Goal: Information Seeking & Learning: Compare options

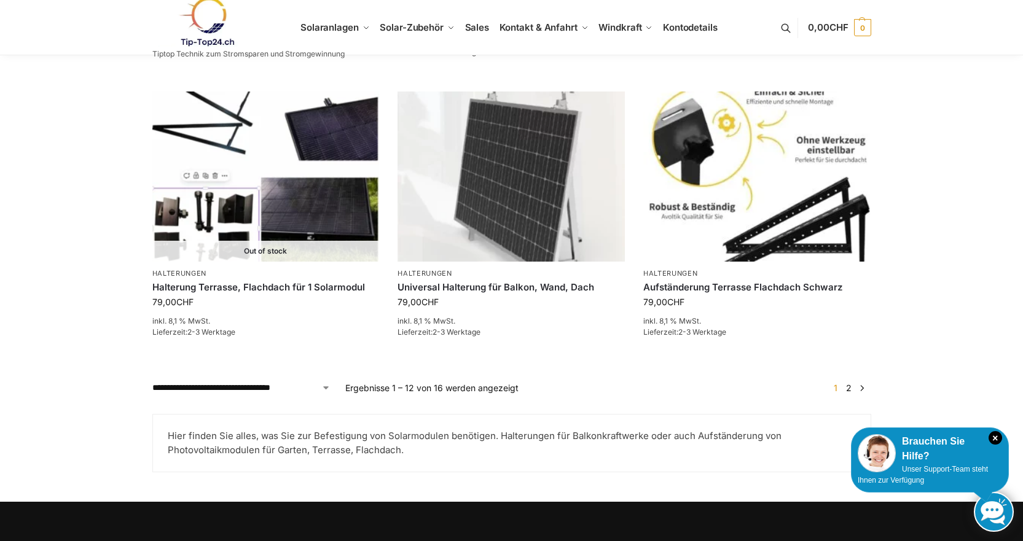
scroll to position [1270, 0]
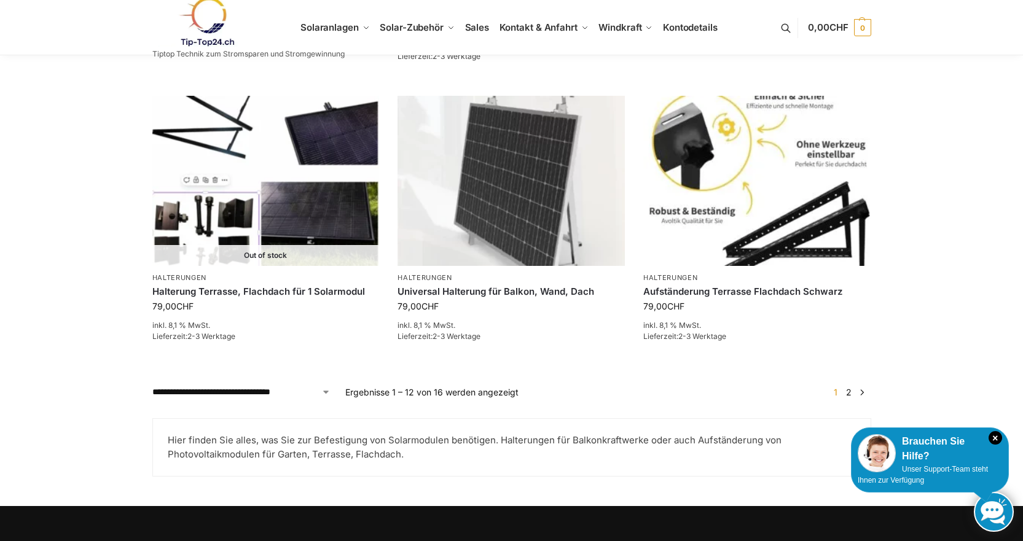
click at [837, 387] on span "1" at bounding box center [836, 392] width 10 height 10
click at [847, 387] on link "2" at bounding box center [849, 392] width 12 height 10
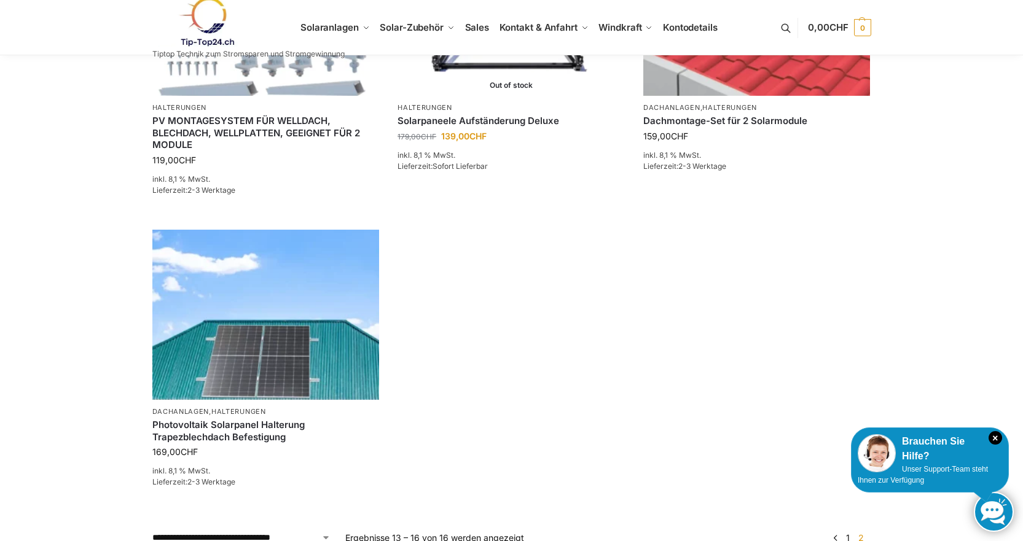
scroll to position [573, 0]
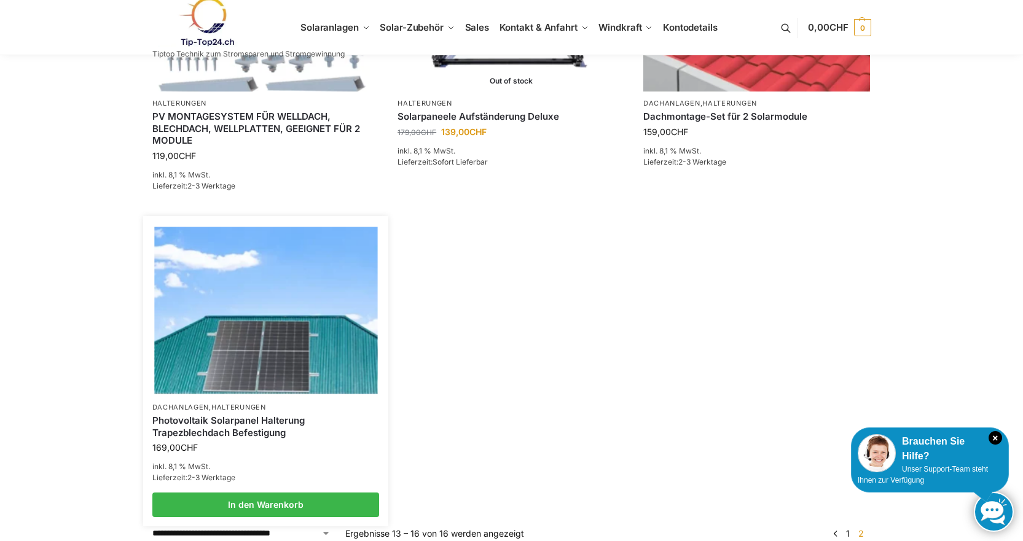
click at [294, 364] on img at bounding box center [265, 310] width 223 height 167
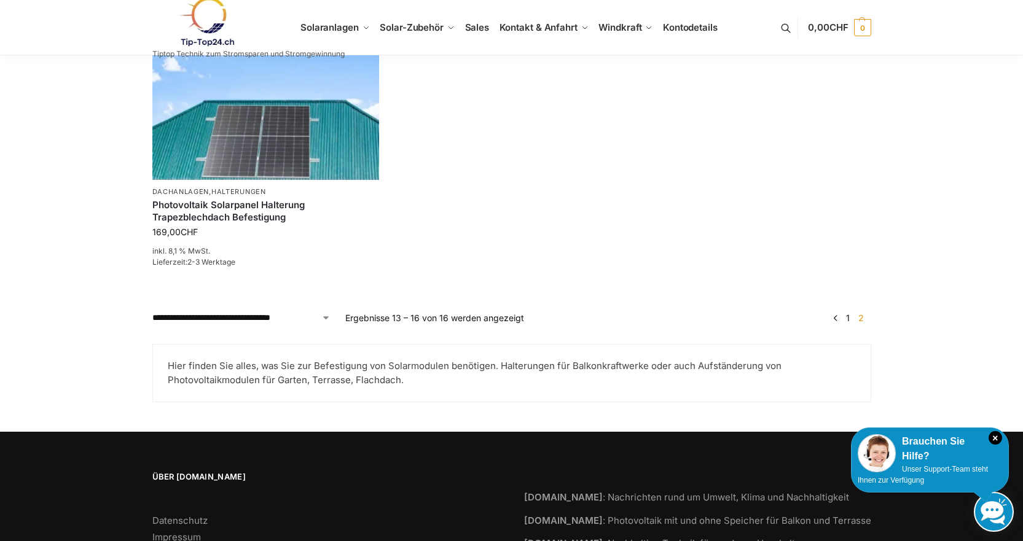
scroll to position [869, 0]
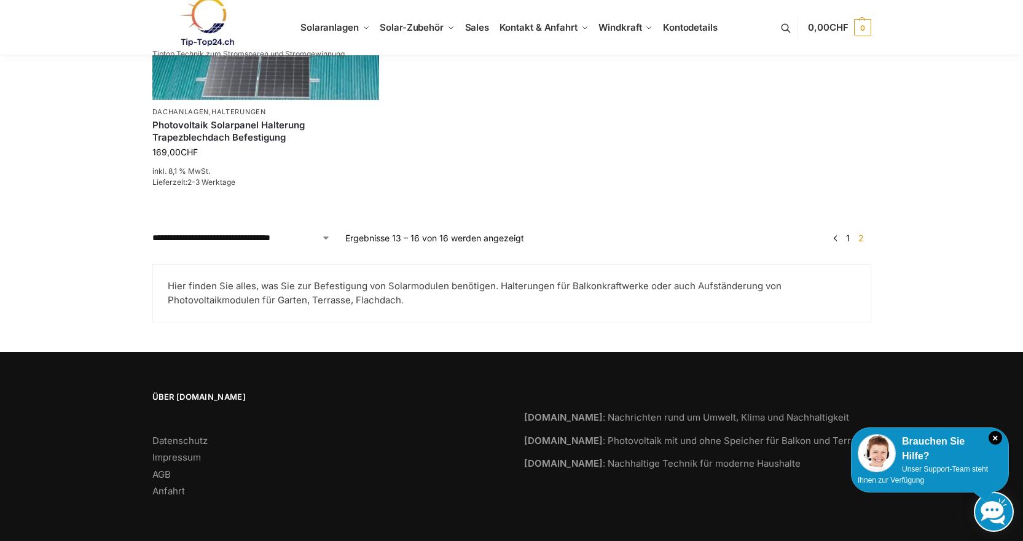
click at [847, 237] on link "1" at bounding box center [848, 238] width 10 height 10
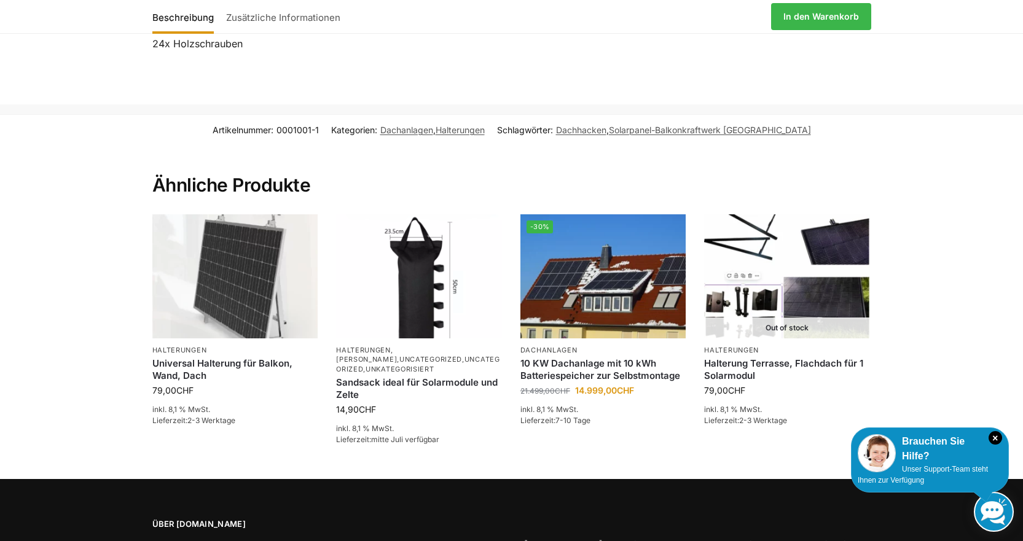
scroll to position [1872, 0]
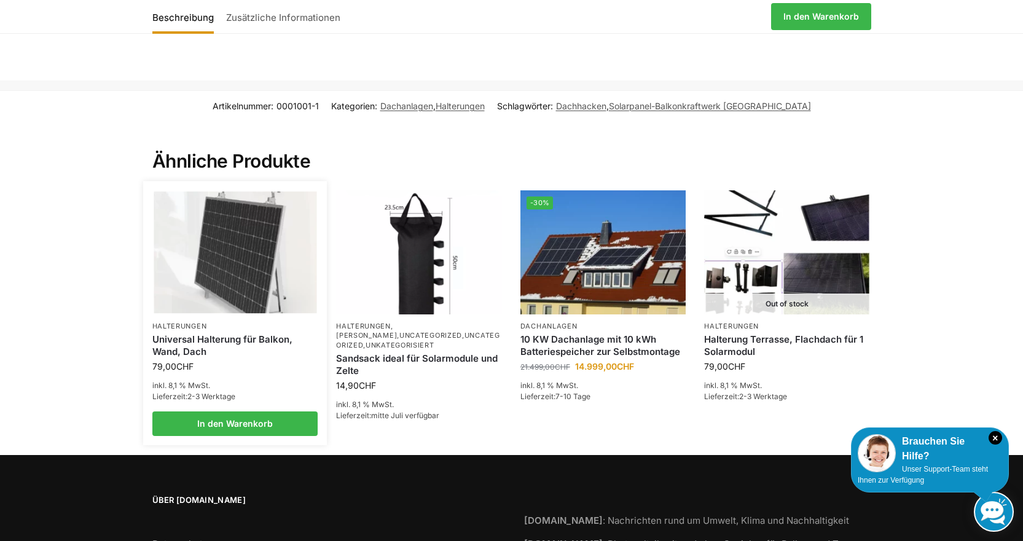
click at [246, 259] on img at bounding box center [235, 253] width 163 height 122
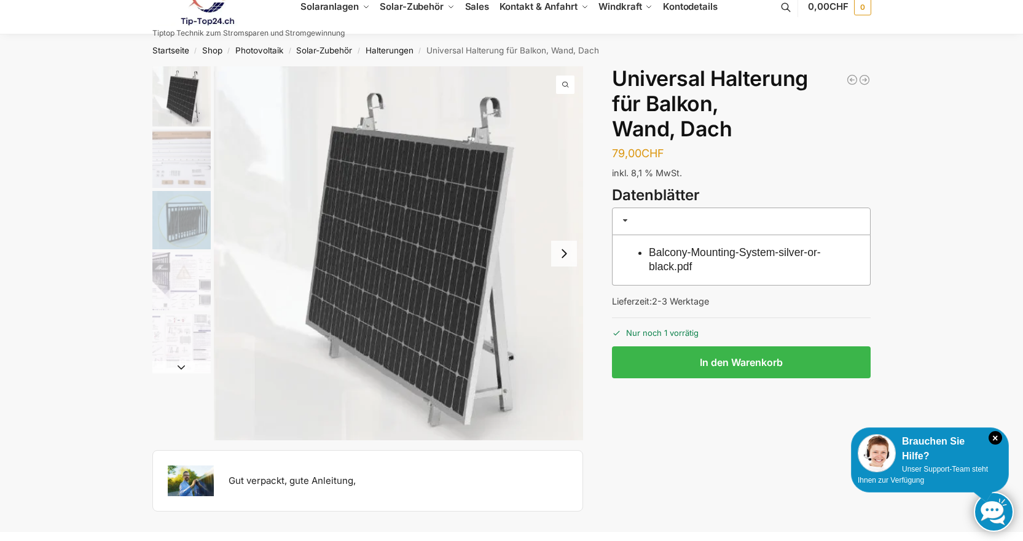
scroll to position [20, 0]
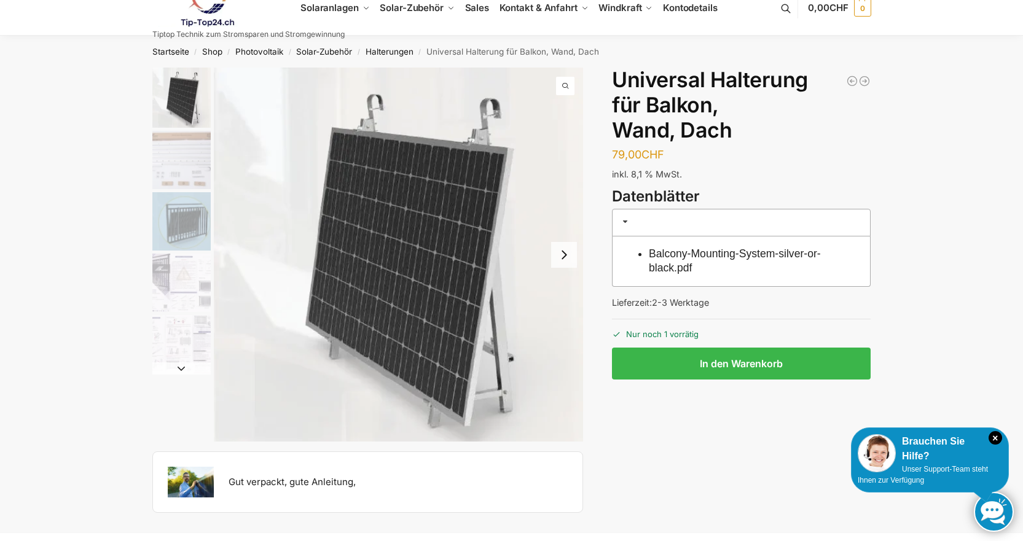
click at [179, 232] on img "3 / 5" at bounding box center [181, 221] width 58 height 58
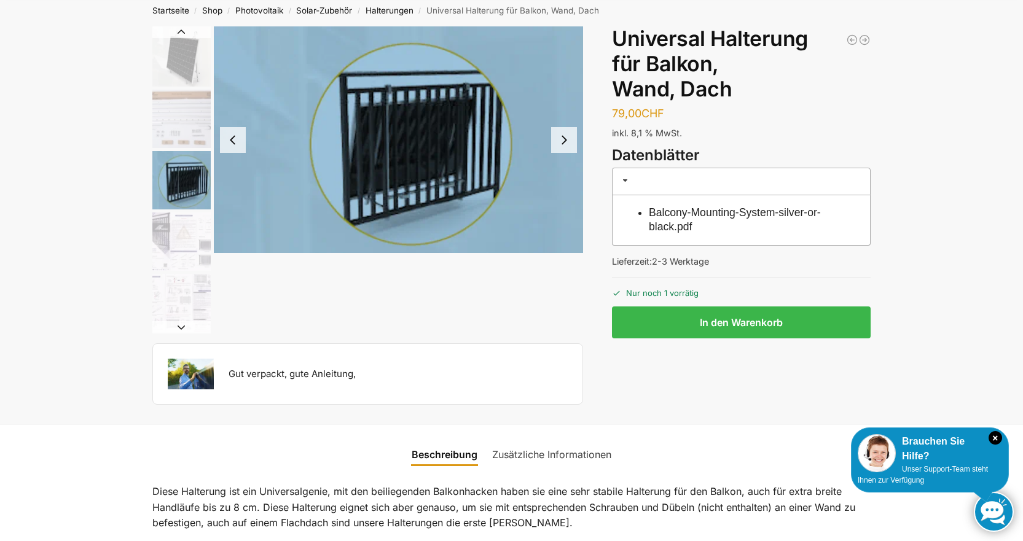
scroll to position [82, 0]
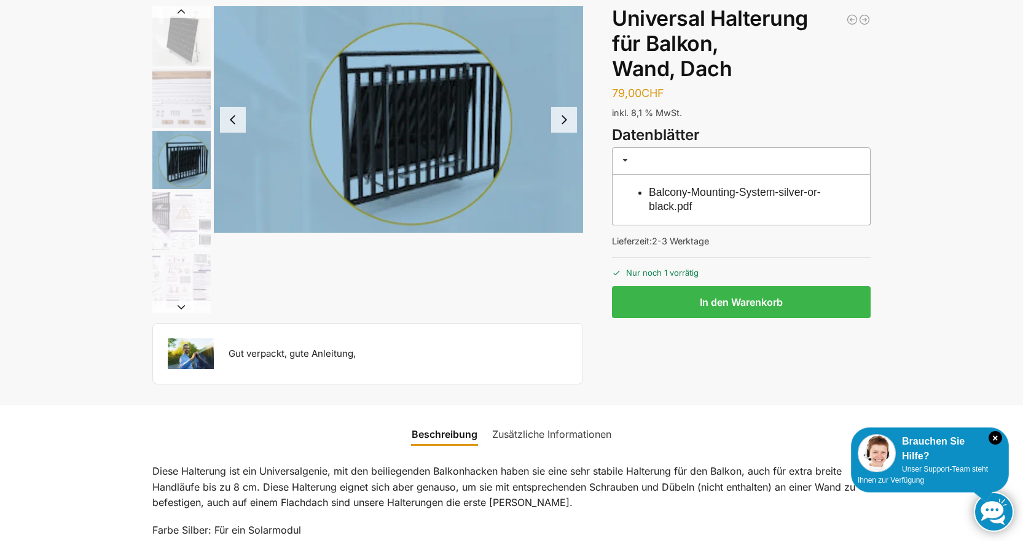
click at [182, 287] on img "5 / 5" at bounding box center [181, 283] width 58 height 58
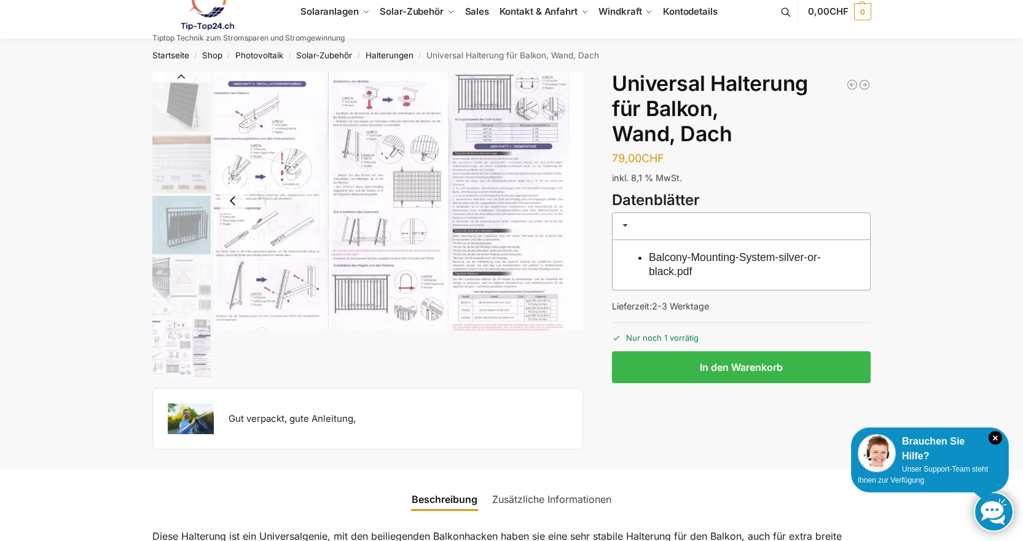
scroll to position [0, 0]
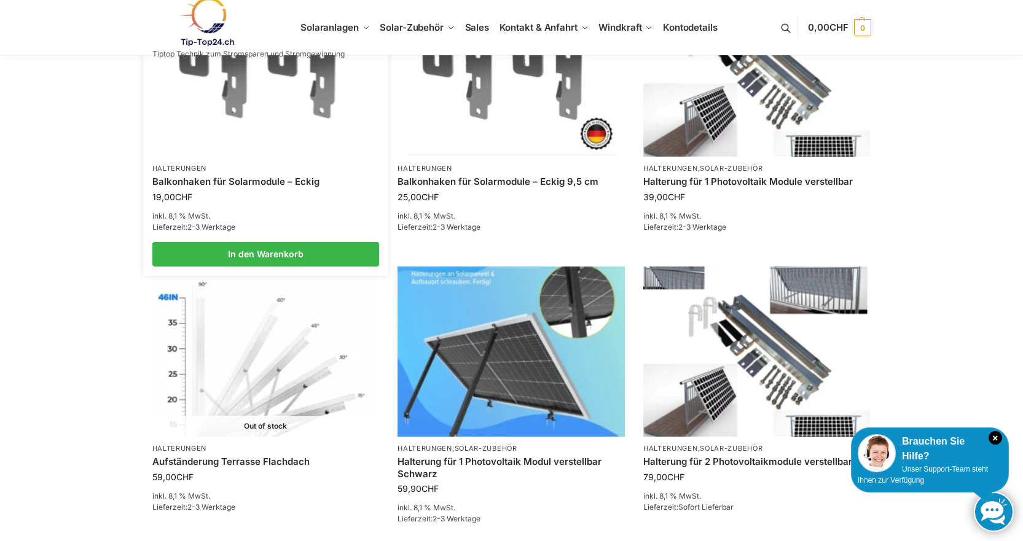
scroll to position [819, 0]
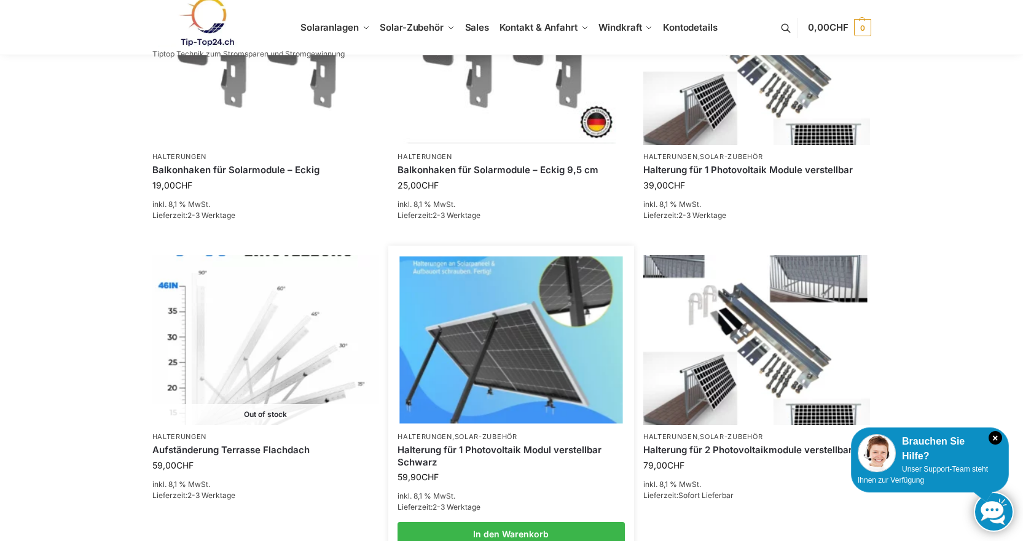
click at [452, 393] on img at bounding box center [510, 339] width 223 height 167
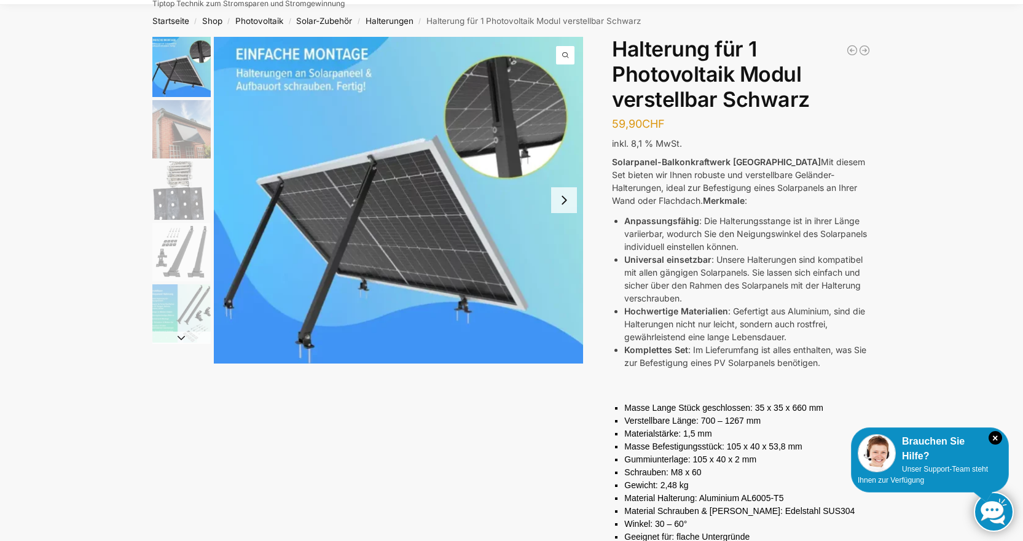
scroll to position [52, 0]
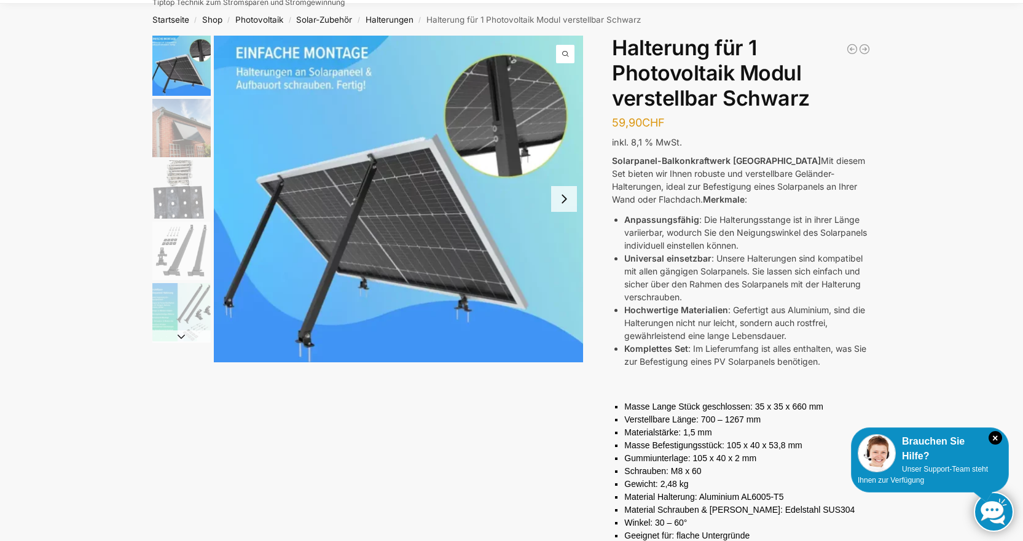
click at [203, 143] on img "2 / 5" at bounding box center [181, 128] width 58 height 58
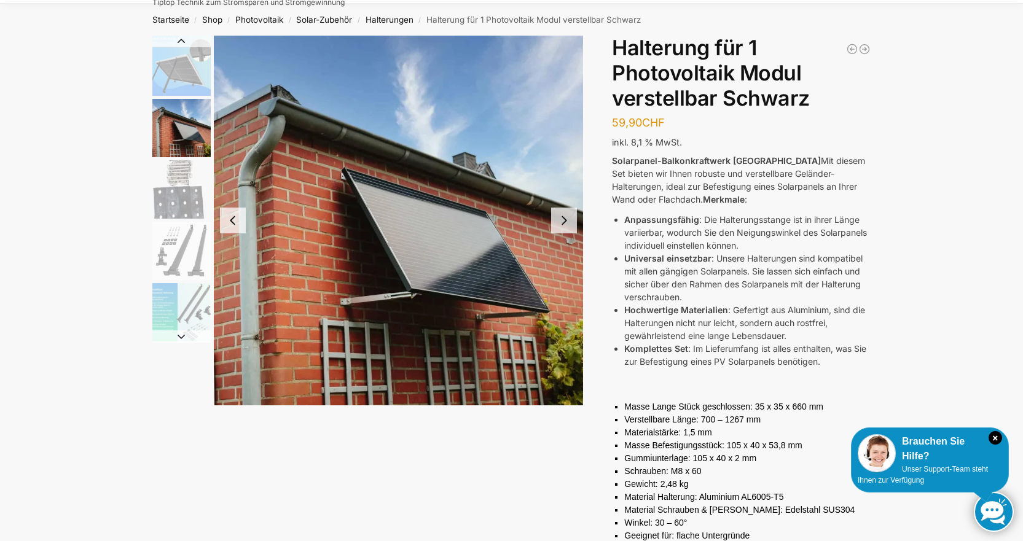
click at [192, 195] on img "3 / 5" at bounding box center [181, 189] width 58 height 58
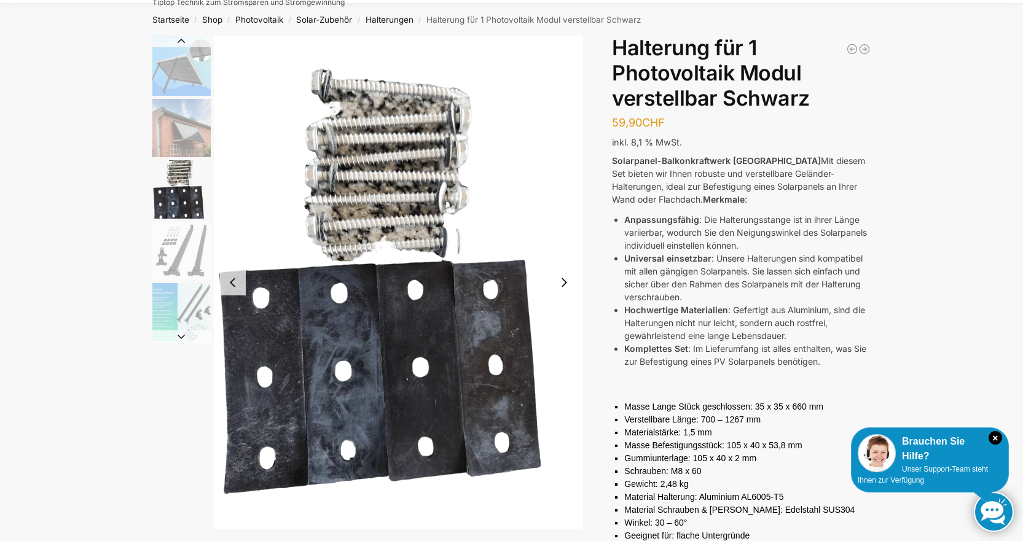
click at [178, 245] on img "4 / 5" at bounding box center [181, 251] width 58 height 58
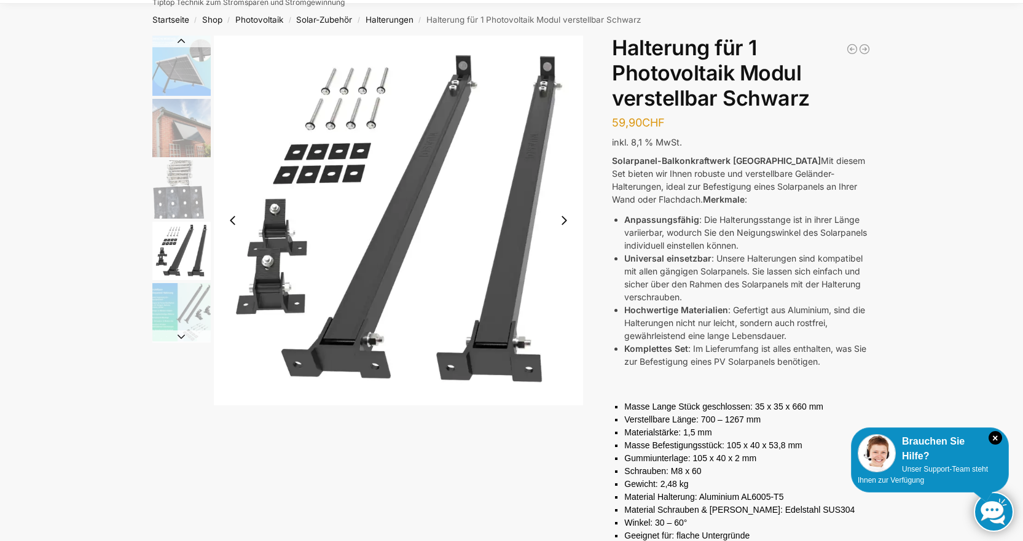
click at [179, 309] on img "5 / 5" at bounding box center [181, 312] width 58 height 58
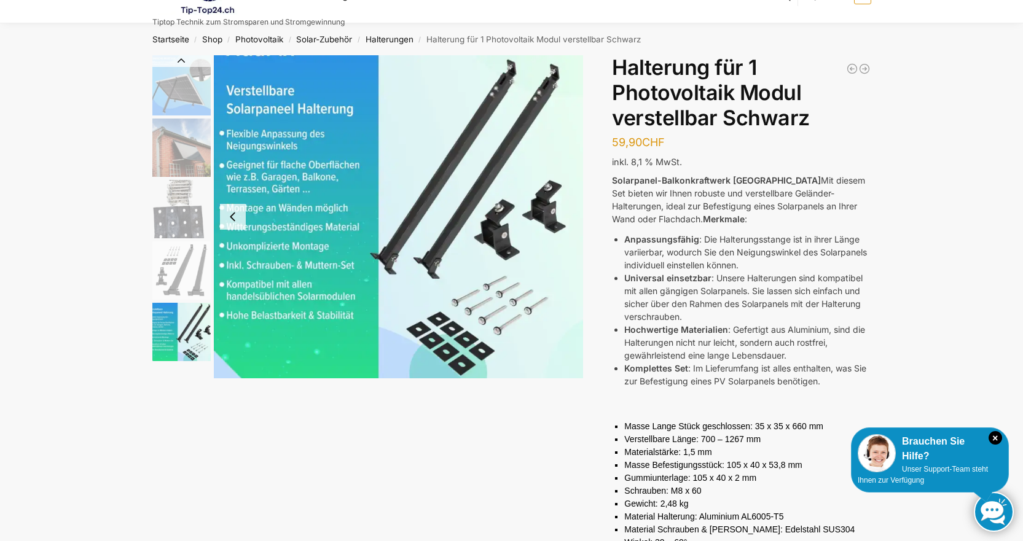
scroll to position [0, 0]
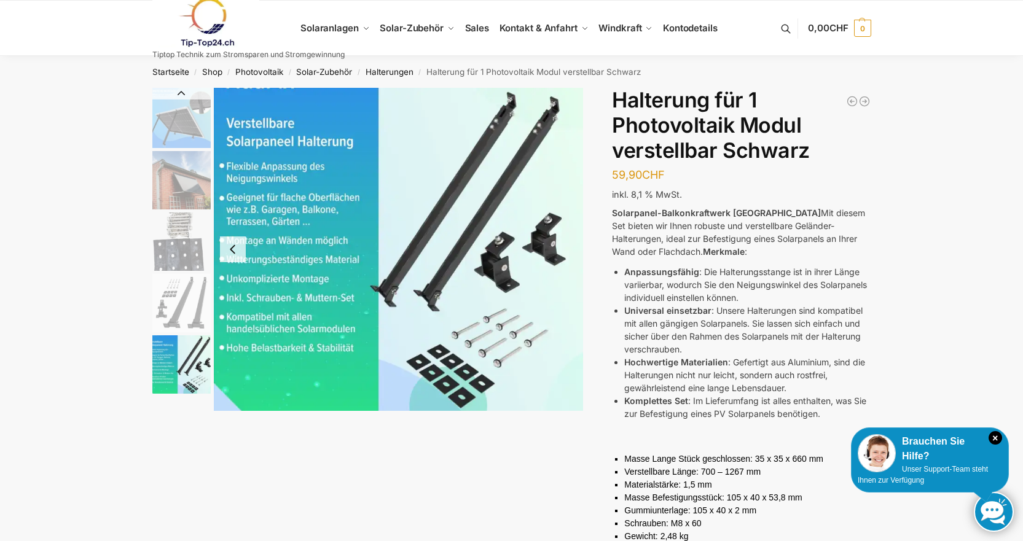
click at [189, 139] on img "1 / 5" at bounding box center [181, 118] width 58 height 60
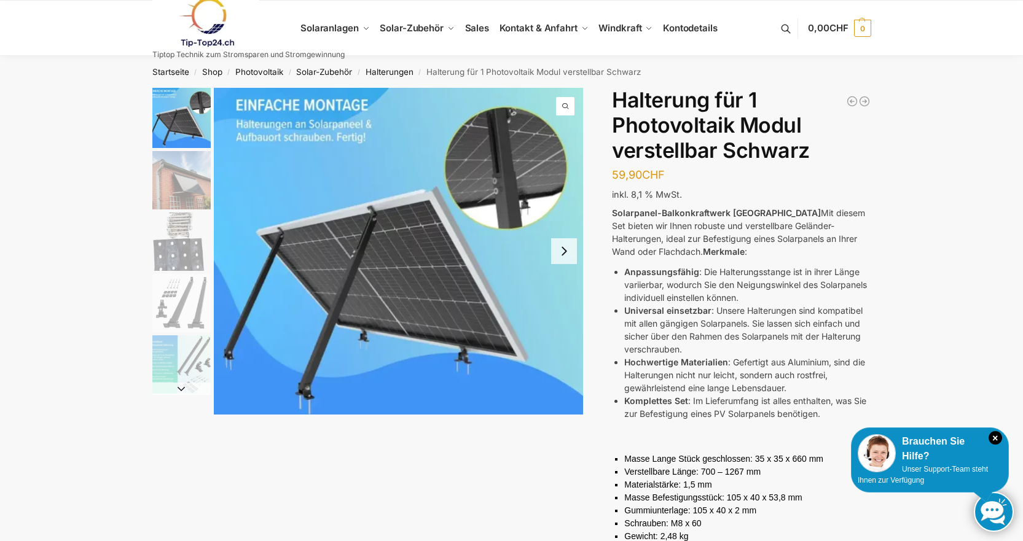
click at [181, 244] on img "3 / 5" at bounding box center [181, 242] width 58 height 58
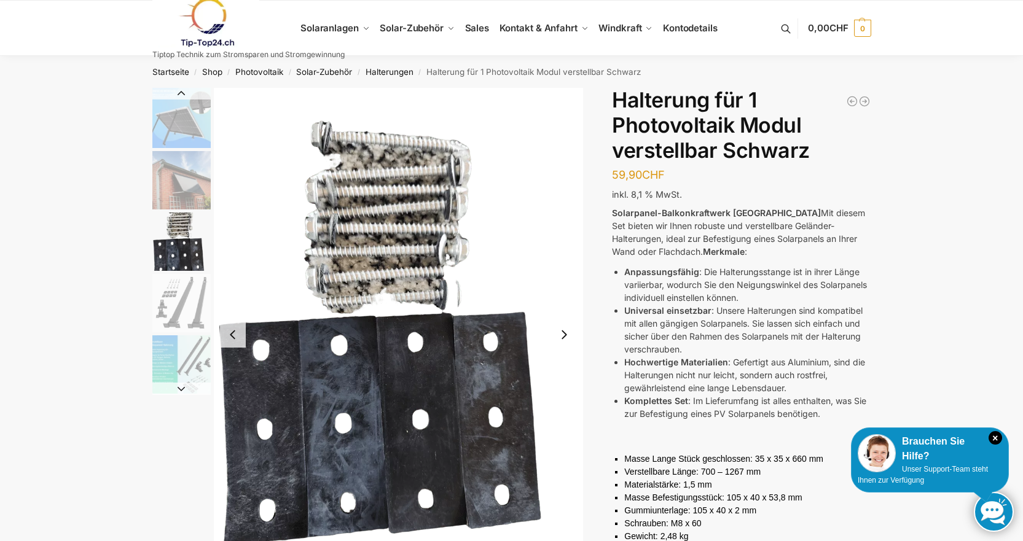
click at [170, 308] on img "4 / 5" at bounding box center [181, 303] width 58 height 58
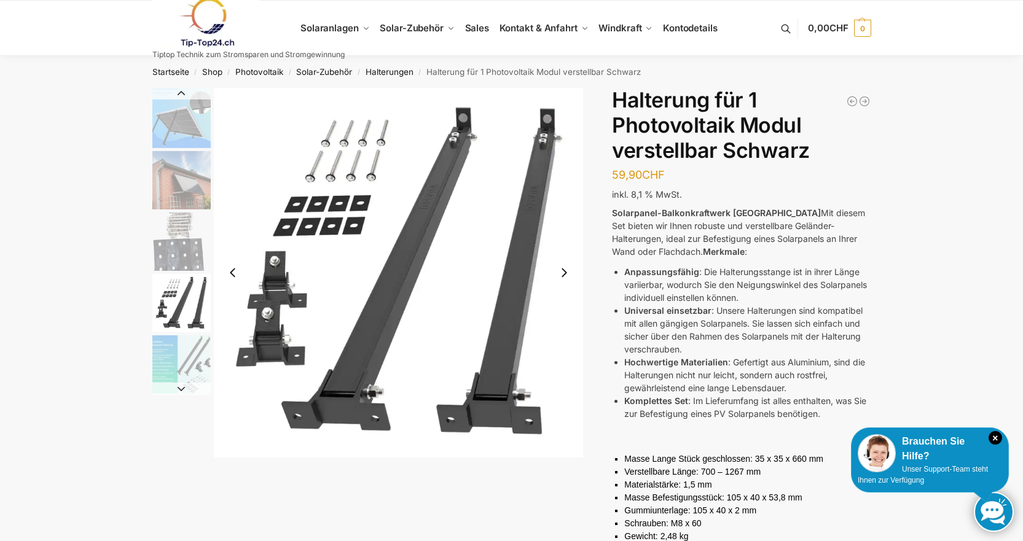
click at [187, 356] on img "5 / 5" at bounding box center [181, 364] width 58 height 58
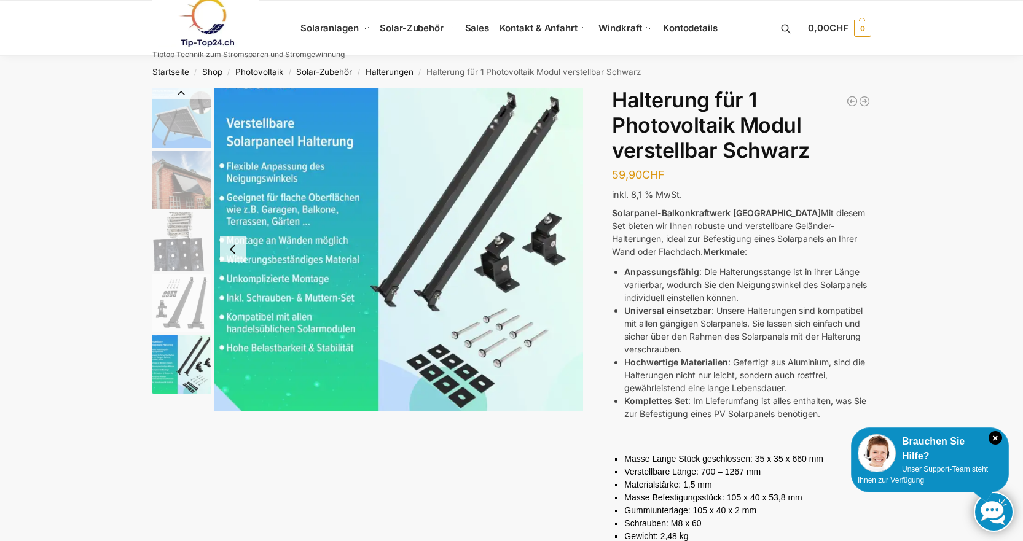
click at [184, 139] on img "1 / 5" at bounding box center [181, 118] width 58 height 60
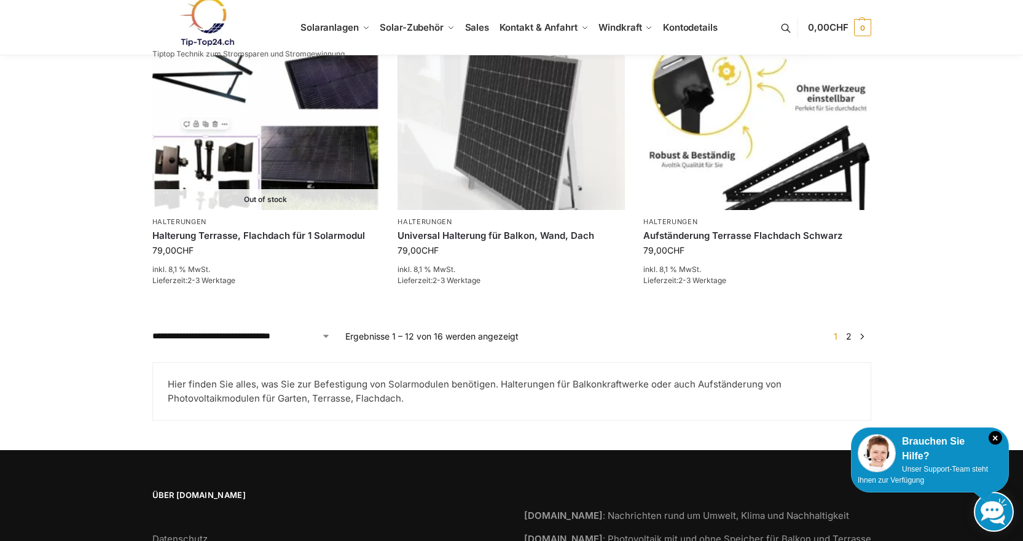
scroll to position [1336, 0]
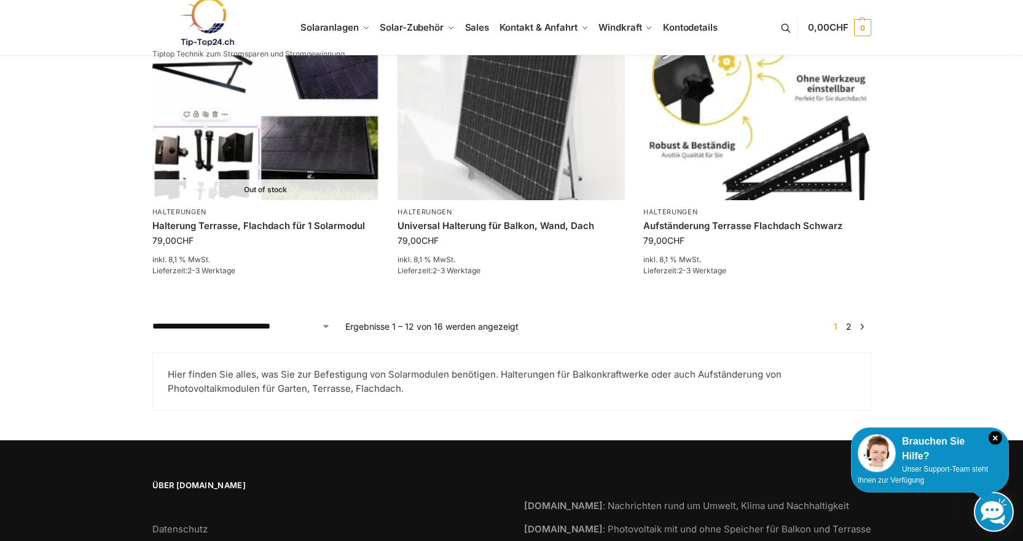
click at [850, 321] on link "2" at bounding box center [849, 326] width 12 height 10
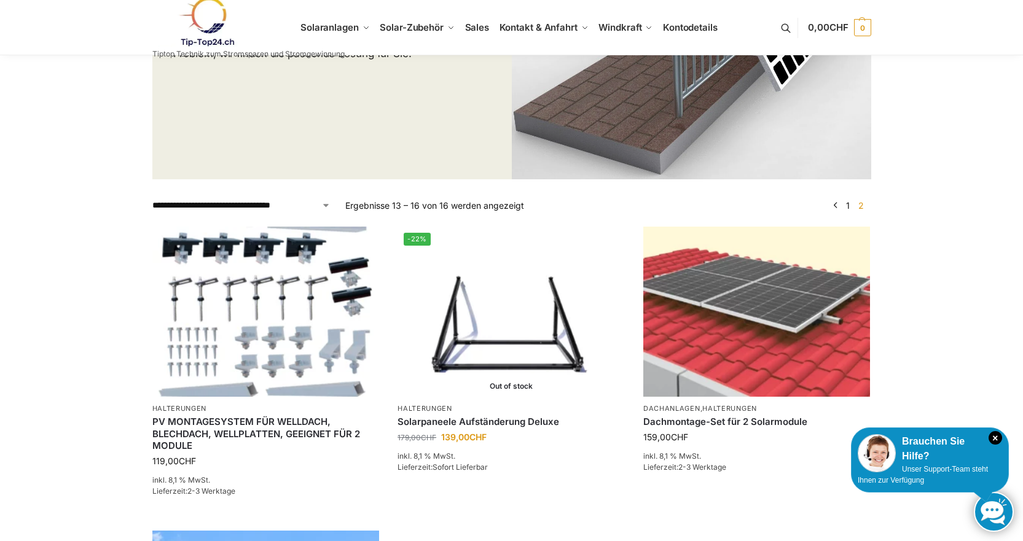
scroll to position [287, 0]
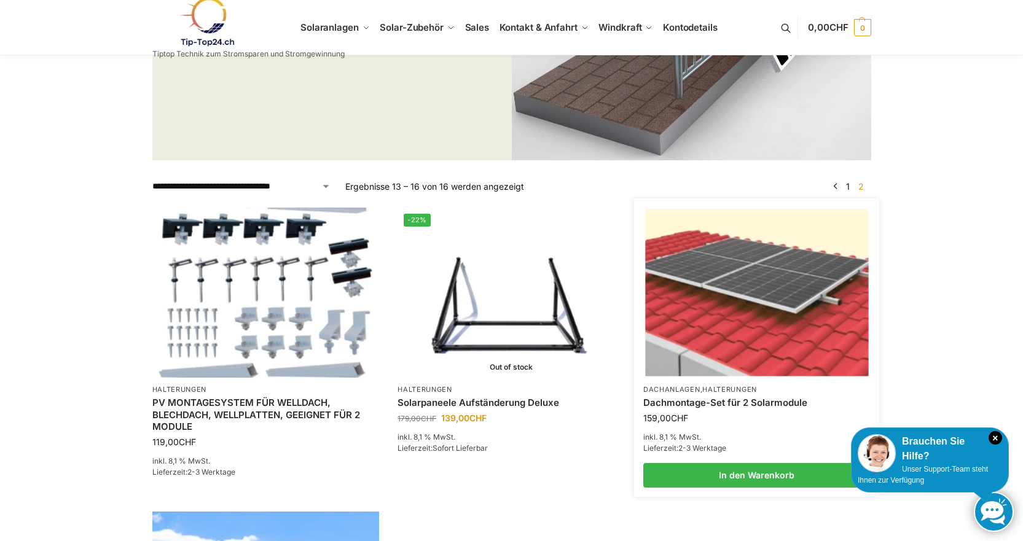
click at [740, 355] on img at bounding box center [756, 292] width 223 height 167
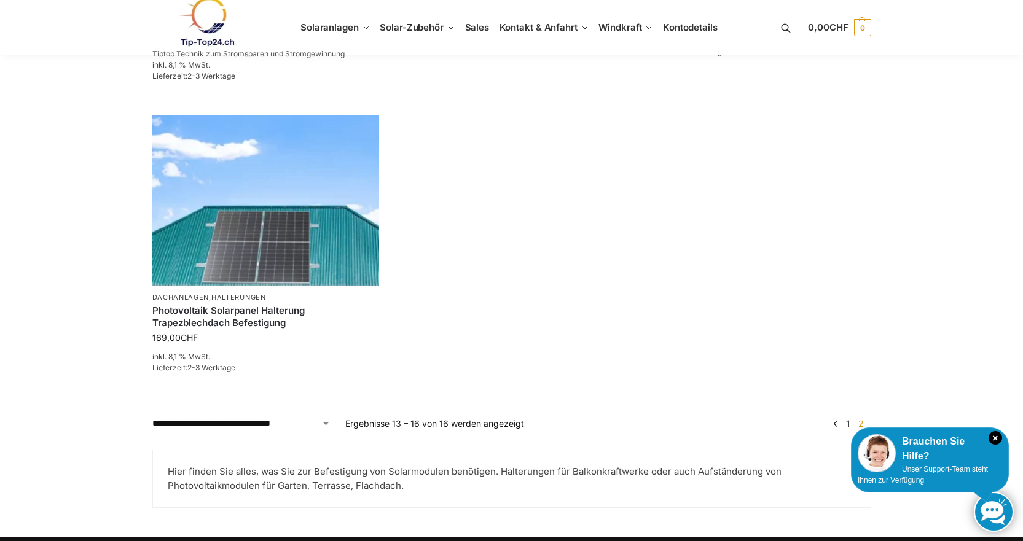
scroll to position [717, 0]
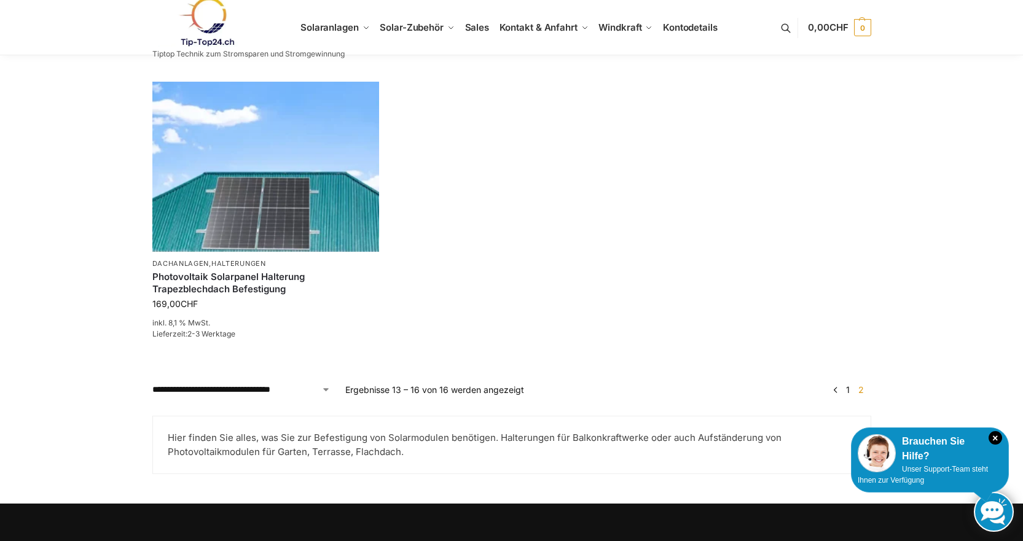
click at [862, 389] on span "2" at bounding box center [861, 390] width 12 height 10
click at [860, 389] on span "2" at bounding box center [861, 390] width 12 height 10
click at [860, 394] on span "2" at bounding box center [861, 390] width 12 height 10
click at [849, 391] on link "1" at bounding box center [848, 390] width 10 height 10
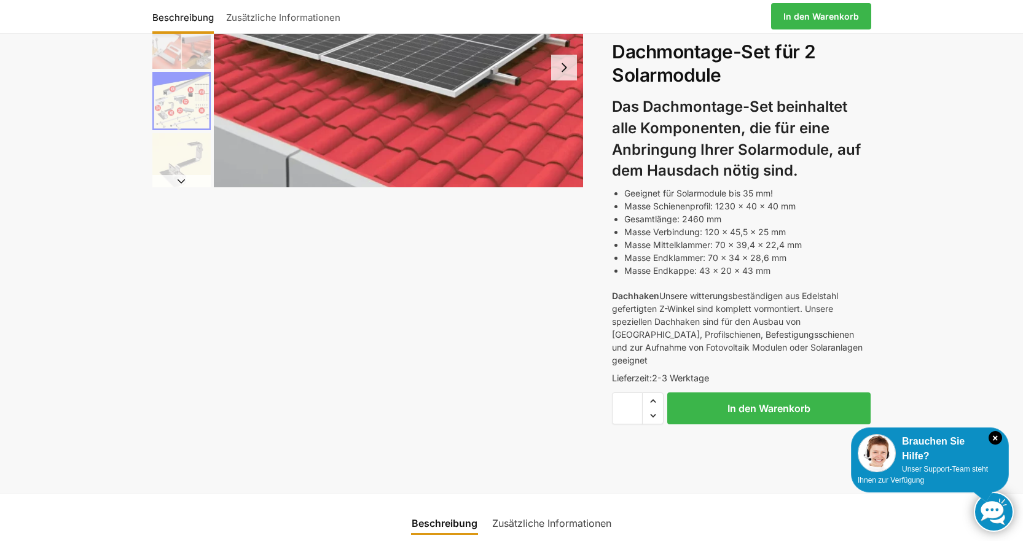
drag, startPoint x: 477, startPoint y: 349, endPoint x: 453, endPoint y: 289, distance: 65.0
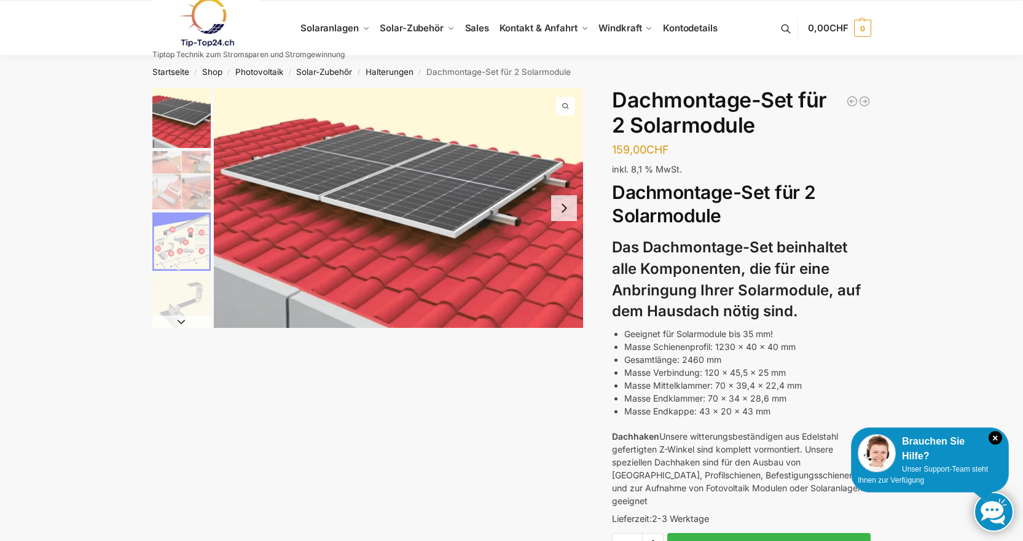
click at [173, 172] on img "2 / 5" at bounding box center [181, 180] width 58 height 58
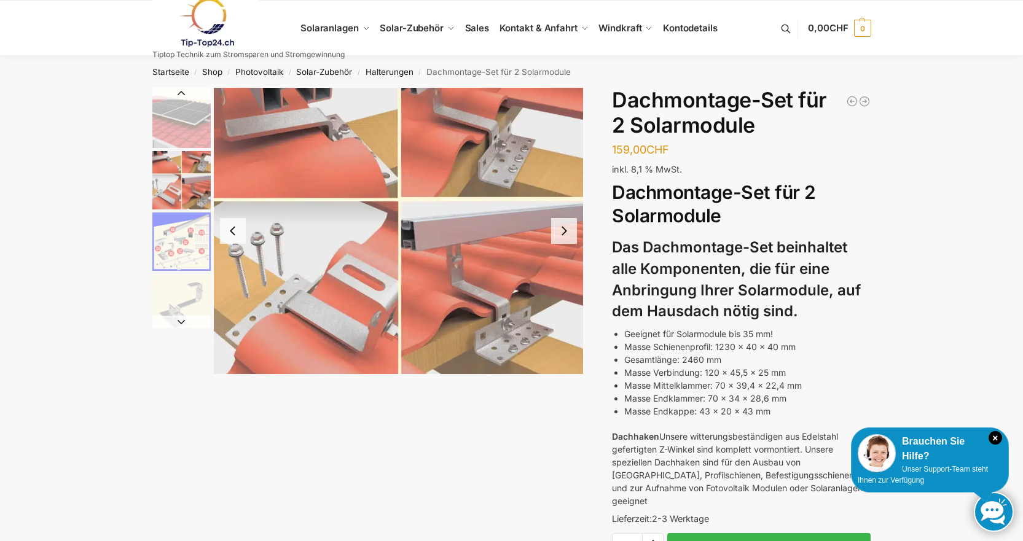
click at [192, 259] on img "3 / 5" at bounding box center [181, 242] width 58 height 58
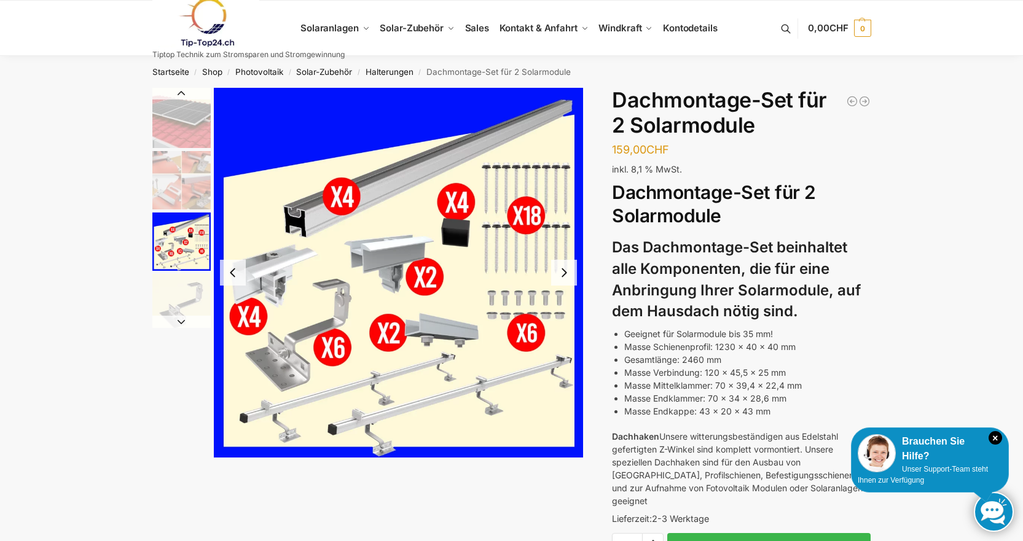
click at [194, 192] on img "2 / 5" at bounding box center [181, 180] width 58 height 58
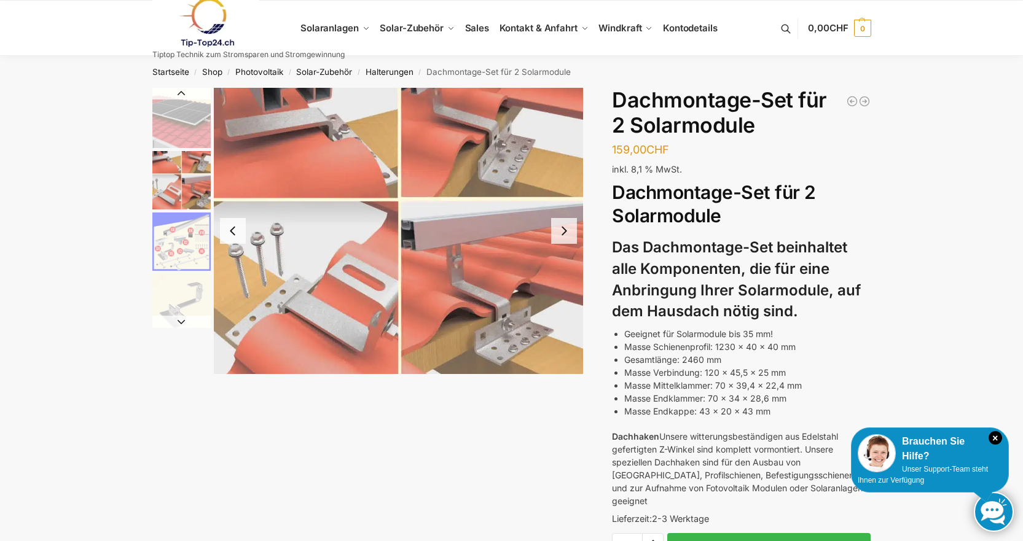
click at [190, 136] on img "1 / 5" at bounding box center [181, 118] width 58 height 60
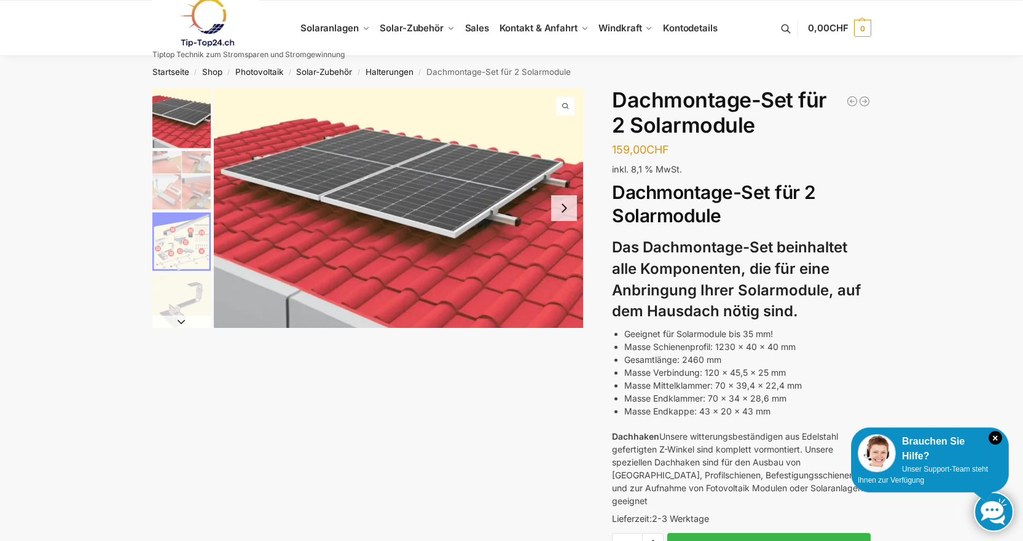
click at [500, 216] on img "1 / 5" at bounding box center [399, 208] width 370 height 240
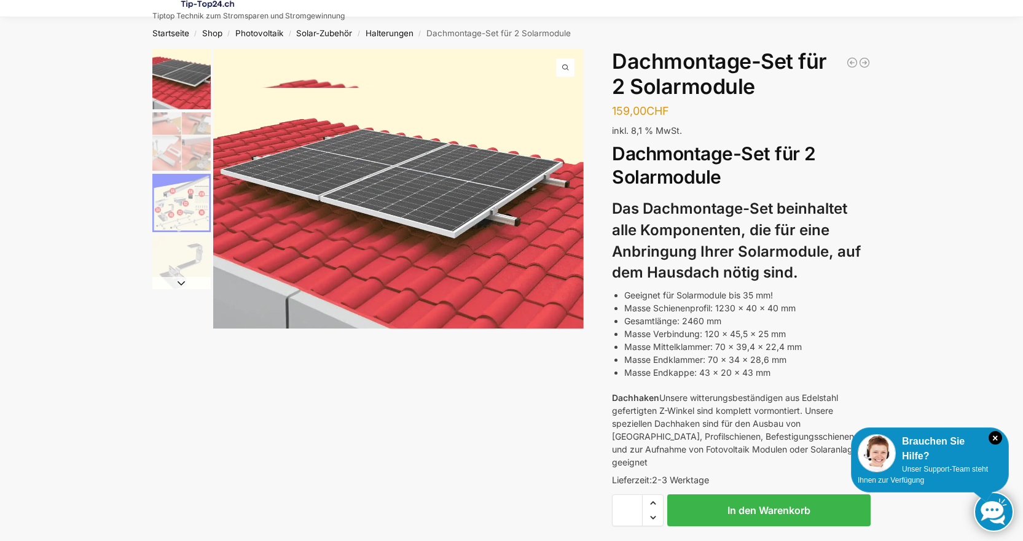
scroll to position [61, 0]
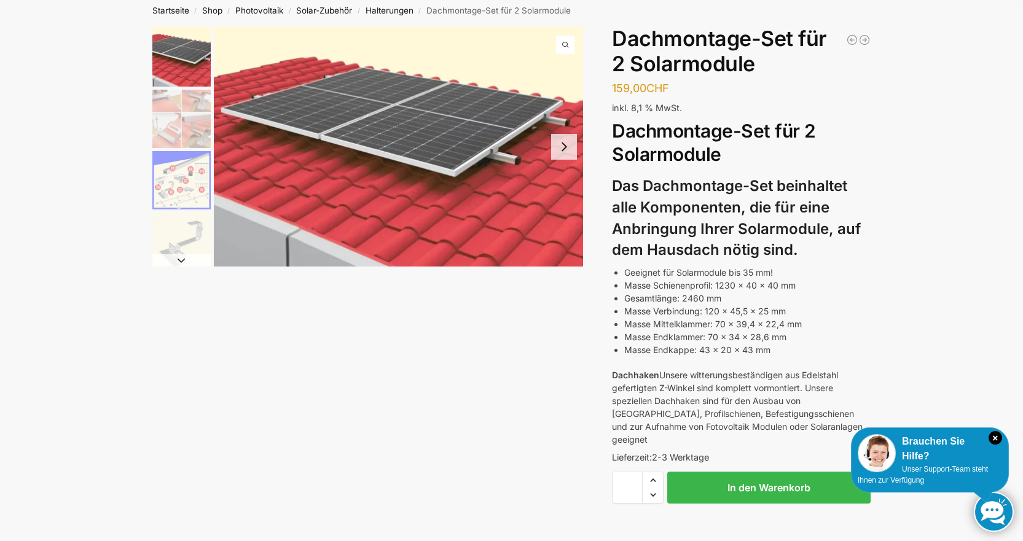
click at [198, 123] on img "2 / 5" at bounding box center [181, 119] width 58 height 58
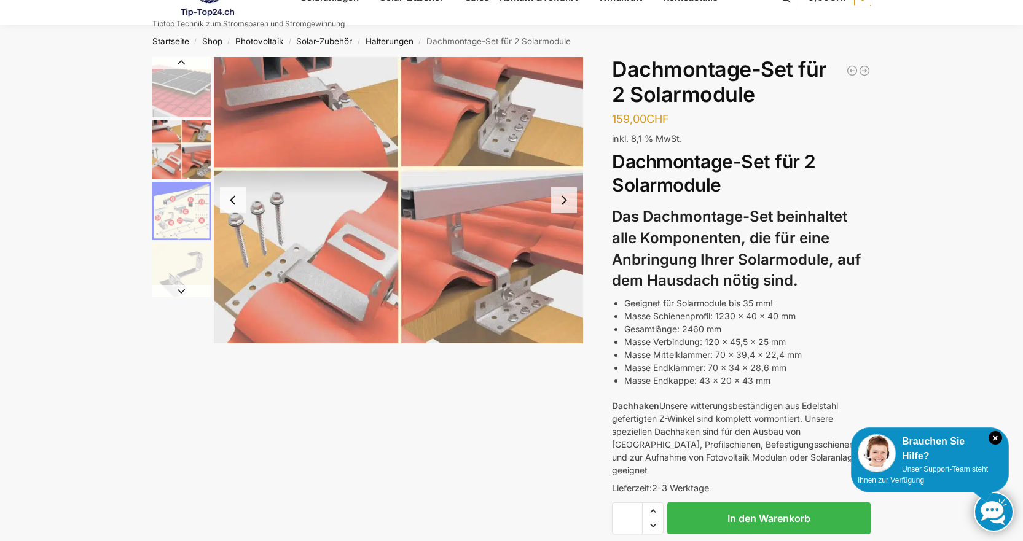
scroll to position [0, 0]
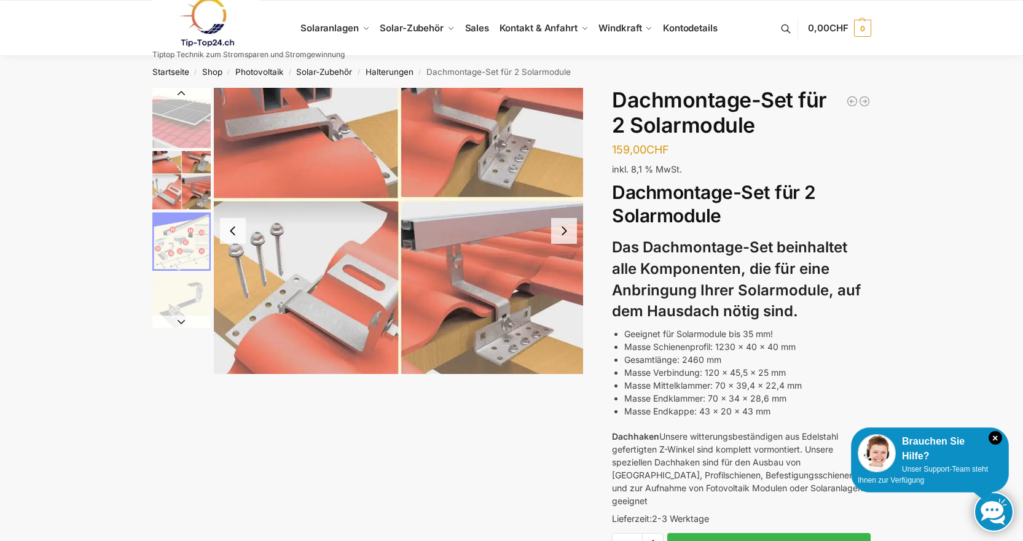
click at [179, 238] on img "3 / 5" at bounding box center [181, 242] width 58 height 58
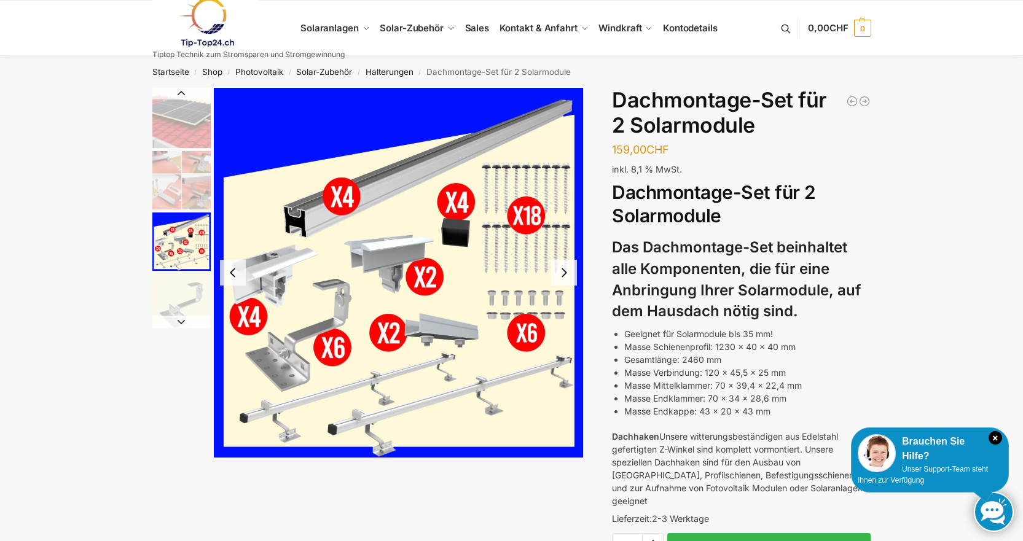
click at [168, 135] on img "1 / 5" at bounding box center [181, 118] width 58 height 60
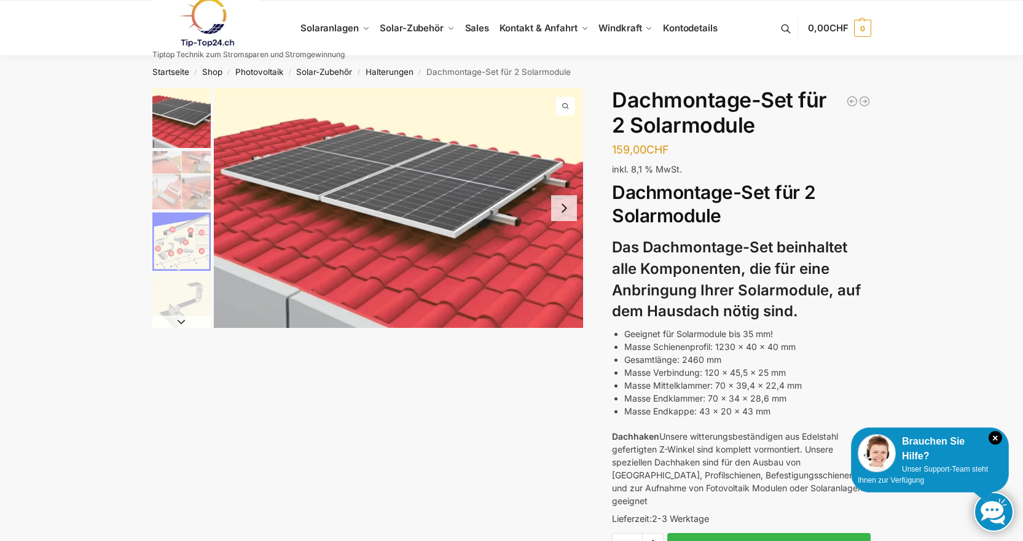
click at [177, 239] on img "3 / 5" at bounding box center [181, 242] width 58 height 58
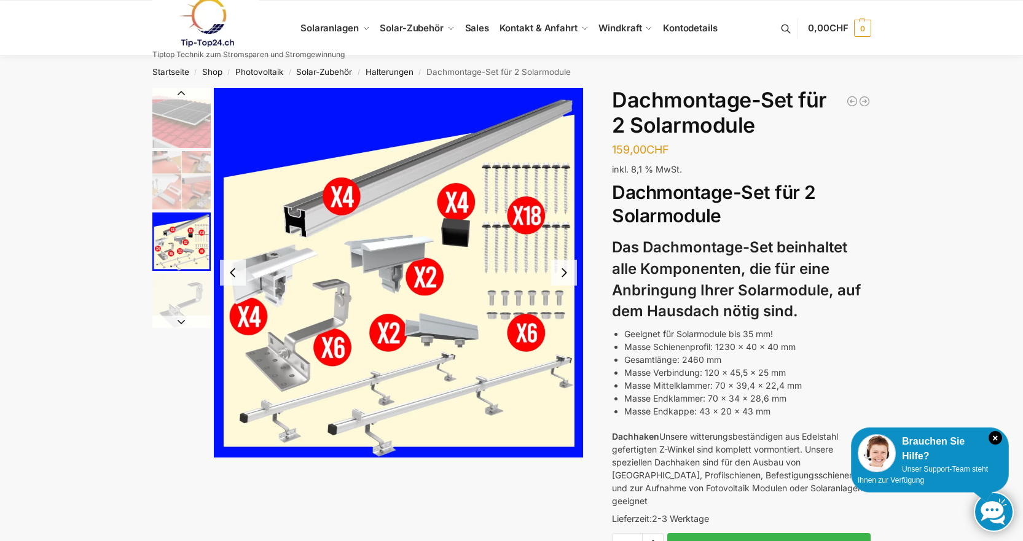
click at [179, 129] on img "1 / 5" at bounding box center [181, 118] width 58 height 60
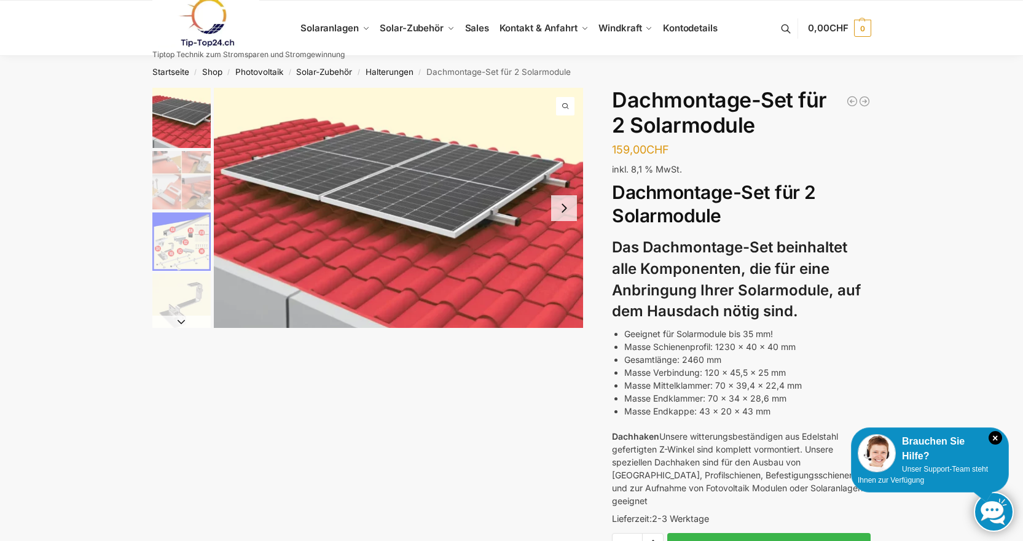
click at [171, 308] on img "4 / 5" at bounding box center [181, 303] width 58 height 58
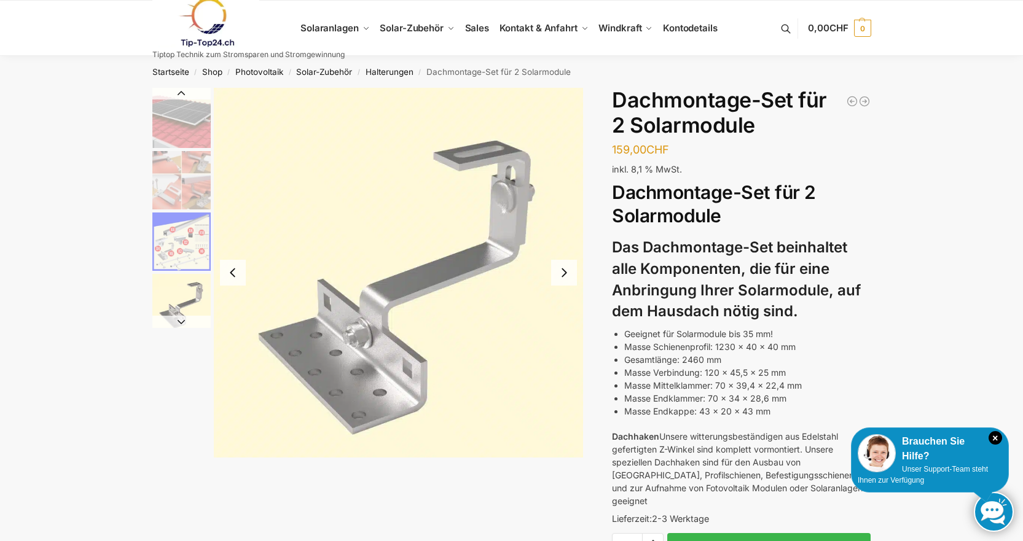
click at [197, 119] on img "1 / 5" at bounding box center [181, 118] width 58 height 60
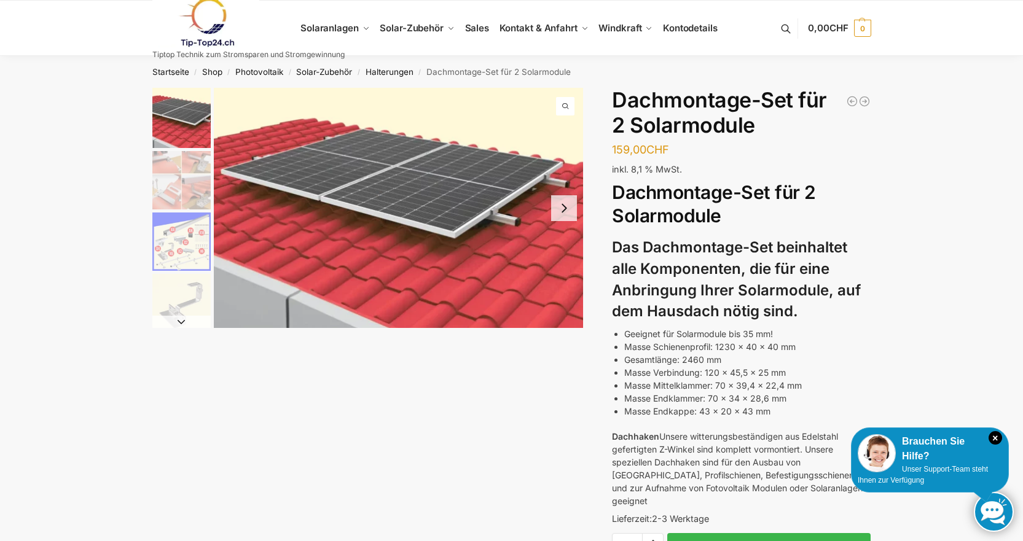
click at [182, 241] on img "3 / 5" at bounding box center [181, 242] width 58 height 58
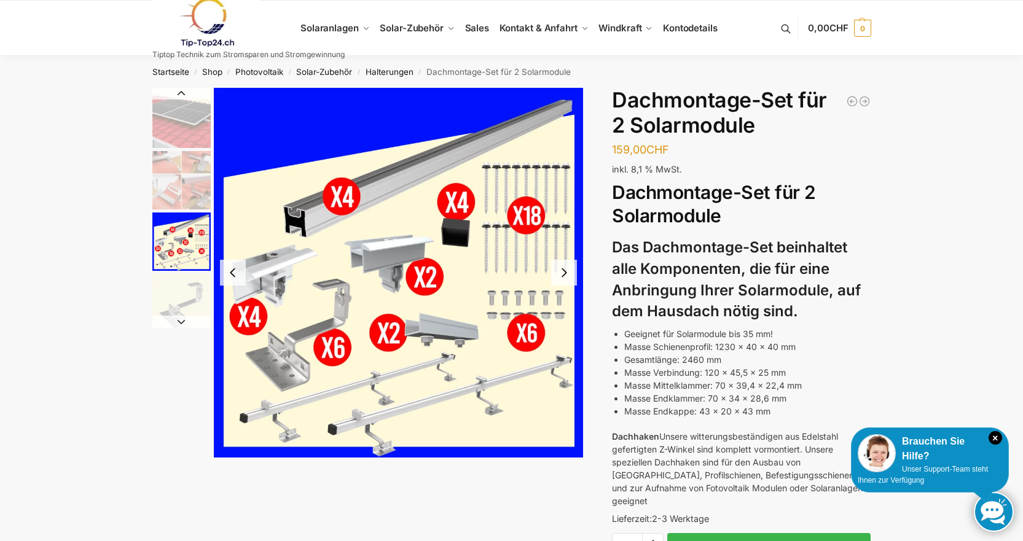
click at [303, 280] on img "3 / 5" at bounding box center [399, 273] width 370 height 370
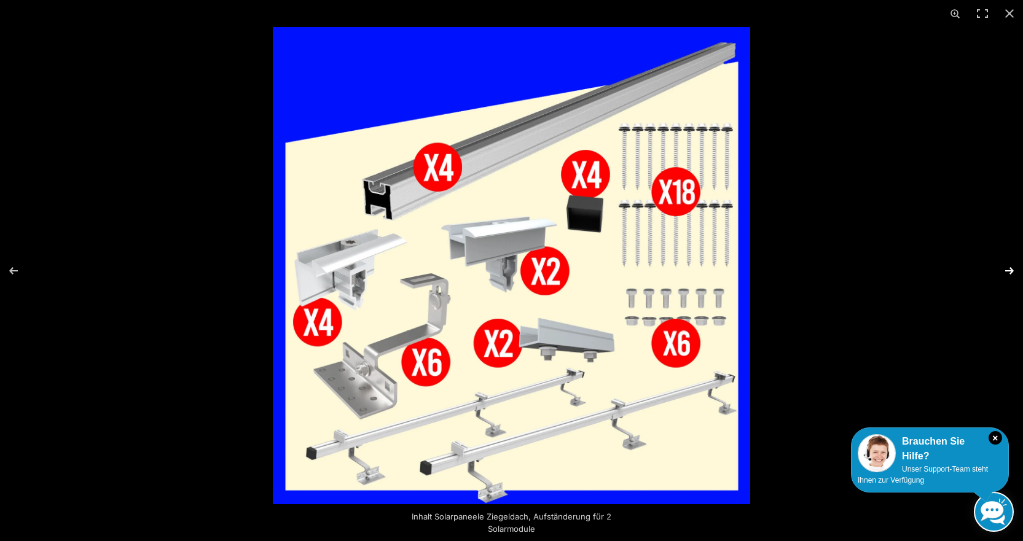
click at [1005, 273] on button "Next (arrow right)" at bounding box center [1001, 270] width 43 height 61
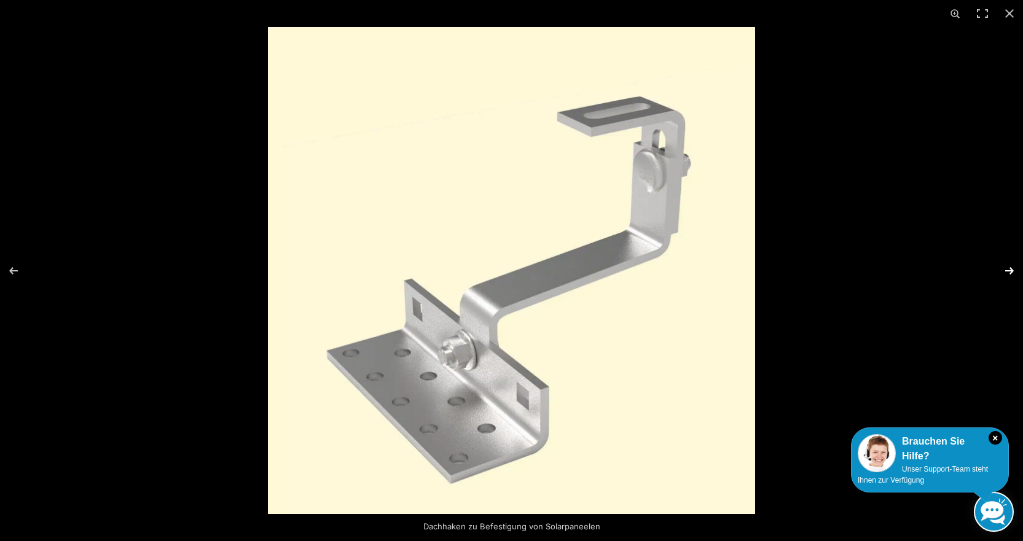
click at [1005, 273] on button "Next (arrow right)" at bounding box center [1001, 270] width 43 height 61
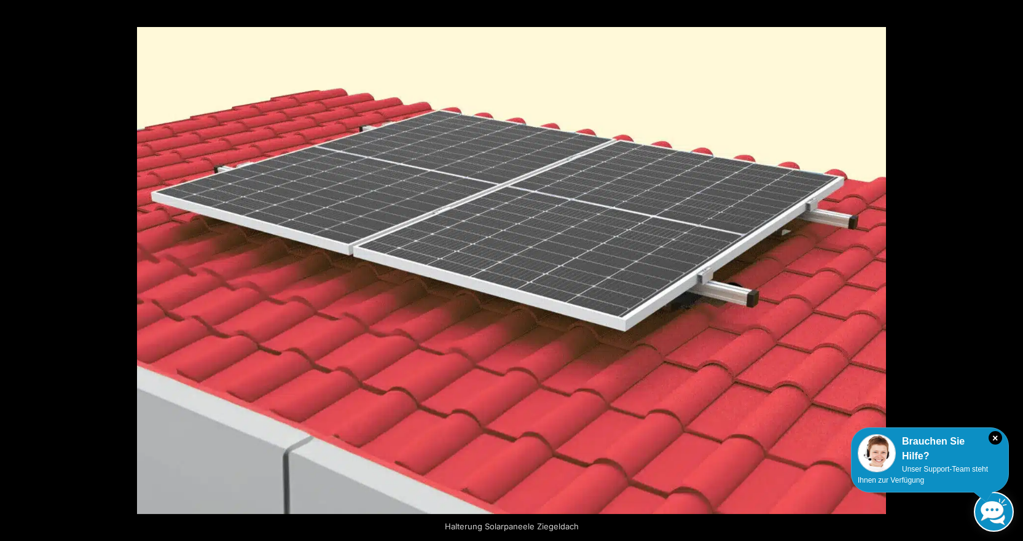
click at [1005, 273] on button "Next (arrow right)" at bounding box center [1001, 270] width 43 height 61
click at [1011, 269] on button "Next (arrow right)" at bounding box center [1001, 270] width 43 height 61
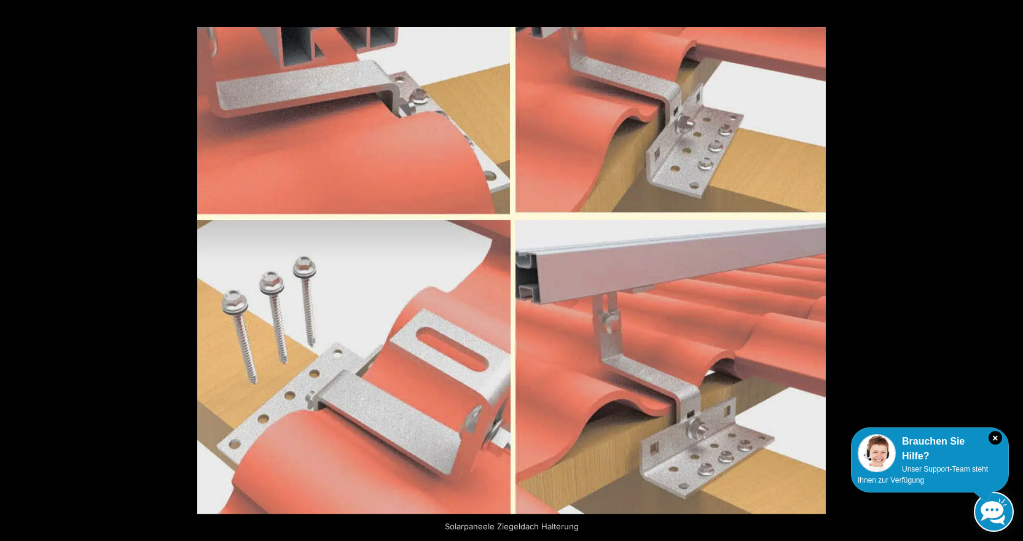
click at [1011, 269] on button "Next (arrow right)" at bounding box center [1001, 270] width 43 height 61
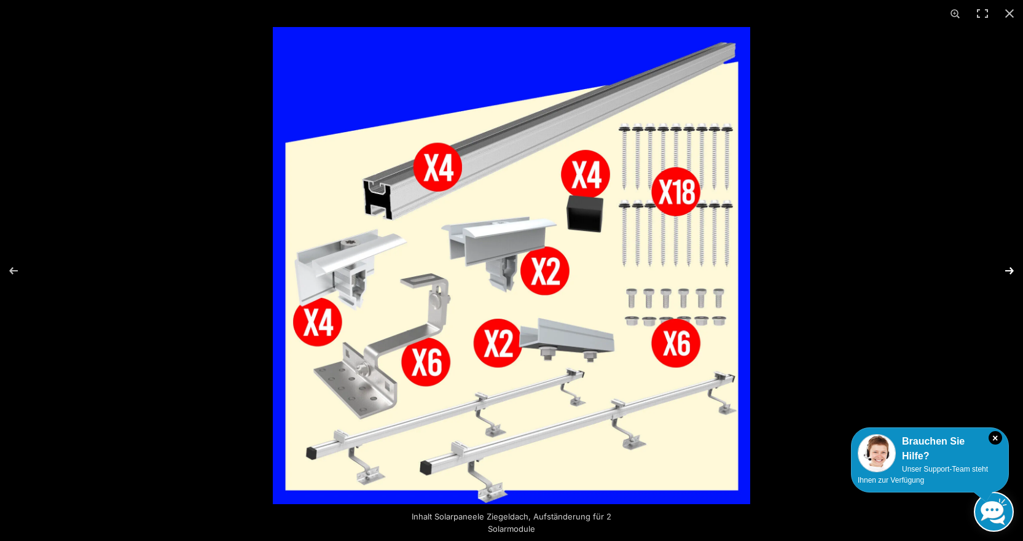
click at [1014, 269] on button "Next (arrow right)" at bounding box center [1001, 270] width 43 height 61
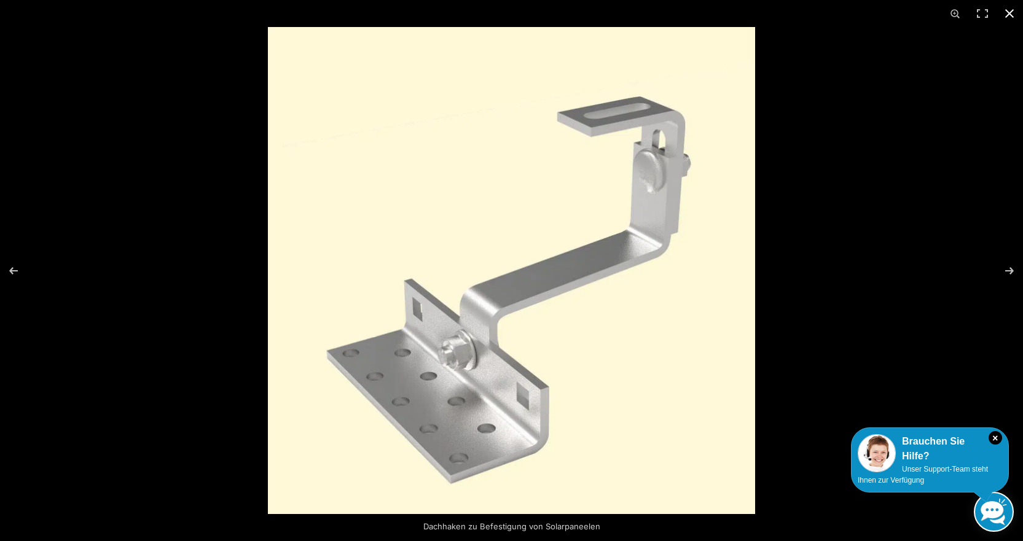
click at [1011, 10] on button "Close (Esc)" at bounding box center [1009, 13] width 27 height 27
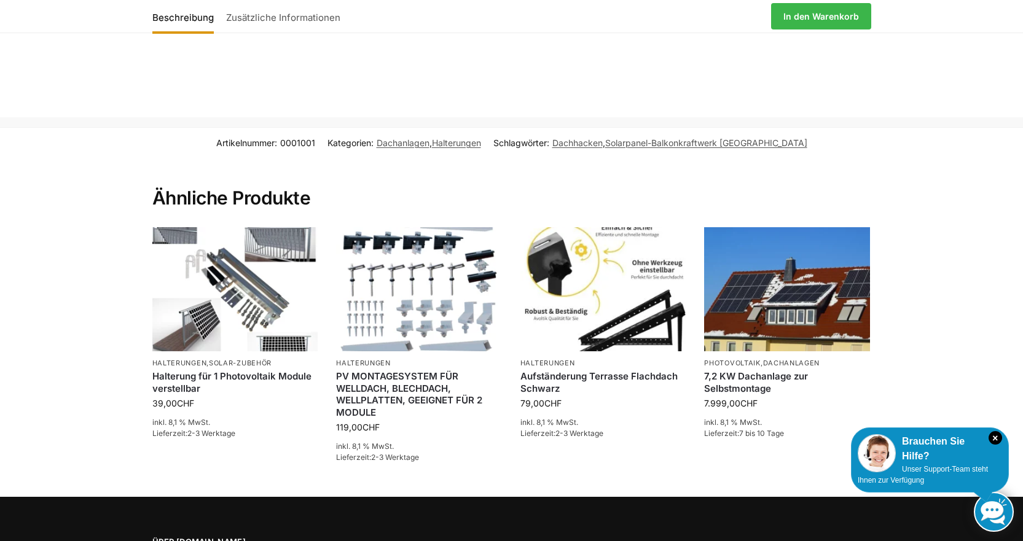
scroll to position [1987, 0]
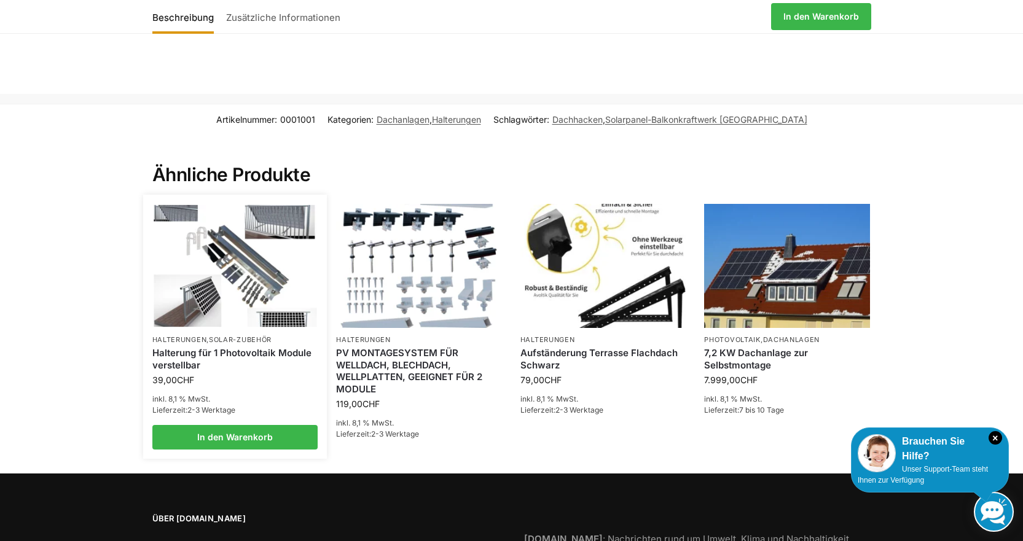
click at [253, 278] on img at bounding box center [235, 266] width 163 height 122
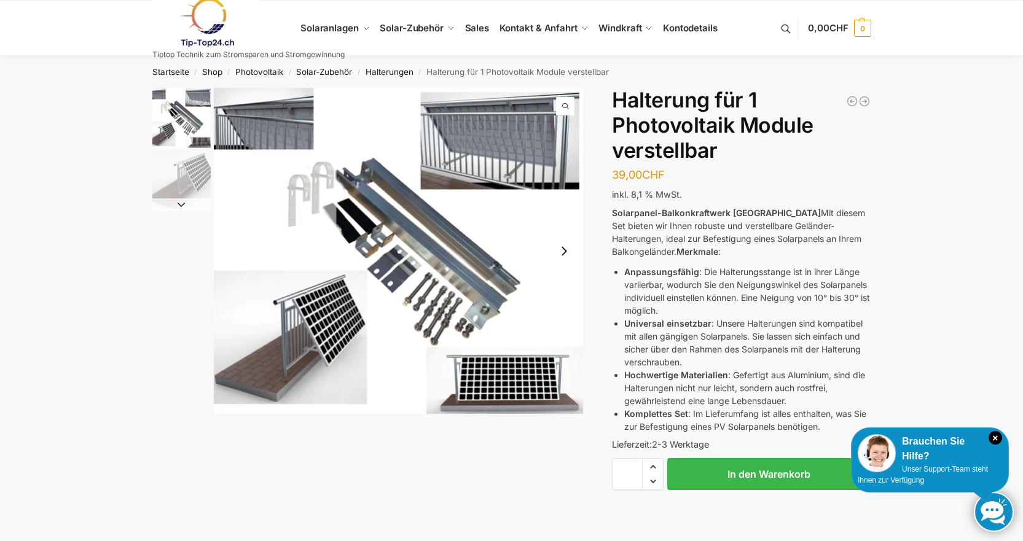
click at [321, 328] on img "1 / 2" at bounding box center [399, 251] width 370 height 326
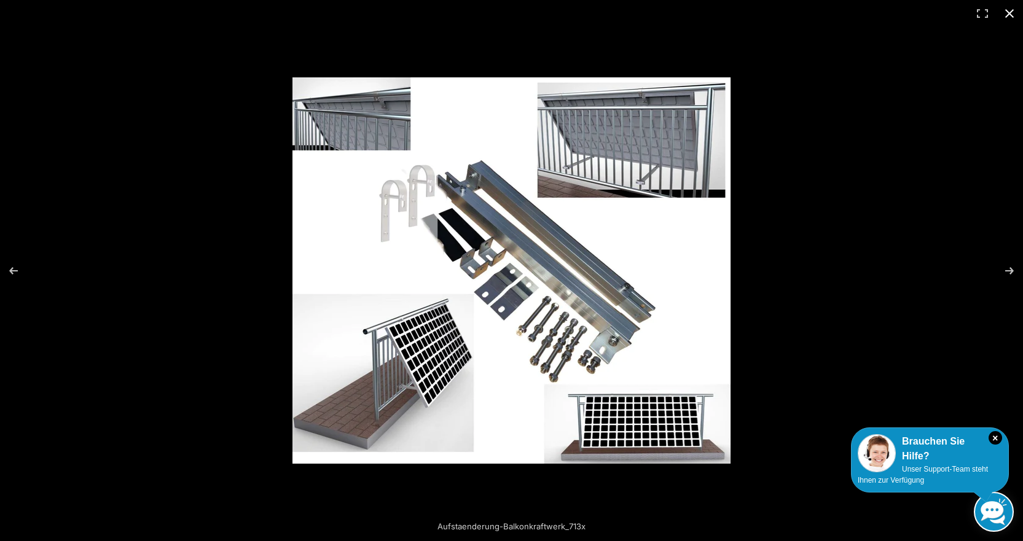
click at [1008, 11] on button "Close (Esc)" at bounding box center [1009, 13] width 27 height 27
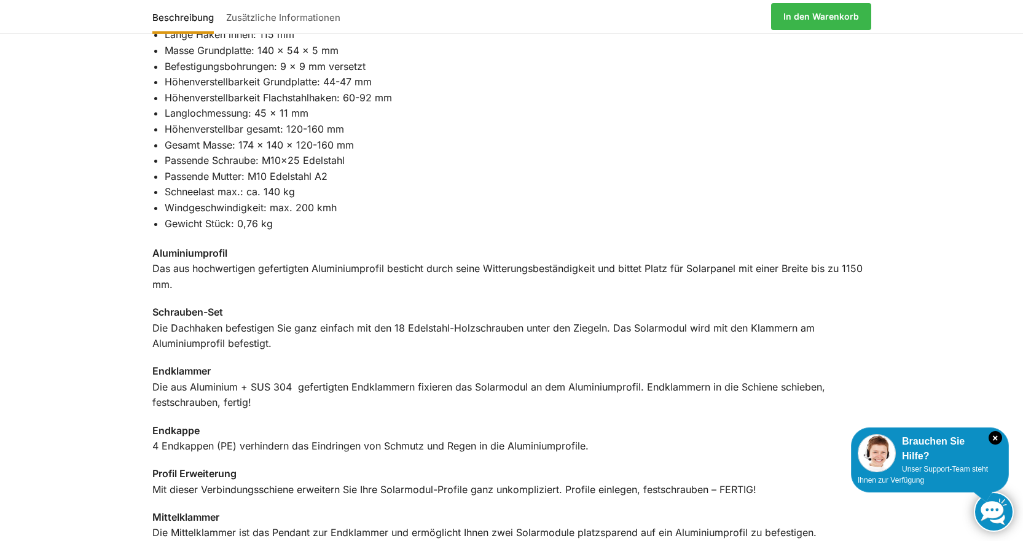
scroll to position [1001, 0]
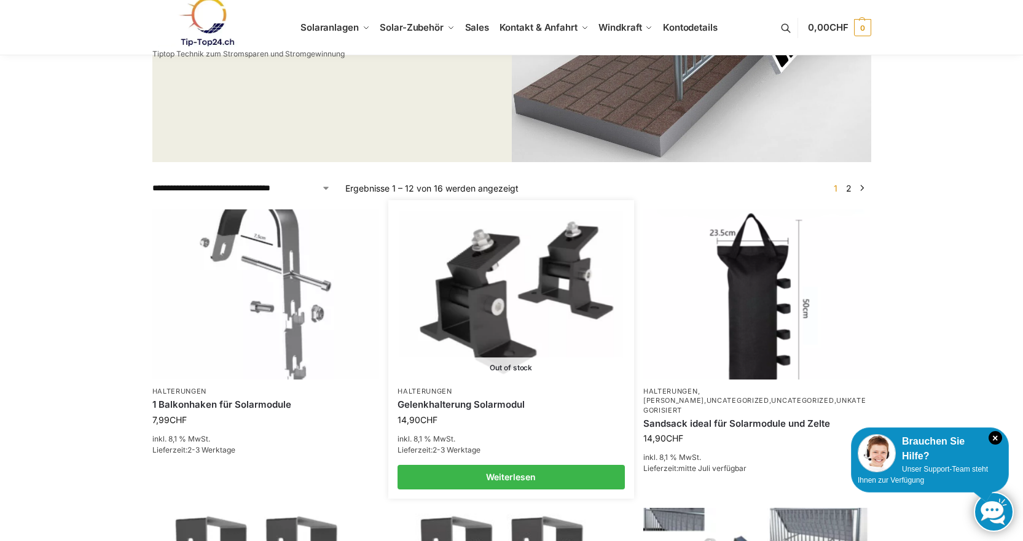
scroll to position [307, 0]
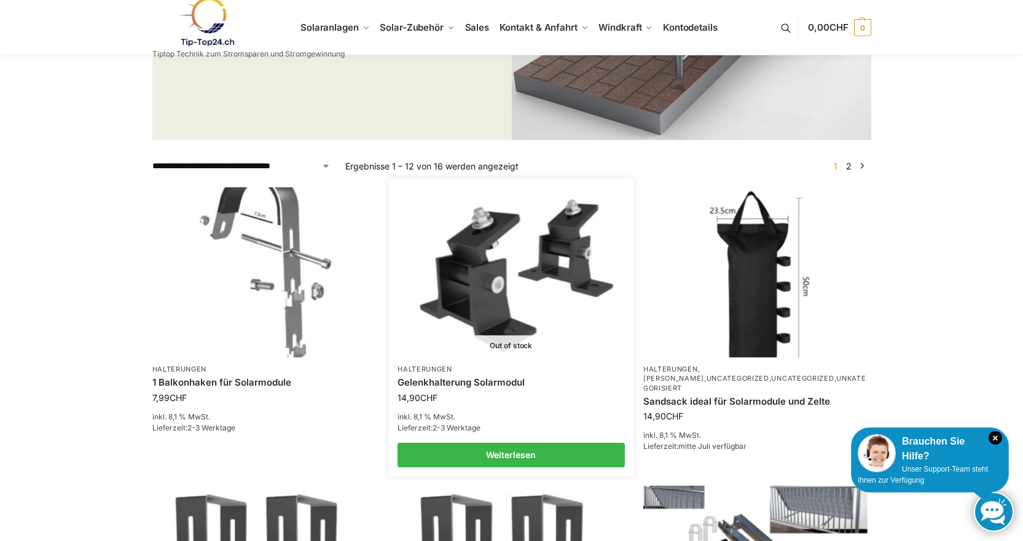
click at [492, 292] on img at bounding box center [510, 272] width 223 height 167
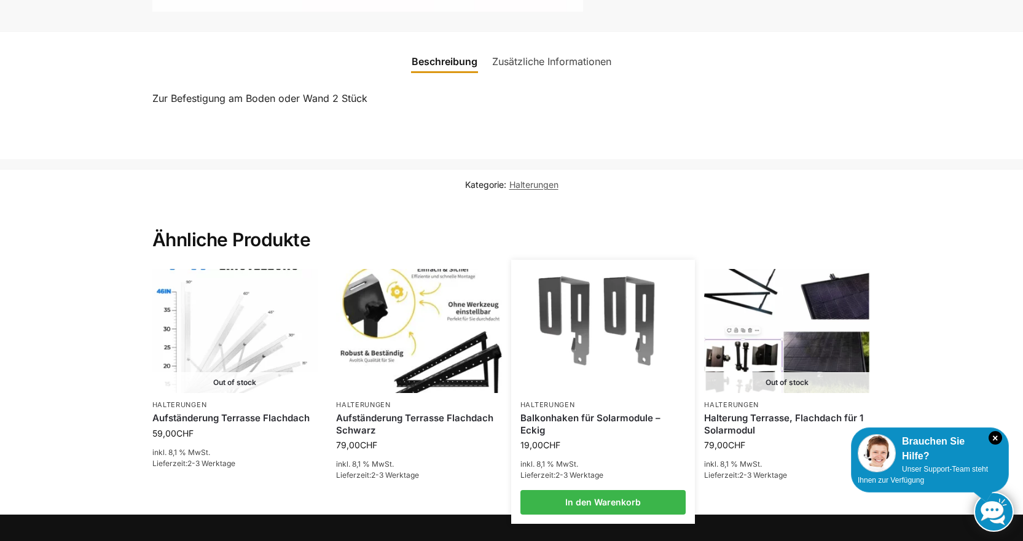
scroll to position [512, 0]
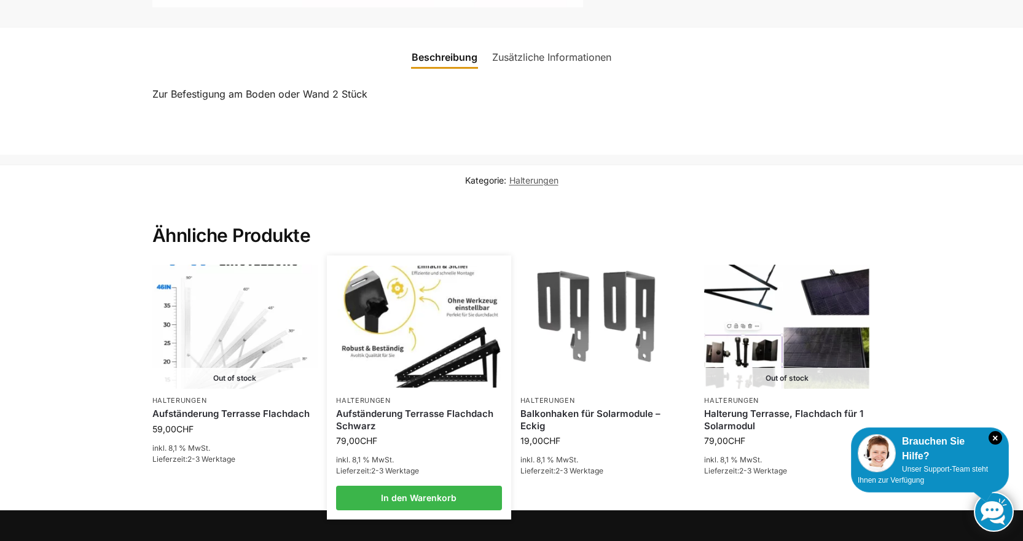
click at [432, 374] on img at bounding box center [419, 327] width 163 height 122
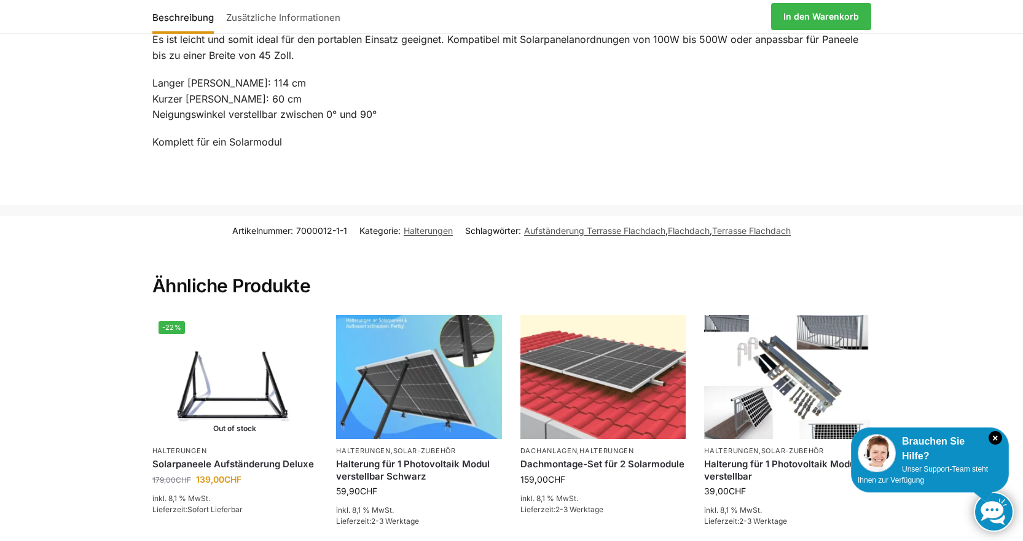
scroll to position [1086, 0]
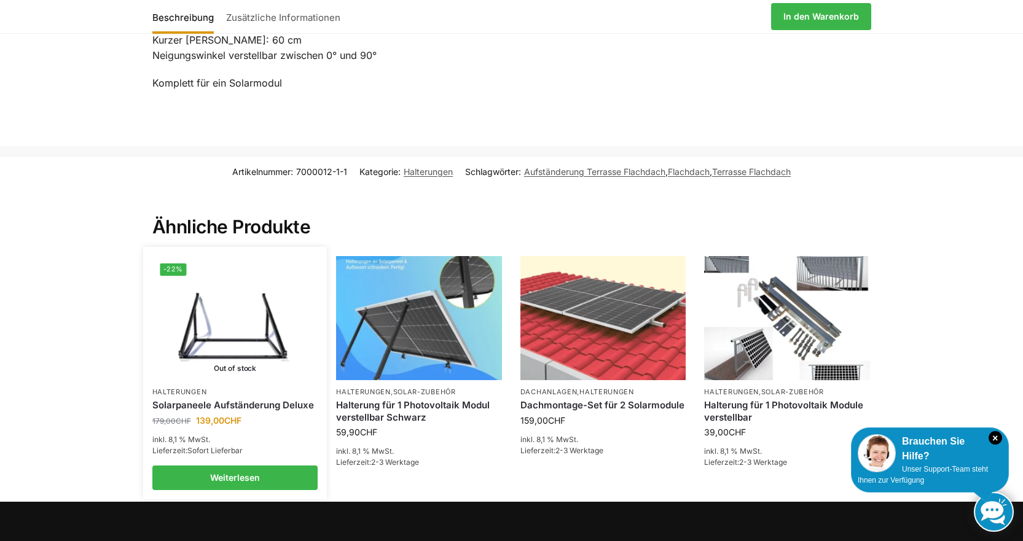
click at [262, 367] on img at bounding box center [235, 318] width 163 height 122
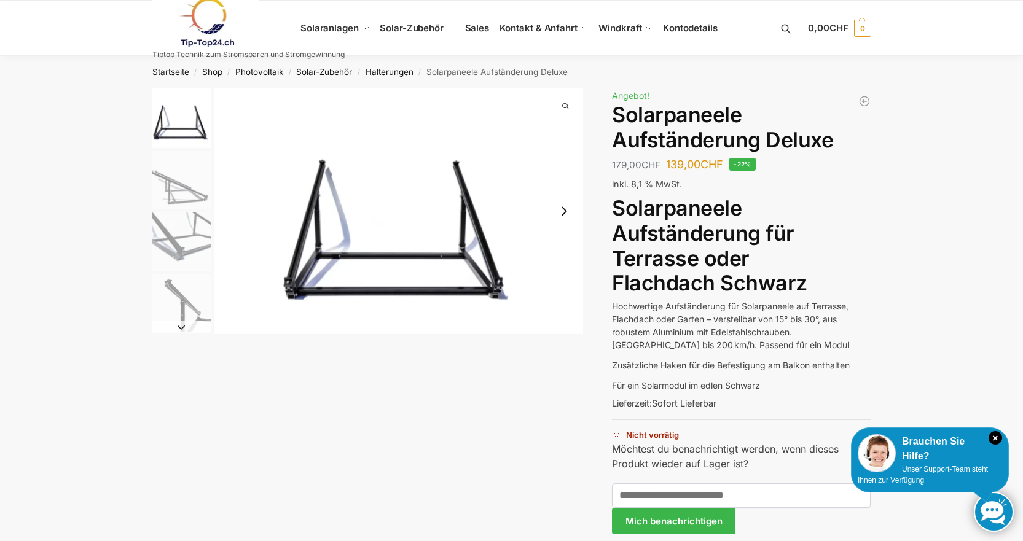
click at [174, 190] on img "2 / 4" at bounding box center [181, 180] width 58 height 58
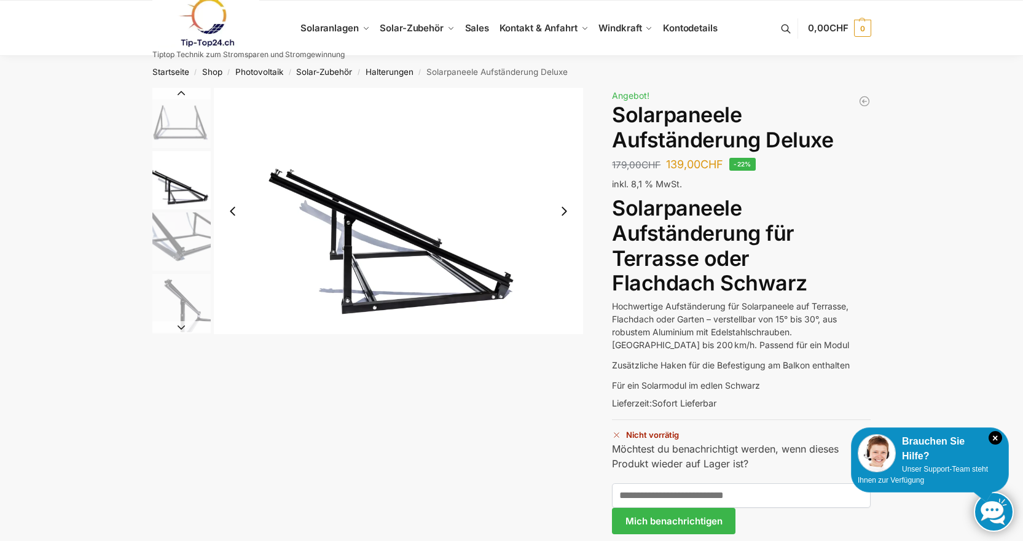
click at [184, 246] on img "3 / 4" at bounding box center [181, 242] width 58 height 58
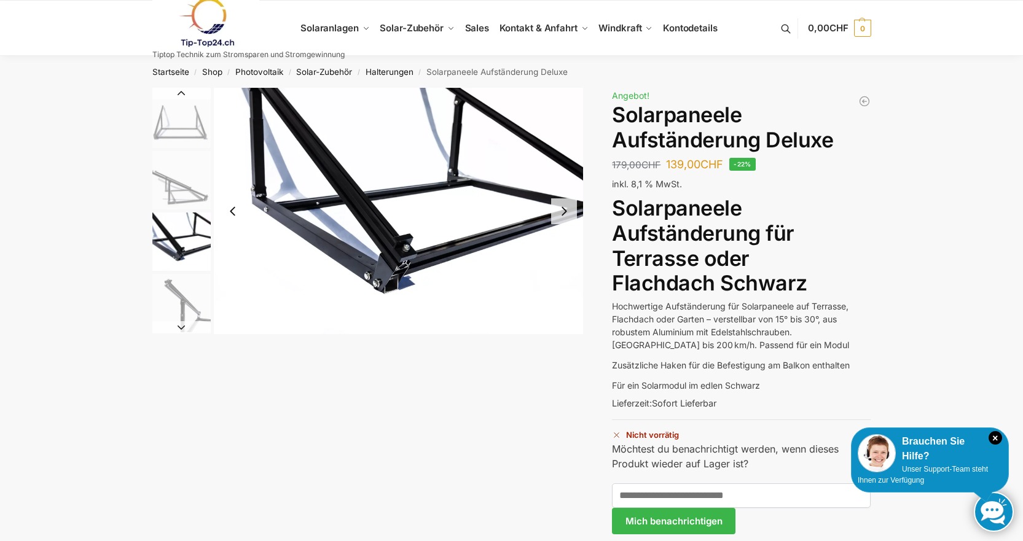
click at [192, 314] on img "4 / 4" at bounding box center [181, 303] width 58 height 58
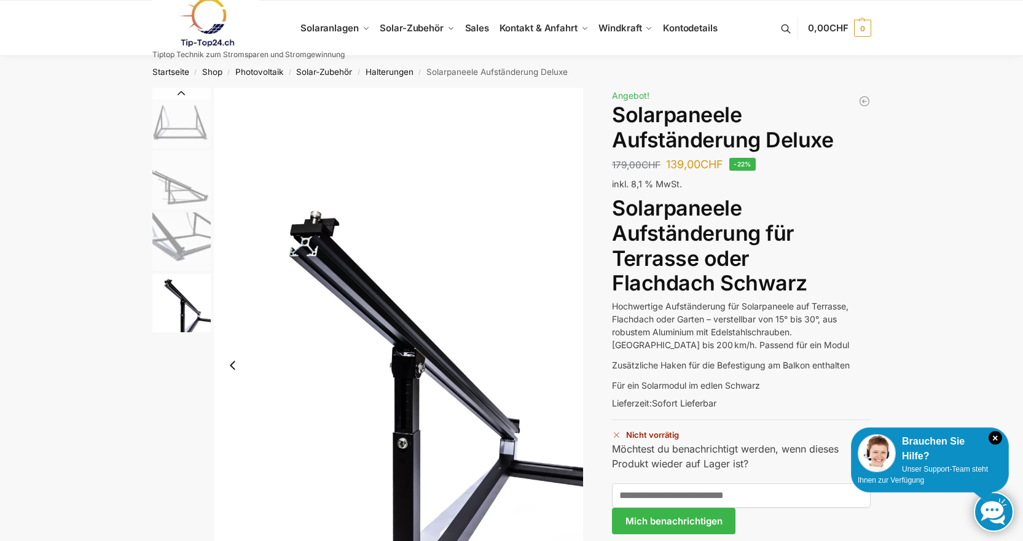
click at [509, 321] on img "4 / 4" at bounding box center [399, 365] width 370 height 555
click at [175, 128] on img "1 / 4" at bounding box center [181, 118] width 58 height 60
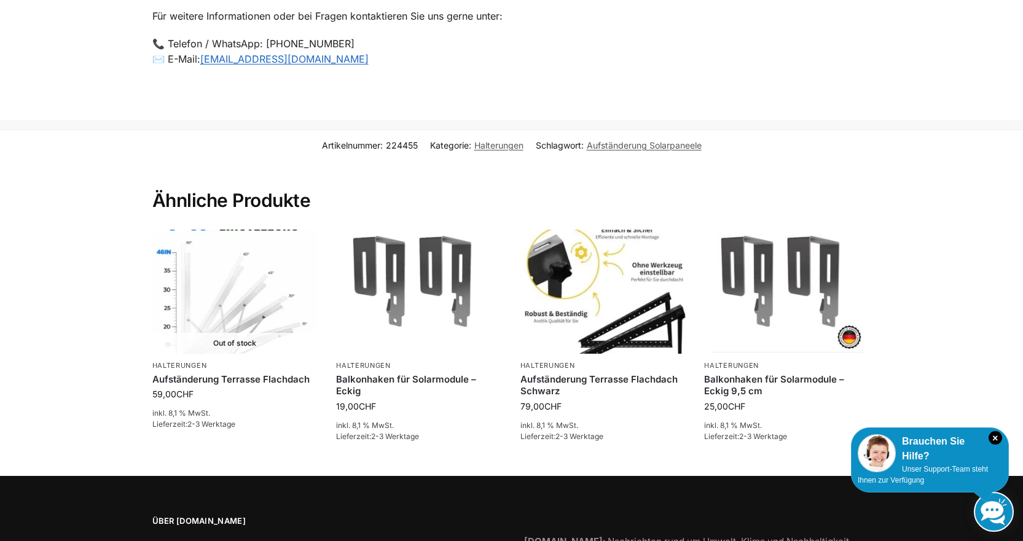
scroll to position [1290, 0]
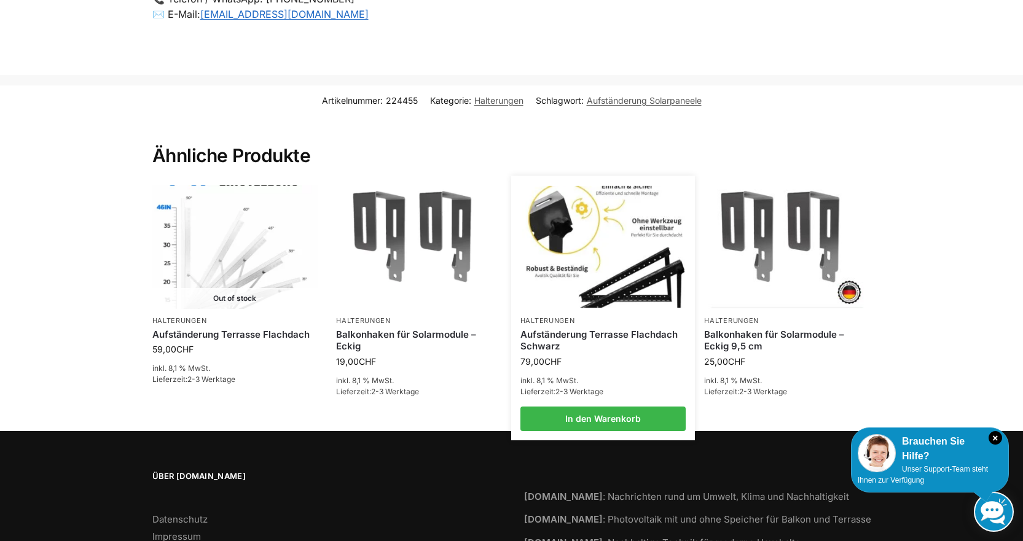
click at [634, 291] on img at bounding box center [603, 247] width 163 height 122
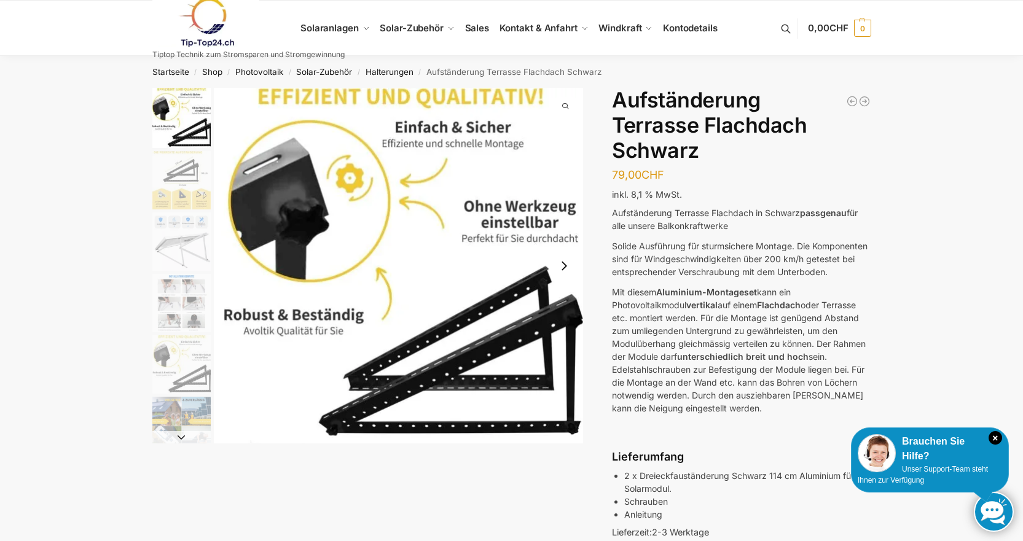
click at [200, 240] on img "3 / 6" at bounding box center [181, 242] width 58 height 58
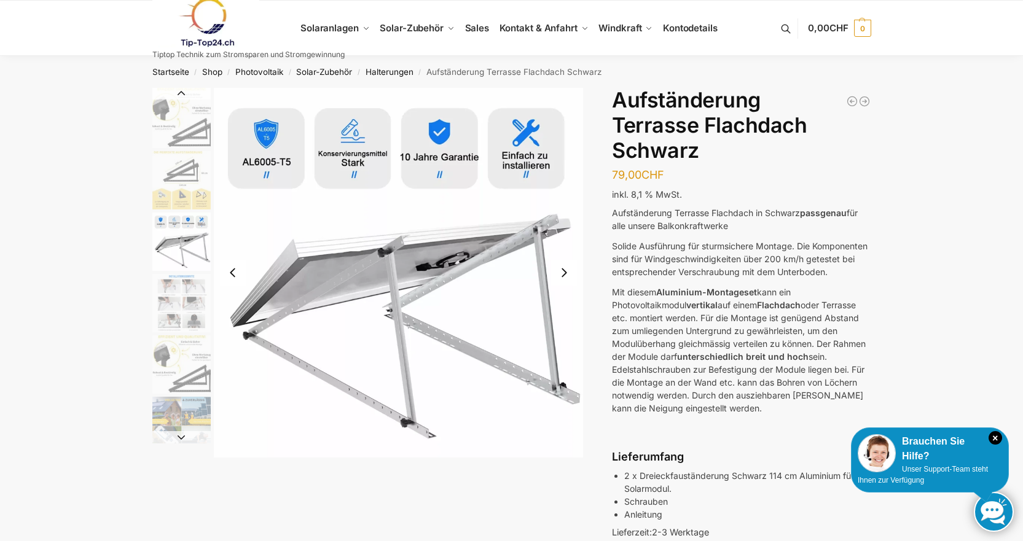
click at [189, 240] on img "3 / 6" at bounding box center [181, 242] width 58 height 58
click at [190, 144] on img "1 / 6" at bounding box center [181, 118] width 58 height 60
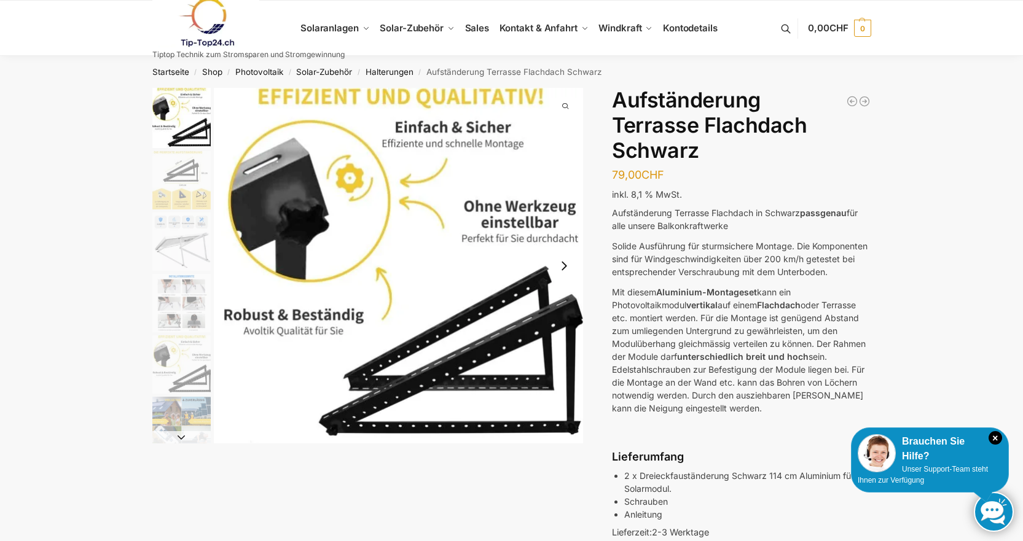
click at [187, 202] on img "2 / 6" at bounding box center [181, 180] width 58 height 58
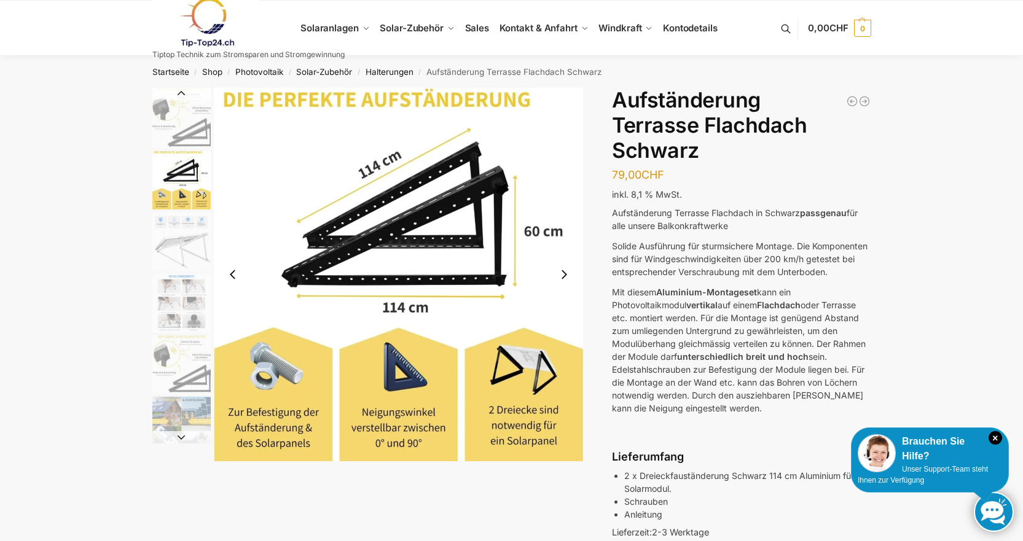
click at [173, 251] on img "3 / 6" at bounding box center [181, 242] width 58 height 58
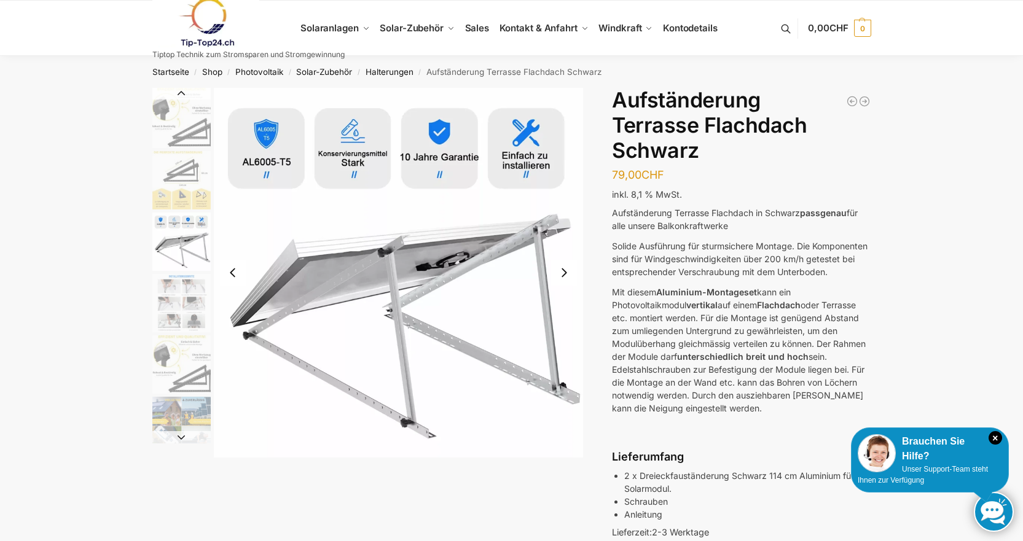
click at [178, 175] on img "2 / 6" at bounding box center [181, 180] width 58 height 58
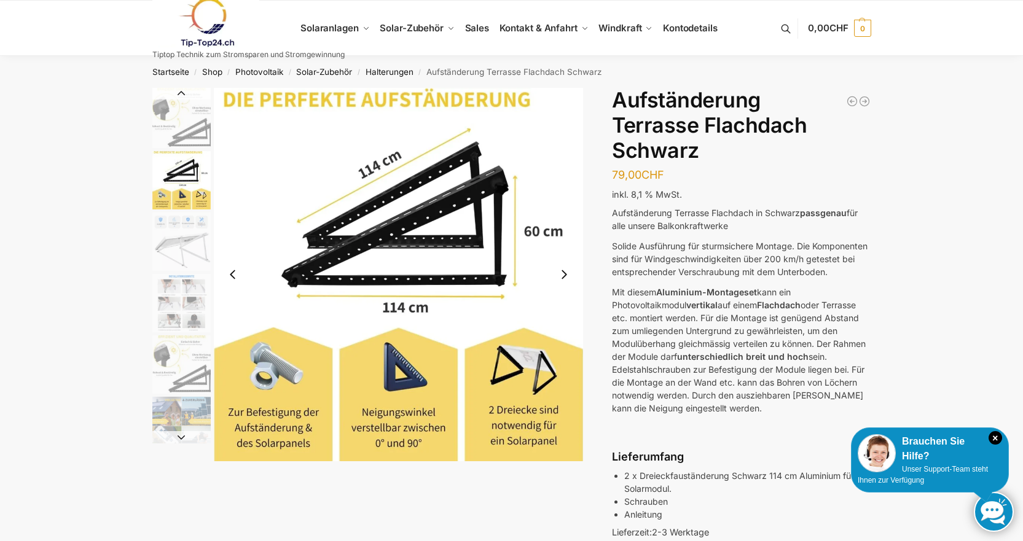
click at [186, 371] on img "5 / 6" at bounding box center [181, 364] width 58 height 58
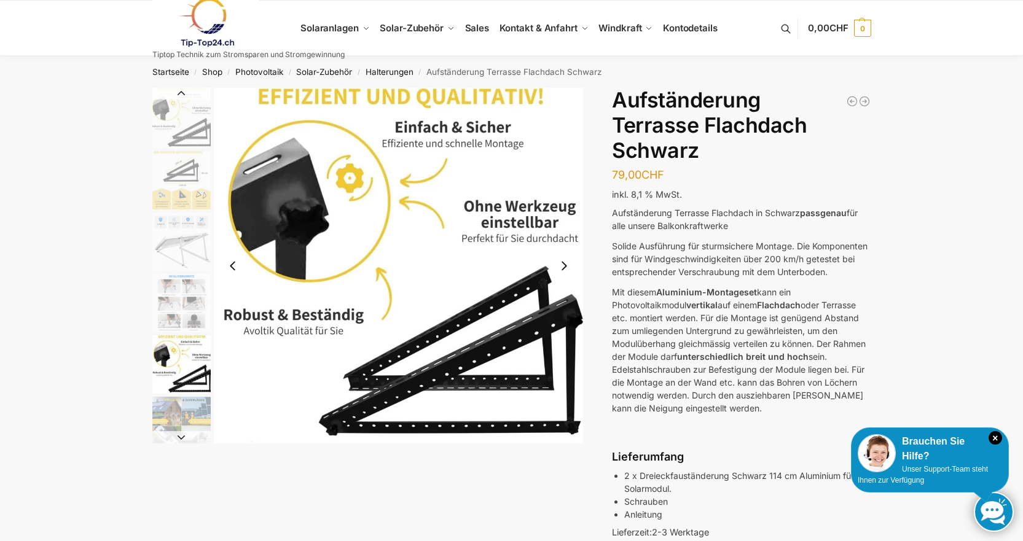
click at [187, 419] on img "6 / 6" at bounding box center [181, 426] width 58 height 58
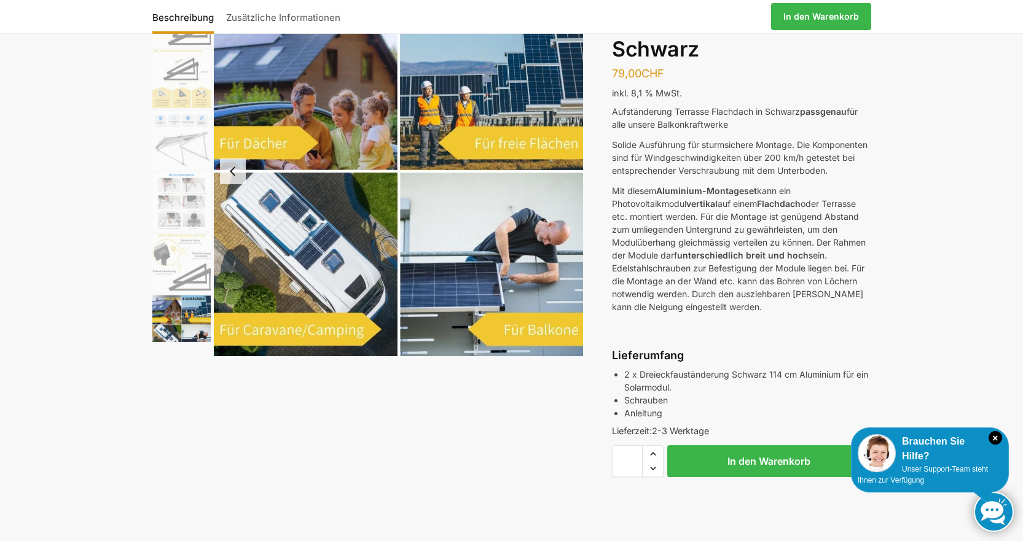
scroll to position [82, 0]
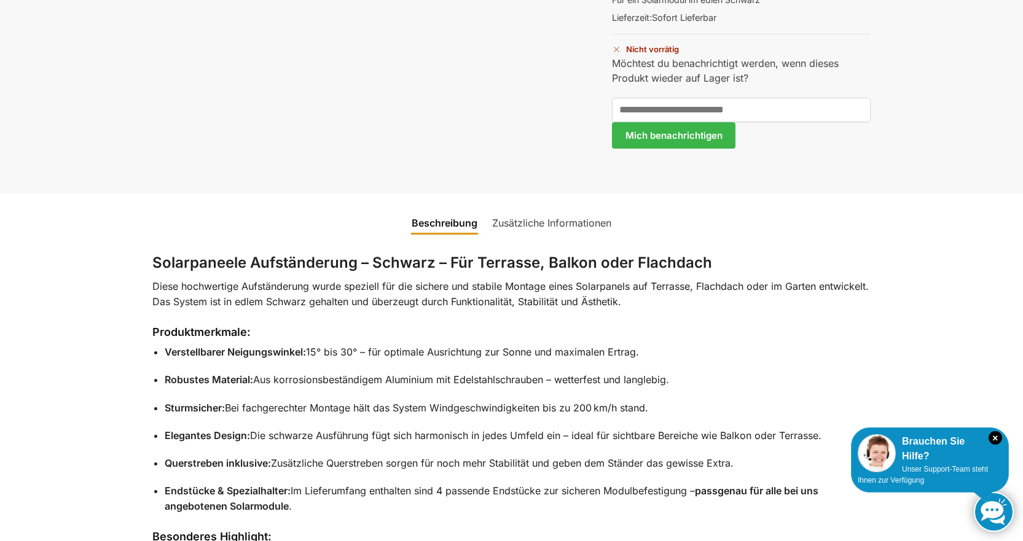
scroll to position [345, 0]
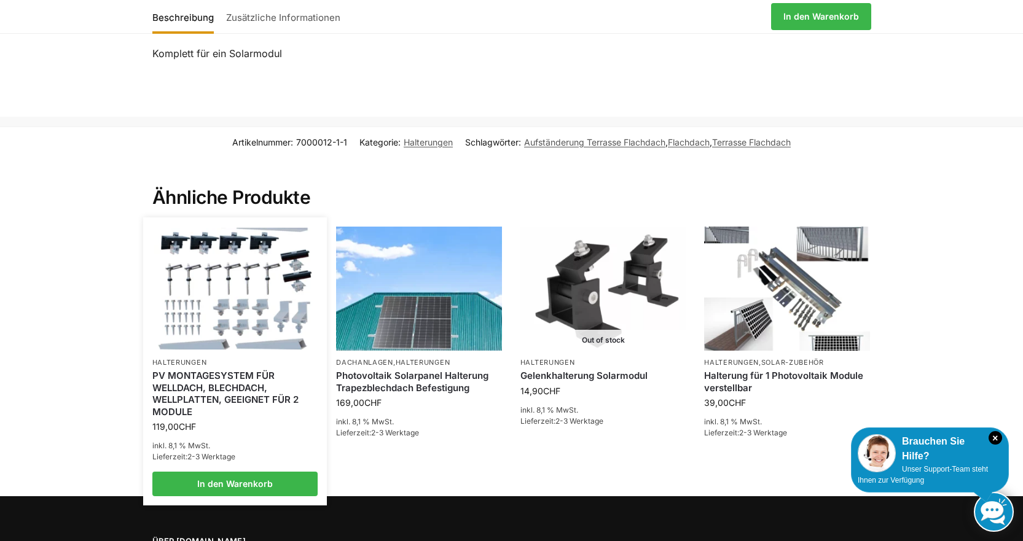
click at [235, 364] on li "Halterungen PV MONTAGESYSTEM FÜR WELLDACH, BLECHDACH, WELLPLATTEN, GEEIGNET FÜR…" at bounding box center [235, 362] width 184 height 270
click at [230, 392] on link "PV MONTAGESYSTEM FÜR WELLDACH, BLECHDACH, WELLPLATTEN, GEEIGNET FÜR 2 MODULE" at bounding box center [235, 394] width 166 height 48
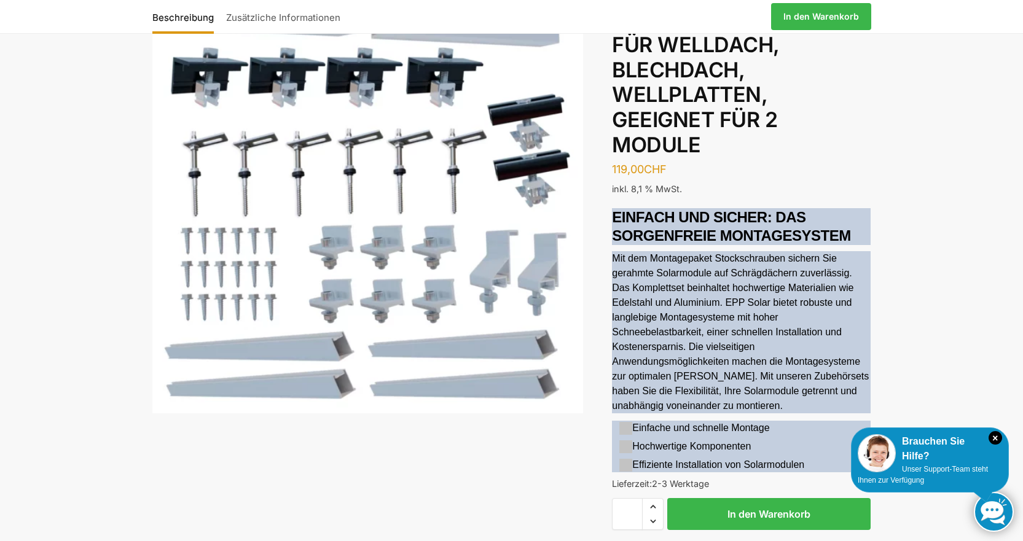
scroll to position [103, 0]
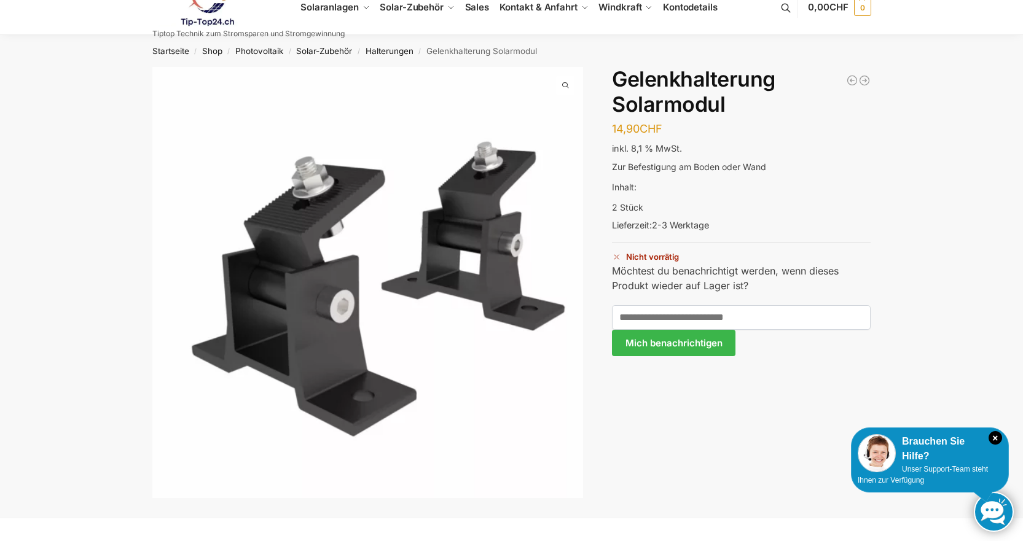
scroll to position [20, 0]
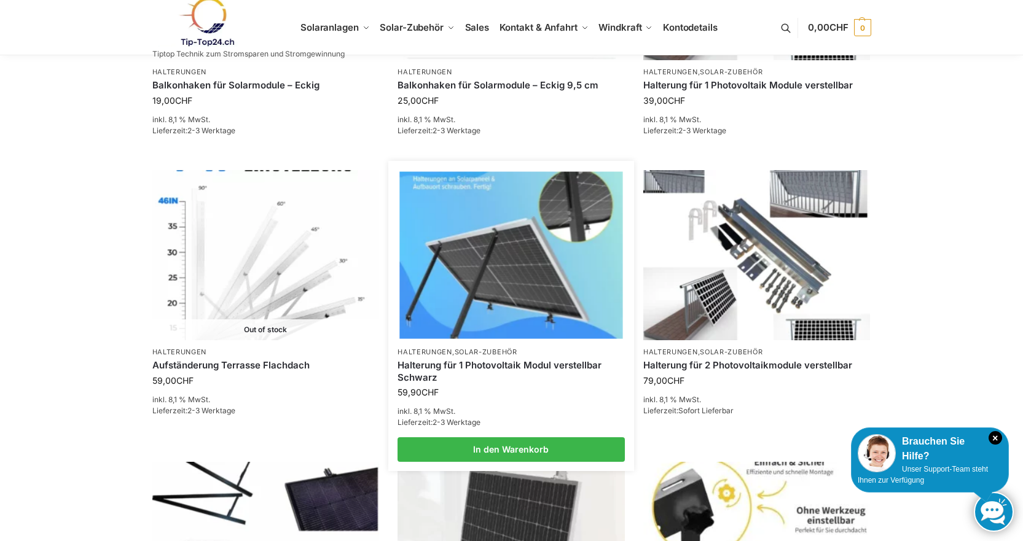
scroll to position [901, 0]
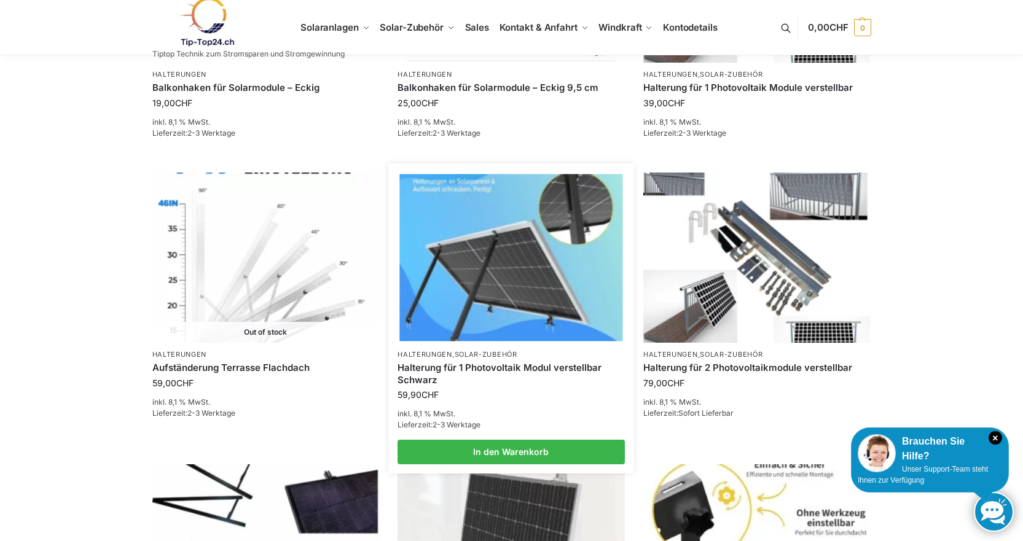
click at [539, 307] on img at bounding box center [510, 257] width 223 height 167
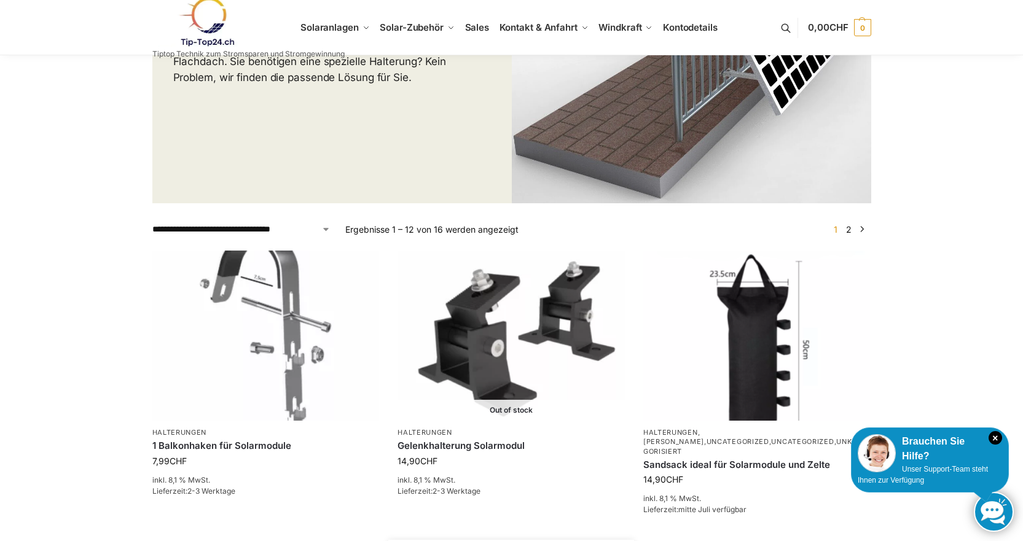
scroll to position [246, 0]
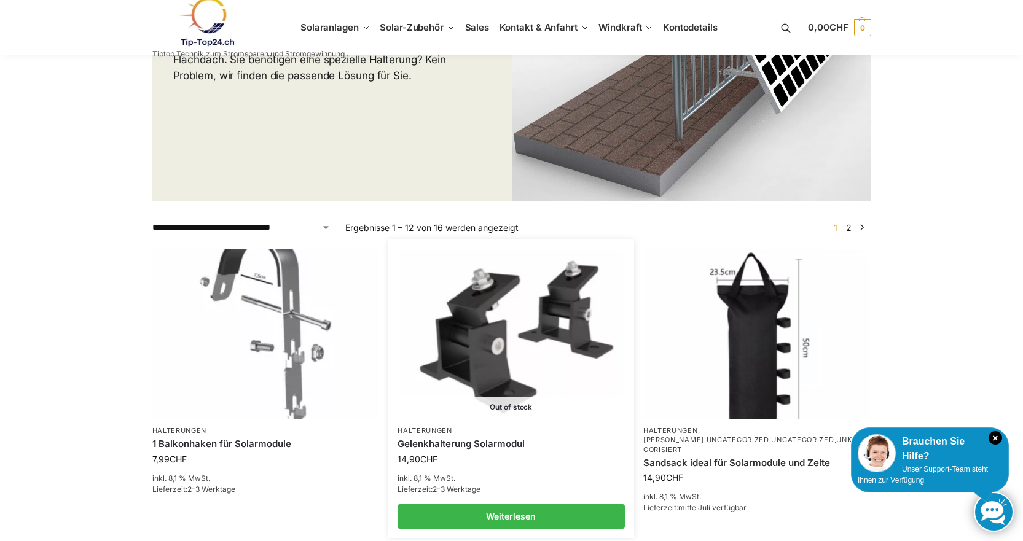
click at [518, 380] on img at bounding box center [510, 333] width 223 height 167
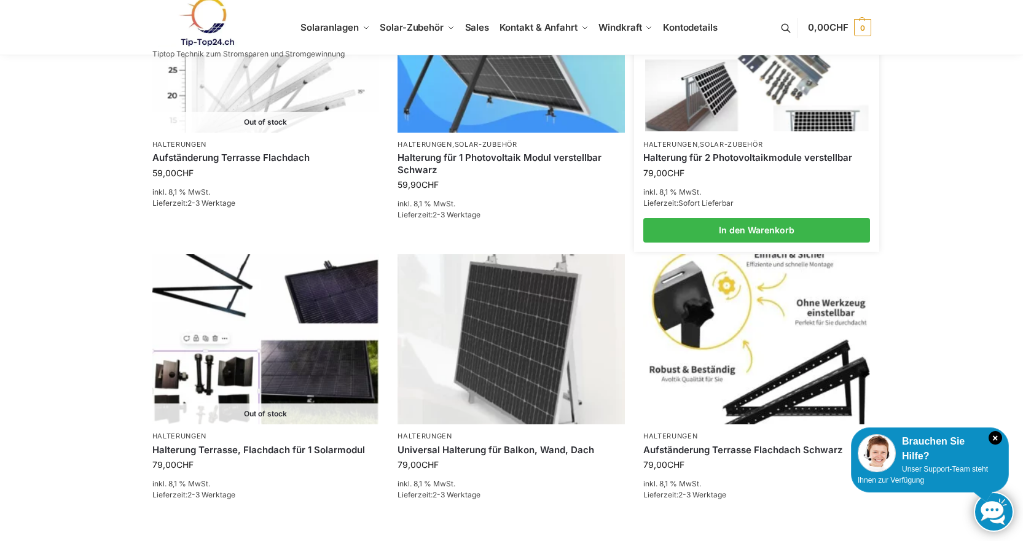
scroll to position [1106, 0]
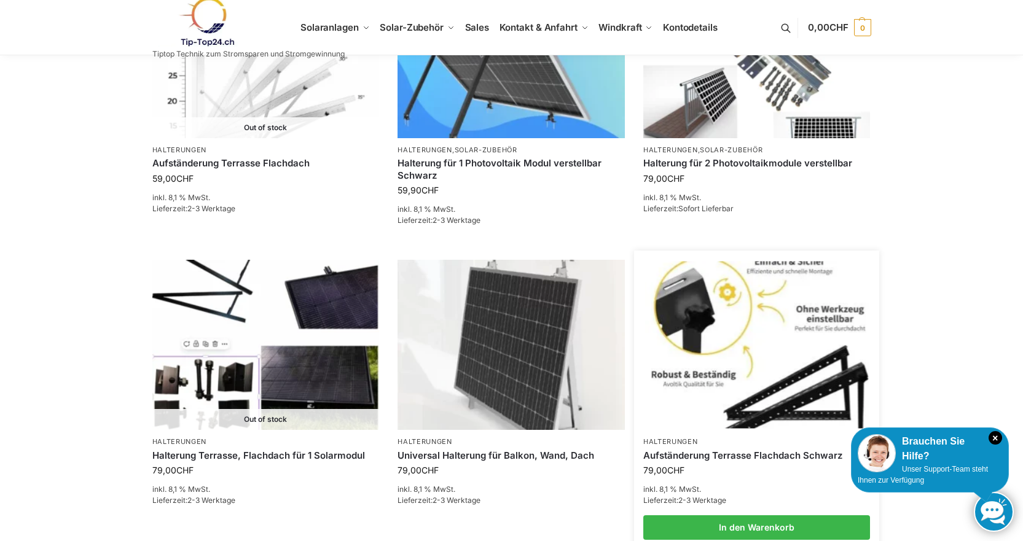
click at [694, 308] on img at bounding box center [756, 345] width 223 height 167
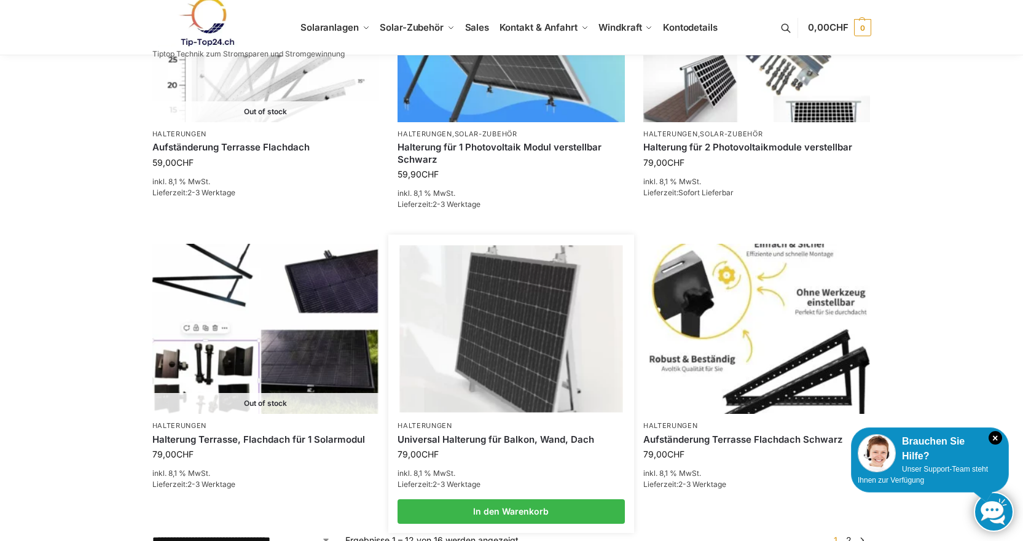
scroll to position [1126, 0]
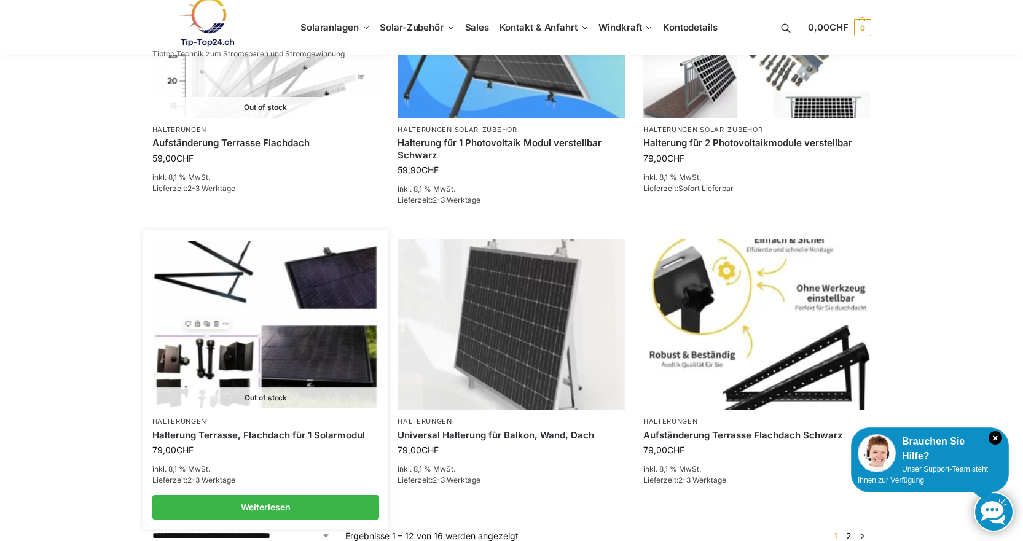
click at [222, 360] on img at bounding box center [265, 324] width 223 height 167
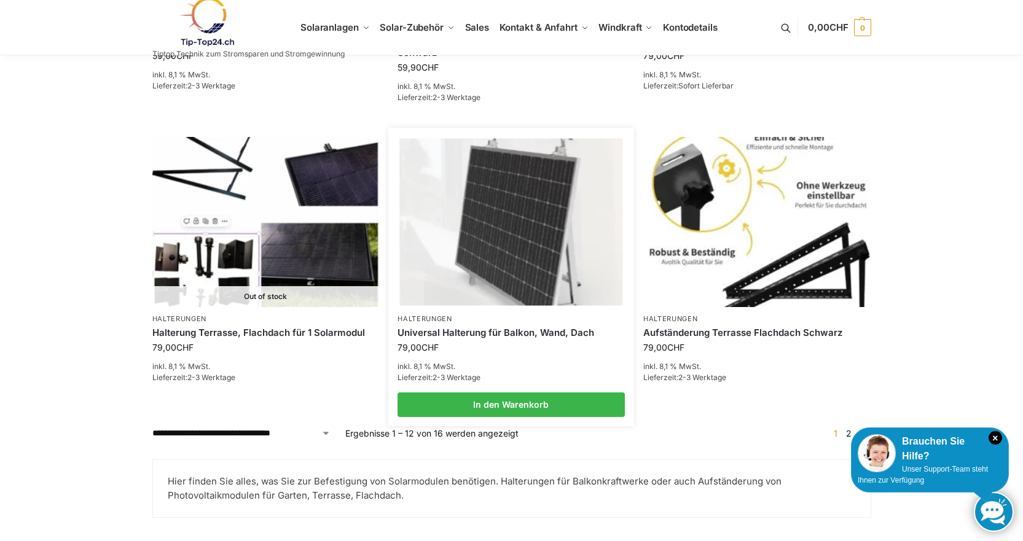
scroll to position [1249, 0]
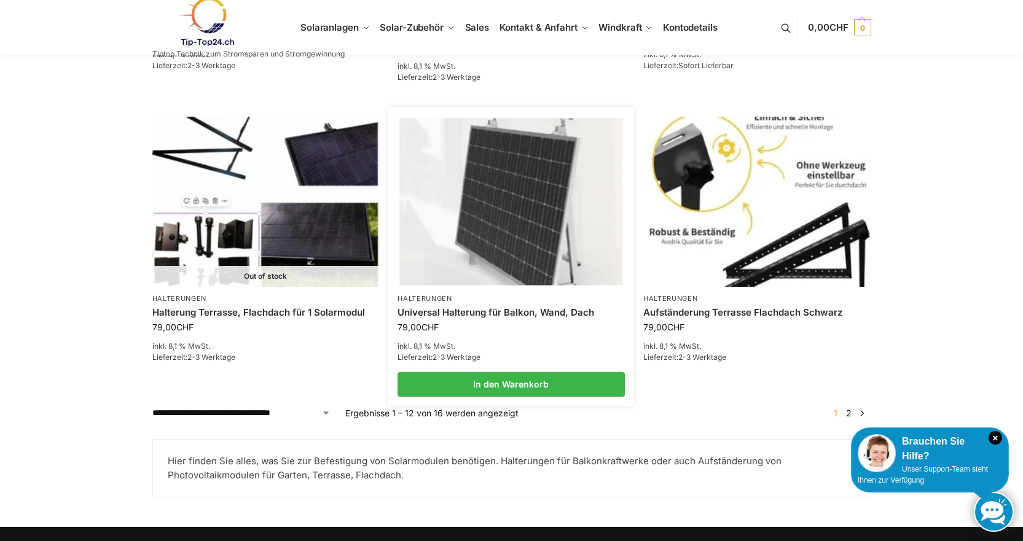
click at [495, 221] on img at bounding box center [510, 202] width 223 height 167
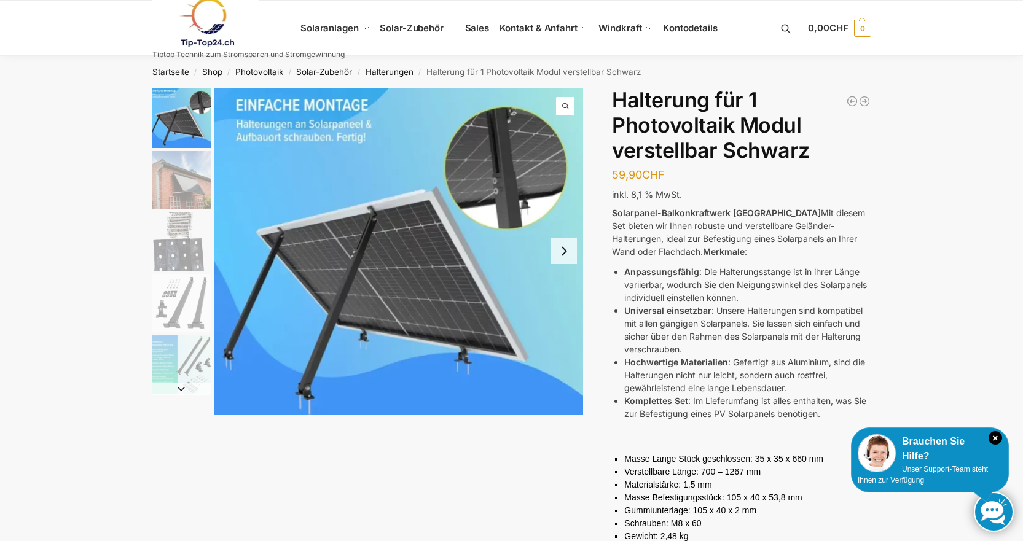
click at [168, 312] on img "4 / 5" at bounding box center [181, 303] width 58 height 58
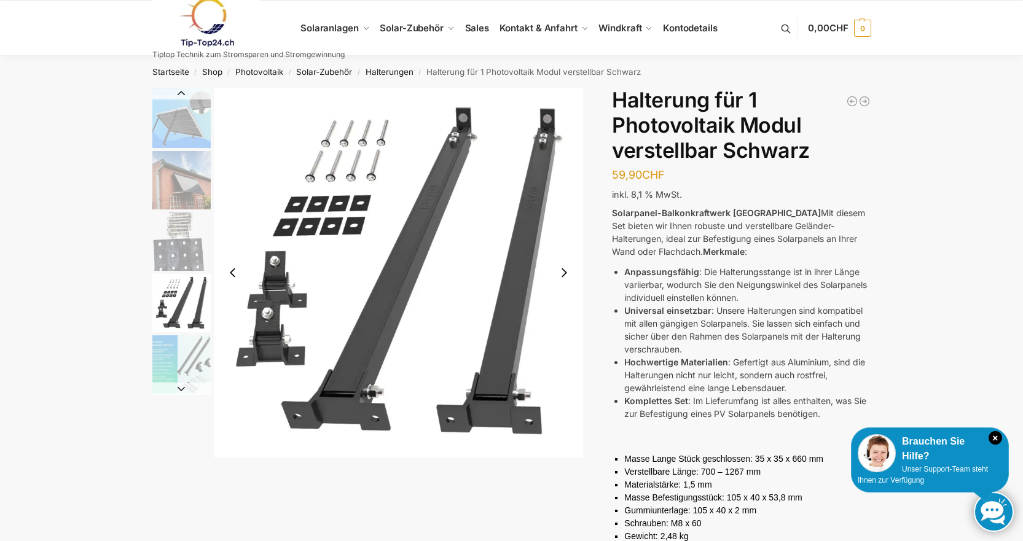
click at [178, 257] on img "3 / 5" at bounding box center [181, 242] width 58 height 58
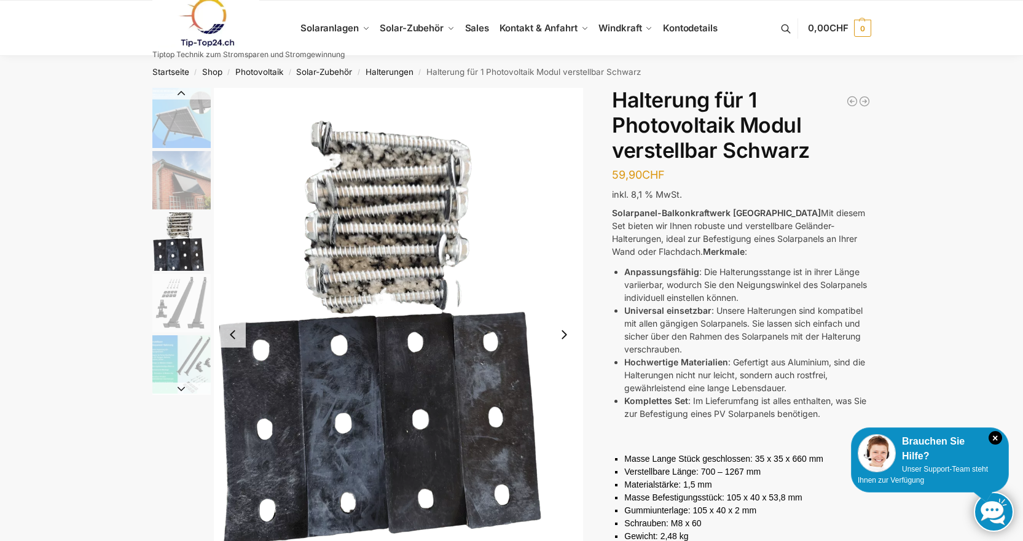
click at [191, 370] on img "5 / 5" at bounding box center [181, 364] width 58 height 58
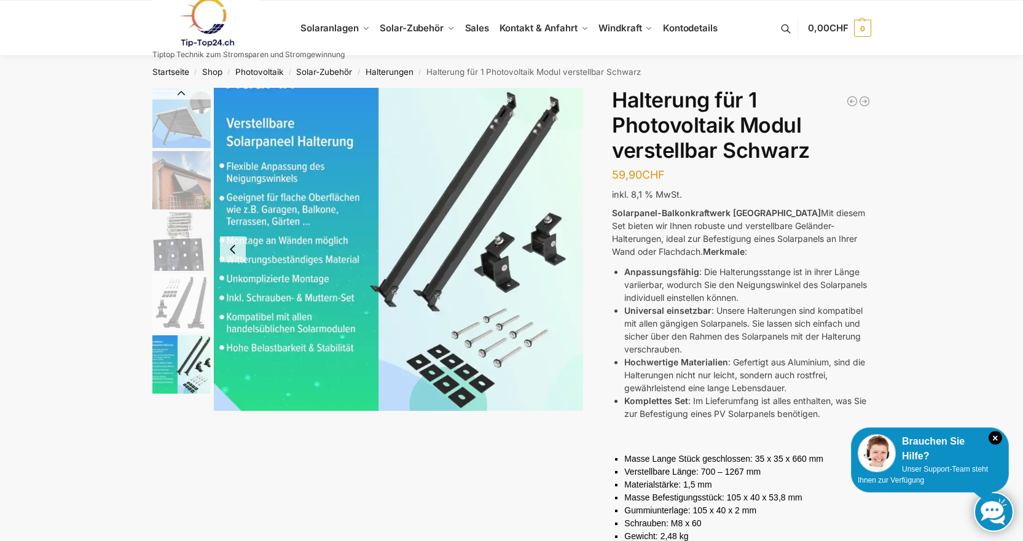
click at [176, 137] on img "1 / 5" at bounding box center [181, 118] width 58 height 60
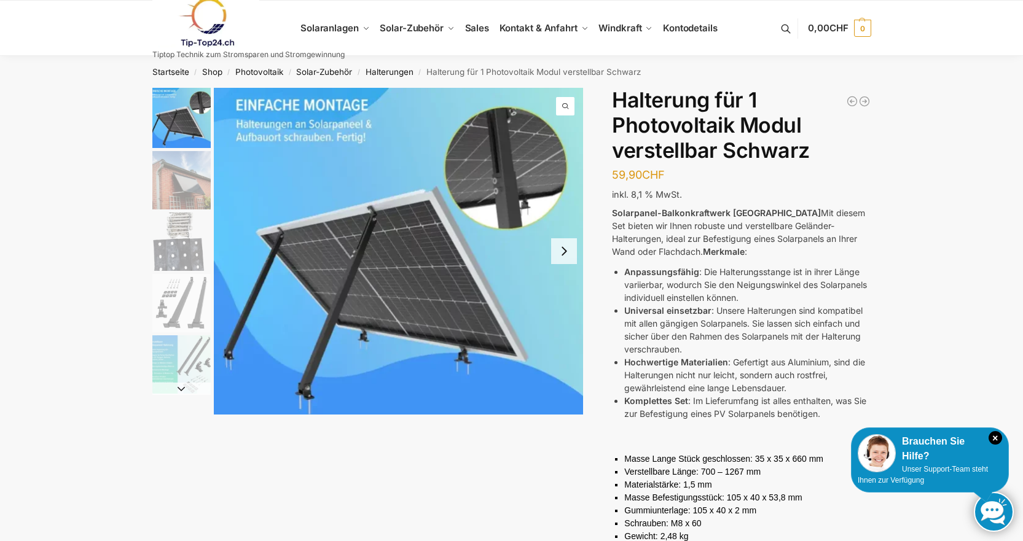
click at [187, 320] on img "4 / 5" at bounding box center [181, 303] width 58 height 58
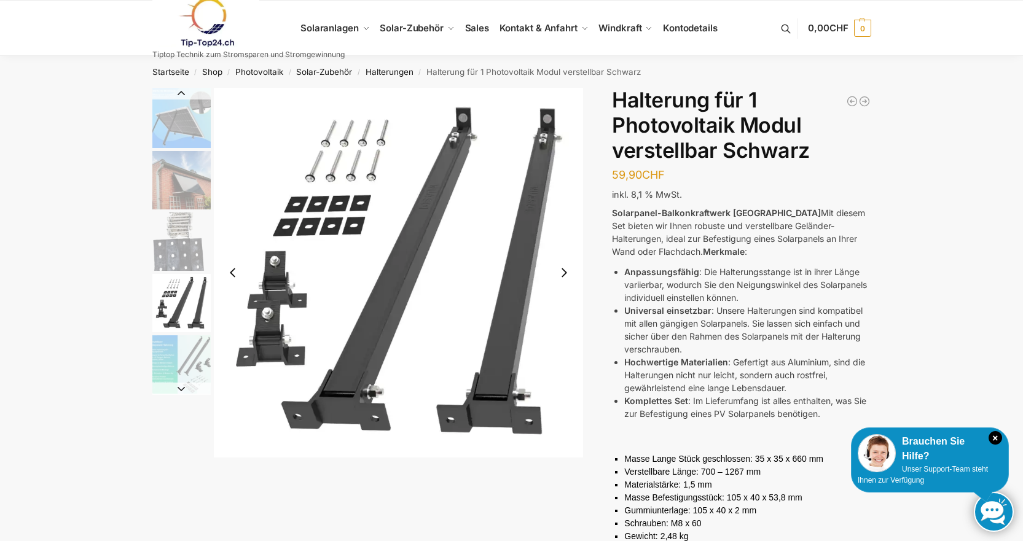
click at [179, 141] on img "1 / 5" at bounding box center [181, 118] width 58 height 60
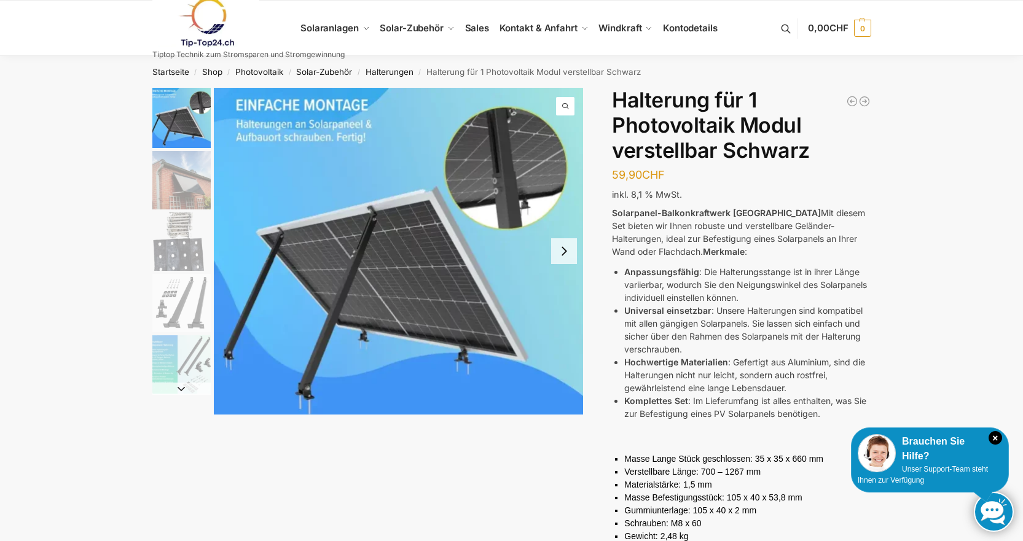
click at [187, 367] on img "5 / 5" at bounding box center [181, 364] width 58 height 58
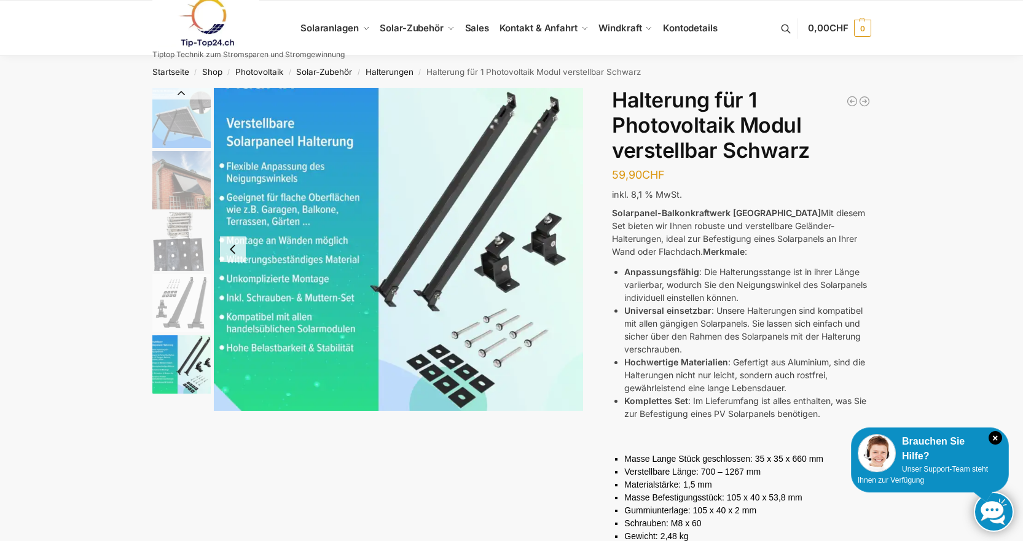
click at [184, 120] on img "1 / 5" at bounding box center [181, 118] width 58 height 60
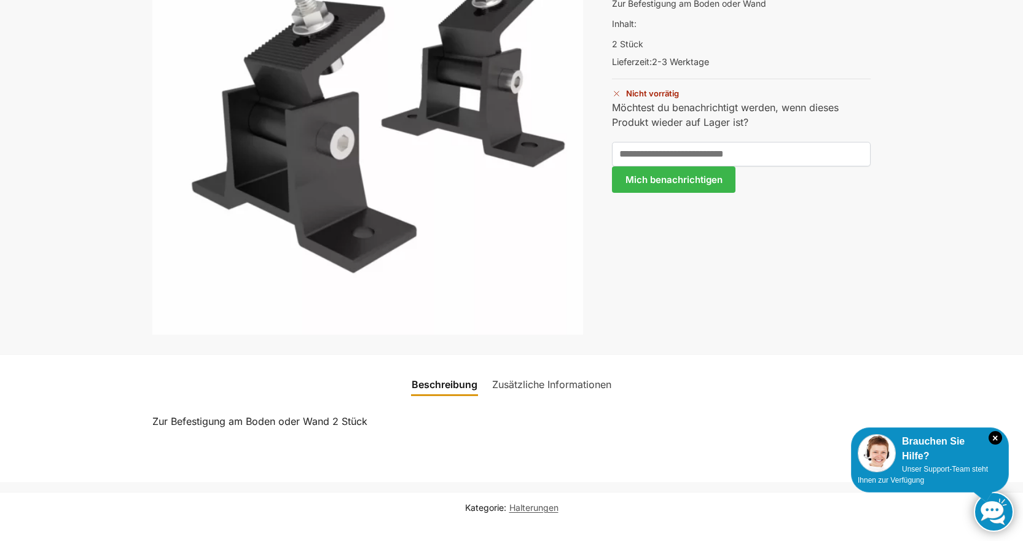
scroll to position [213, 0]
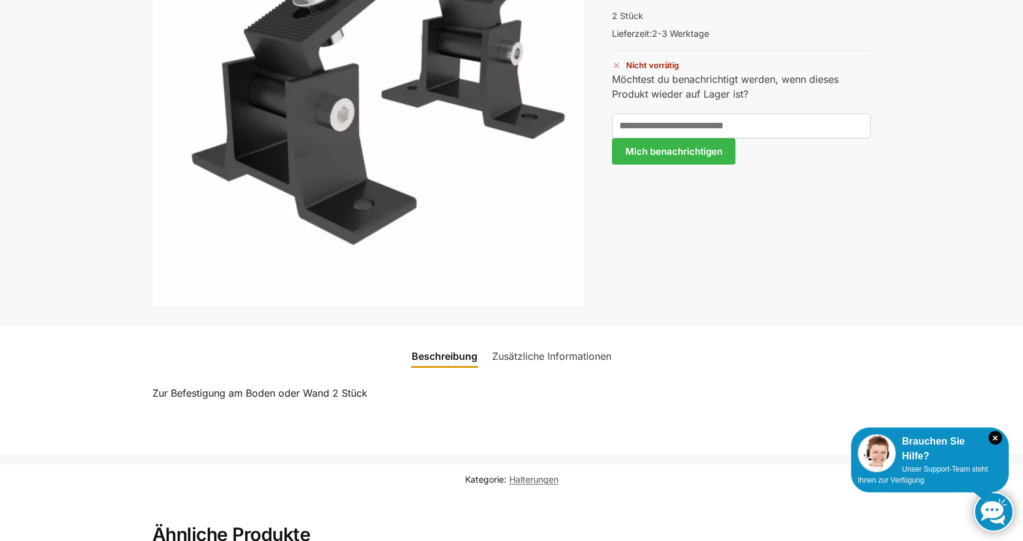
click at [569, 354] on link "Zusätzliche Informationen" at bounding box center [552, 356] width 134 height 29
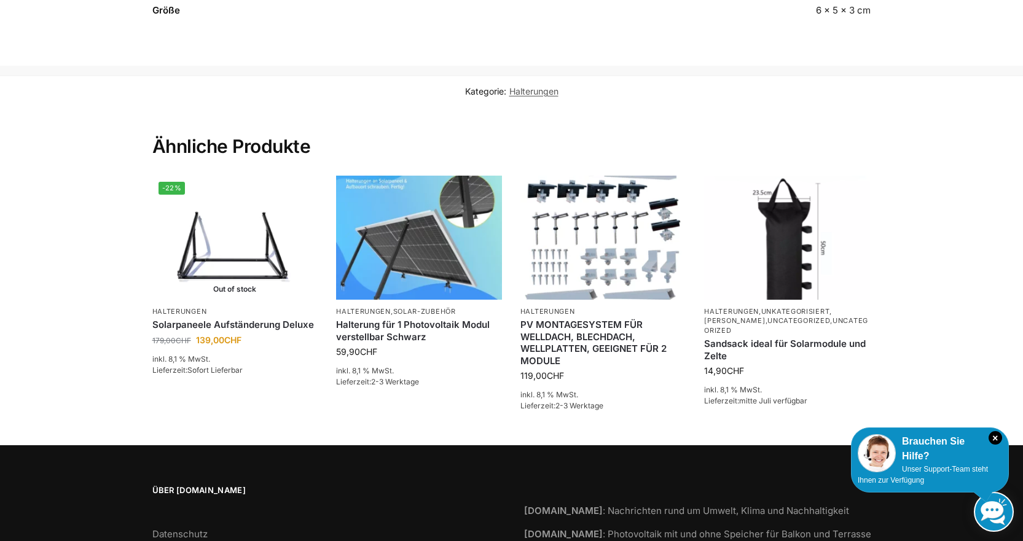
scroll to position [643, 0]
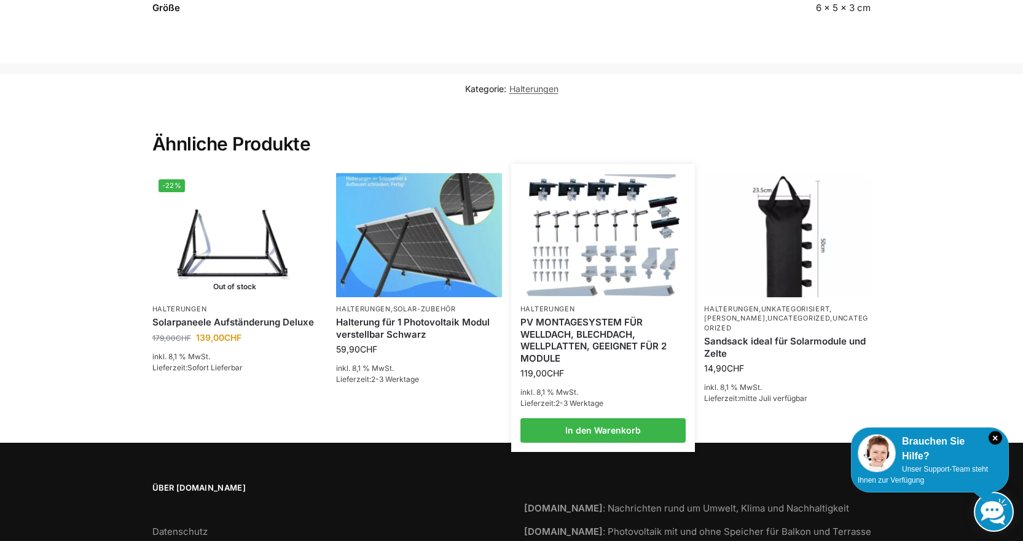
click at [614, 275] on img at bounding box center [603, 236] width 163 height 122
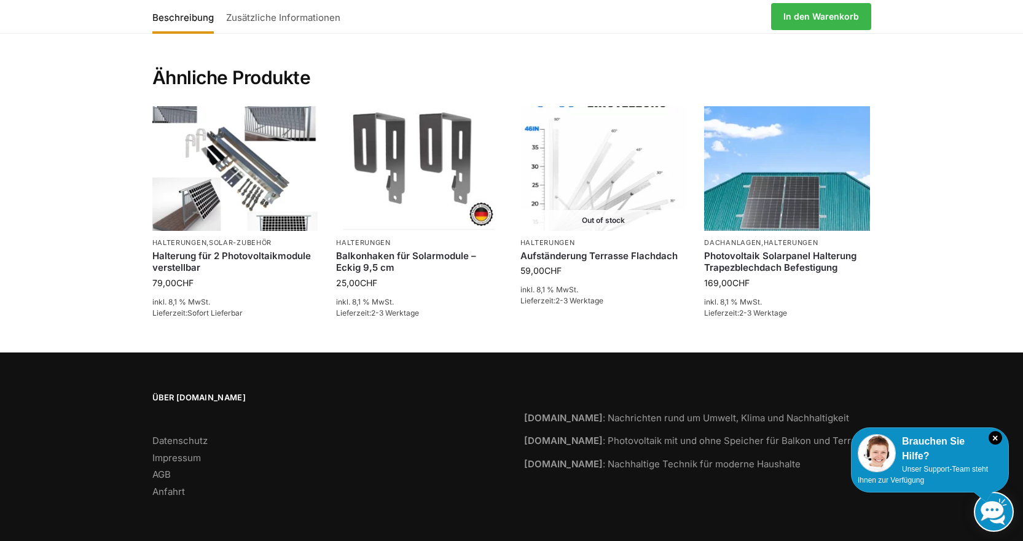
scroll to position [1724, 0]
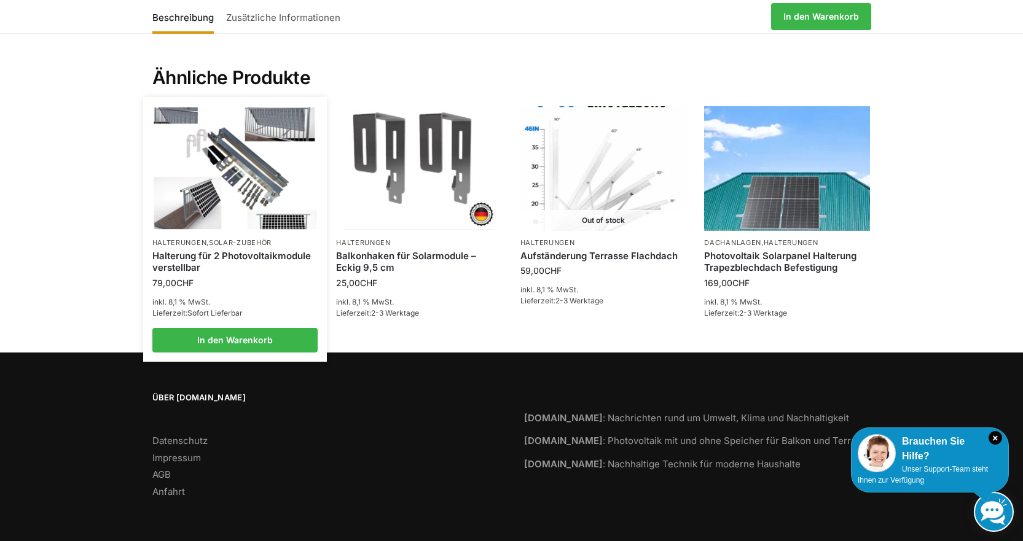
click at [266, 230] on img at bounding box center [235, 169] width 163 height 122
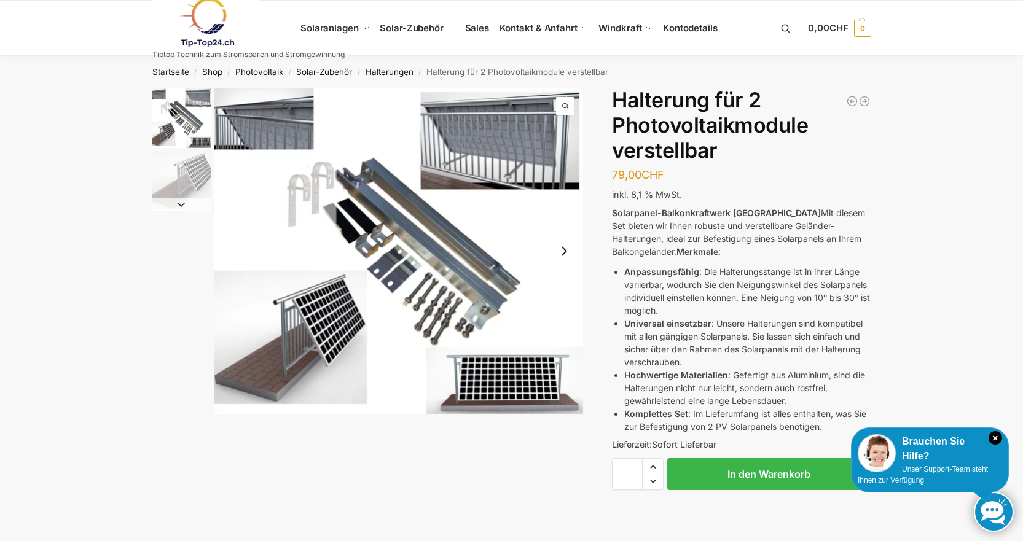
click at [162, 133] on img "1 / 2" at bounding box center [181, 118] width 58 height 60
click at [168, 128] on img "1 / 2" at bounding box center [181, 118] width 58 height 60
click at [420, 241] on img "1 / 2" at bounding box center [399, 251] width 370 height 326
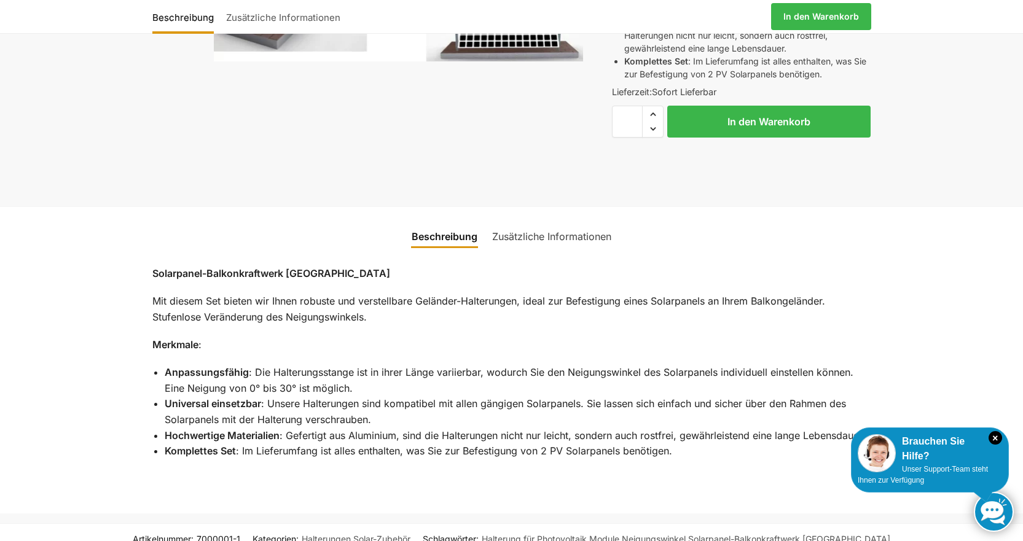
scroll to position [348, 0]
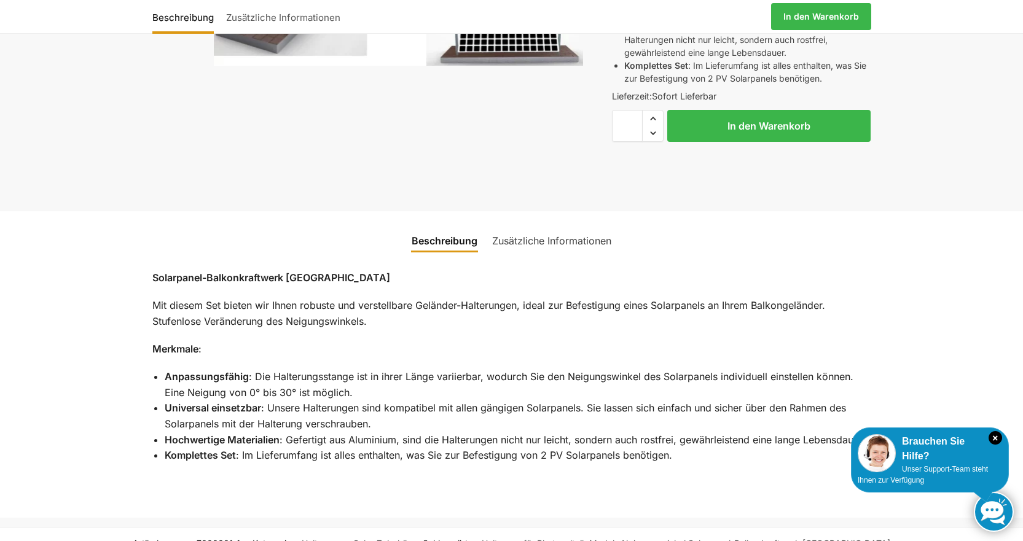
click at [547, 236] on link "Zusätzliche Informationen" at bounding box center [552, 240] width 134 height 29
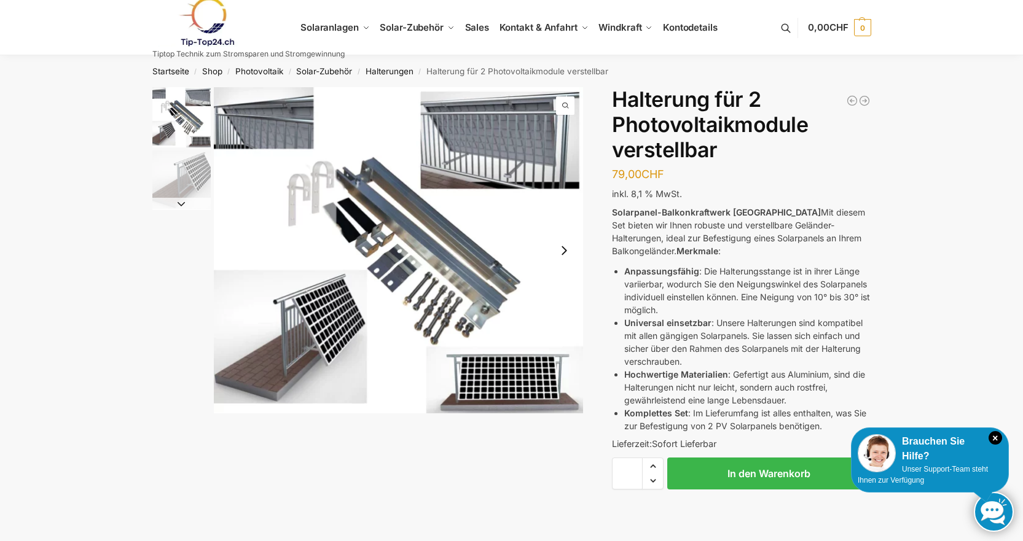
scroll to position [0, 0]
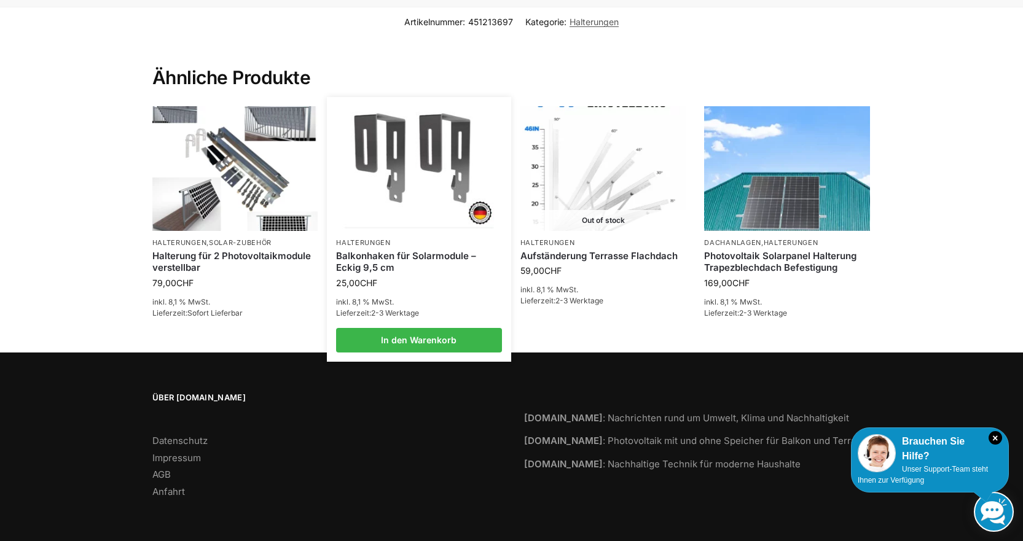
click at [395, 156] on img at bounding box center [419, 169] width 163 height 122
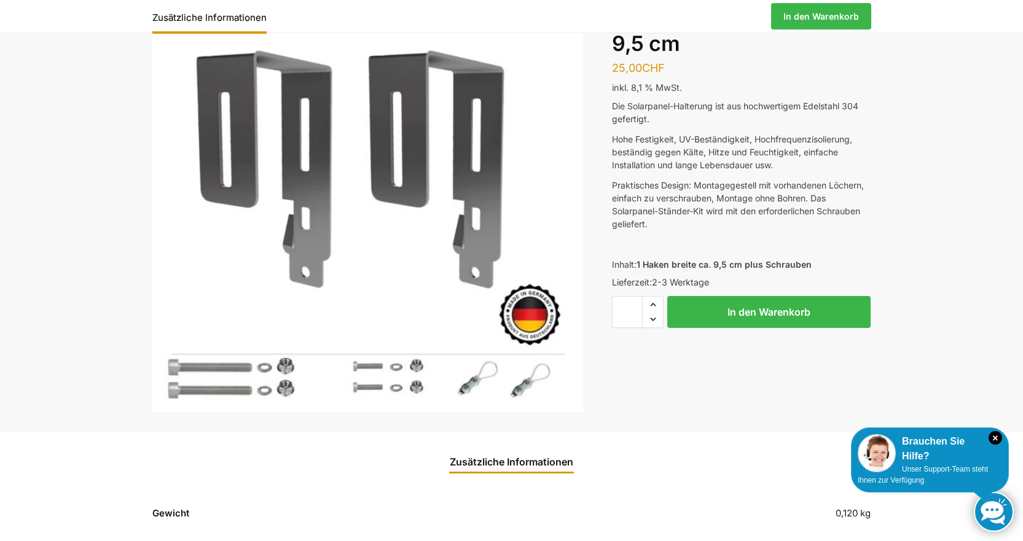
scroll to position [103, 0]
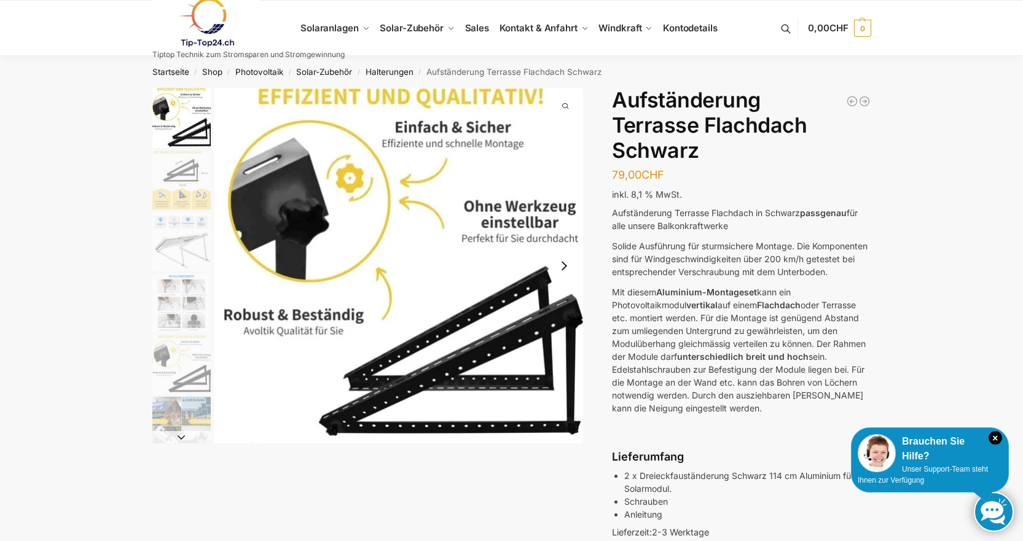
click at [198, 252] on img "3 / 6" at bounding box center [181, 242] width 58 height 58
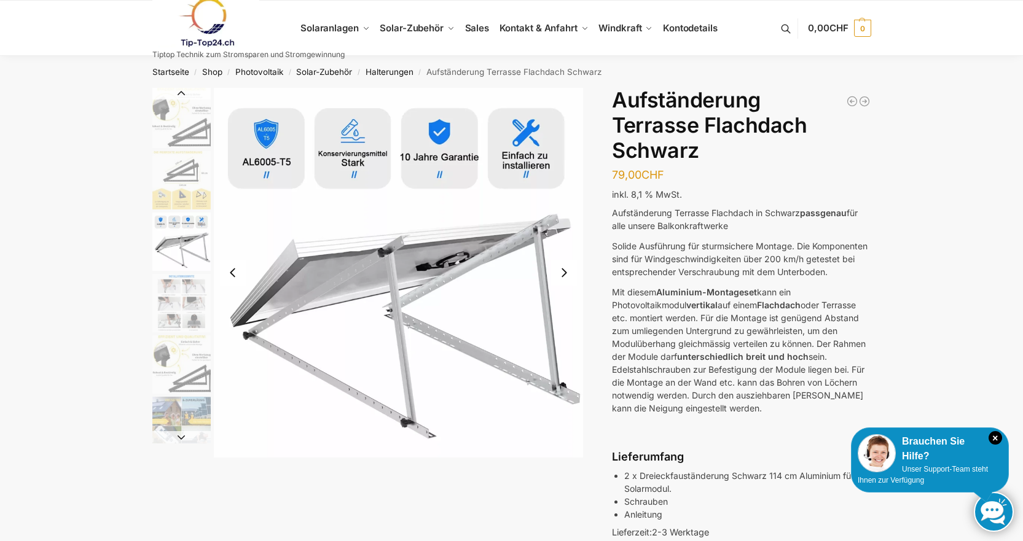
click at [188, 305] on img "4 / 6" at bounding box center [181, 303] width 58 height 58
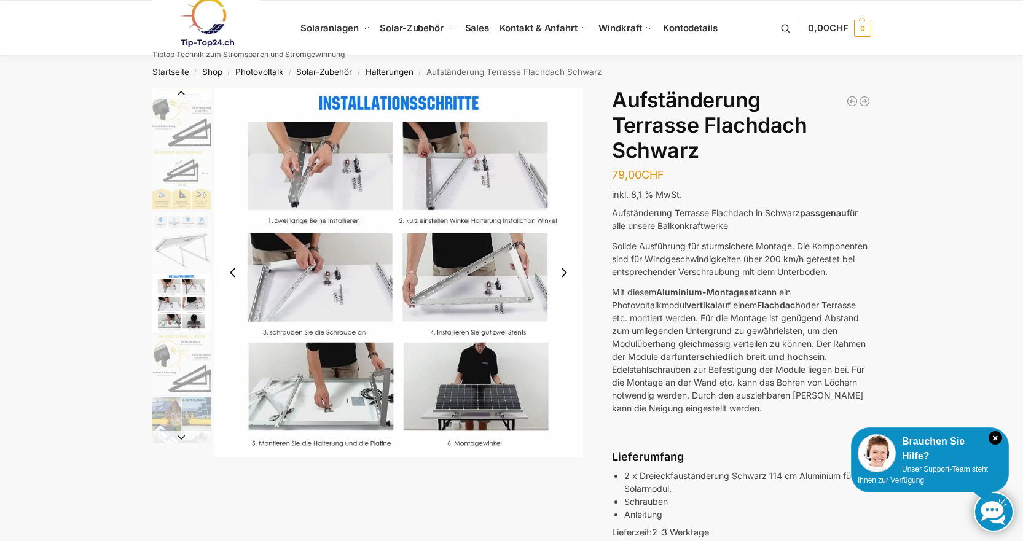
click at [184, 386] on img "5 / 6" at bounding box center [181, 364] width 58 height 58
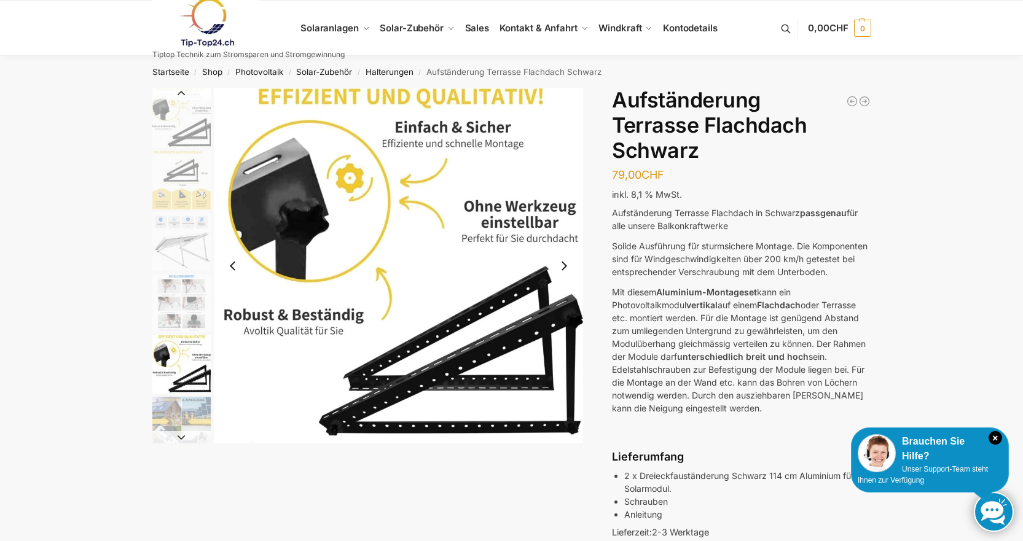
click at [183, 420] on img "6 / 6" at bounding box center [181, 426] width 58 height 58
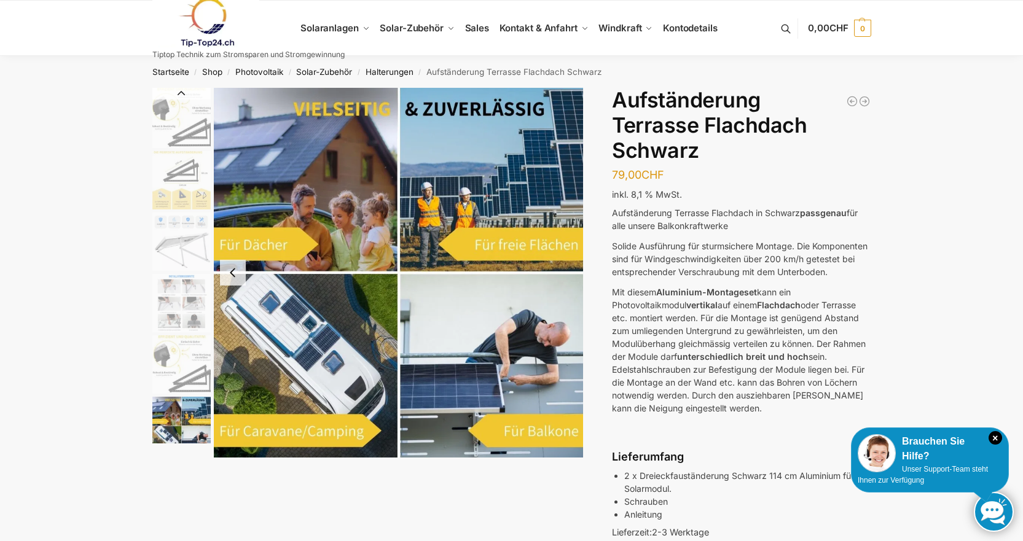
click at [156, 119] on img "1 / 6" at bounding box center [181, 118] width 58 height 60
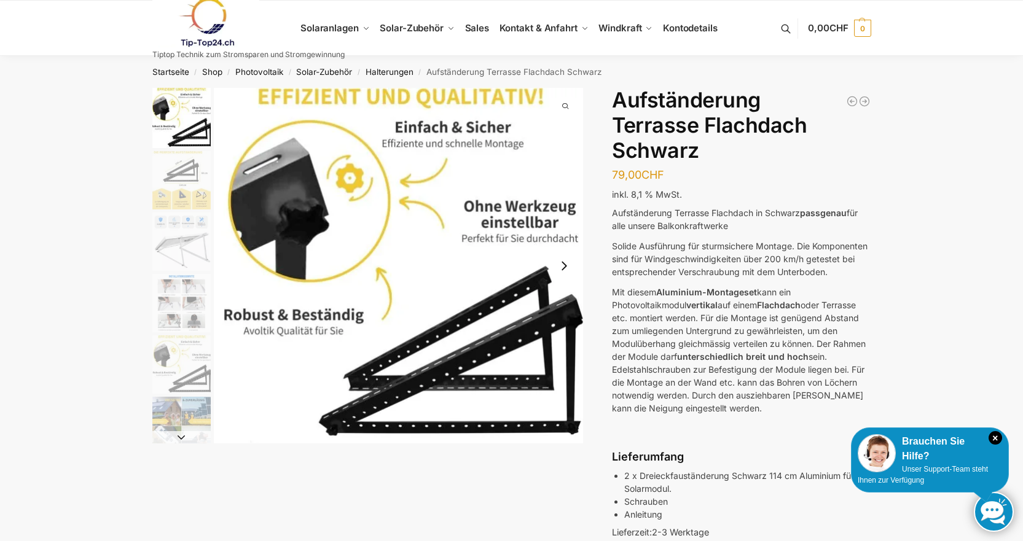
click at [182, 179] on img "2 / 6" at bounding box center [181, 180] width 58 height 58
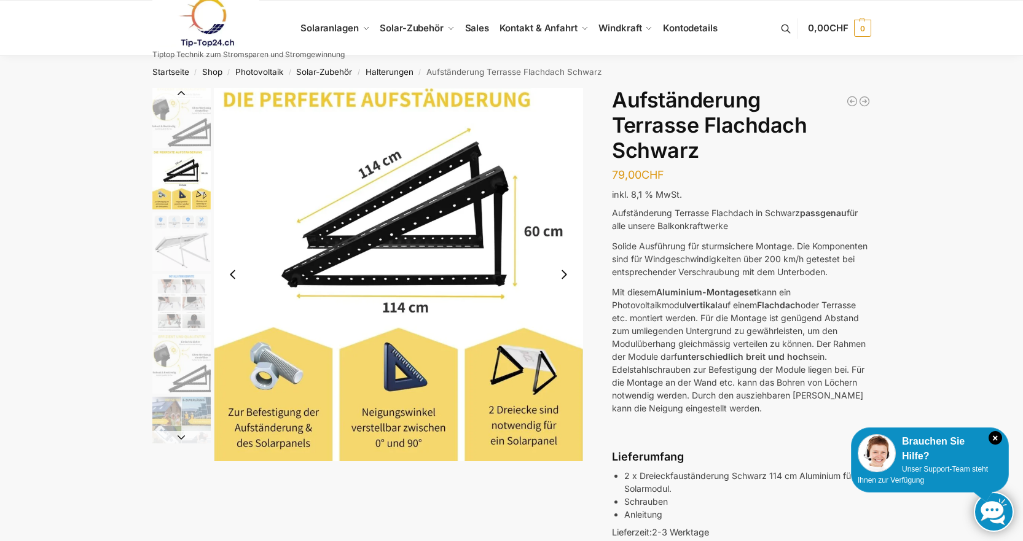
click at [172, 259] on img "3 / 6" at bounding box center [181, 242] width 58 height 58
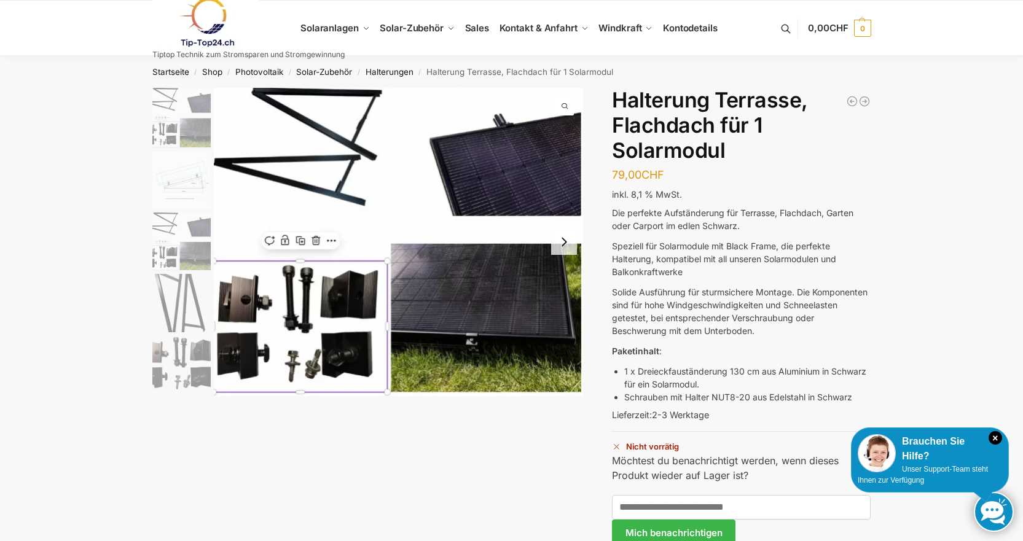
click at [340, 297] on img at bounding box center [399, 242] width 370 height 308
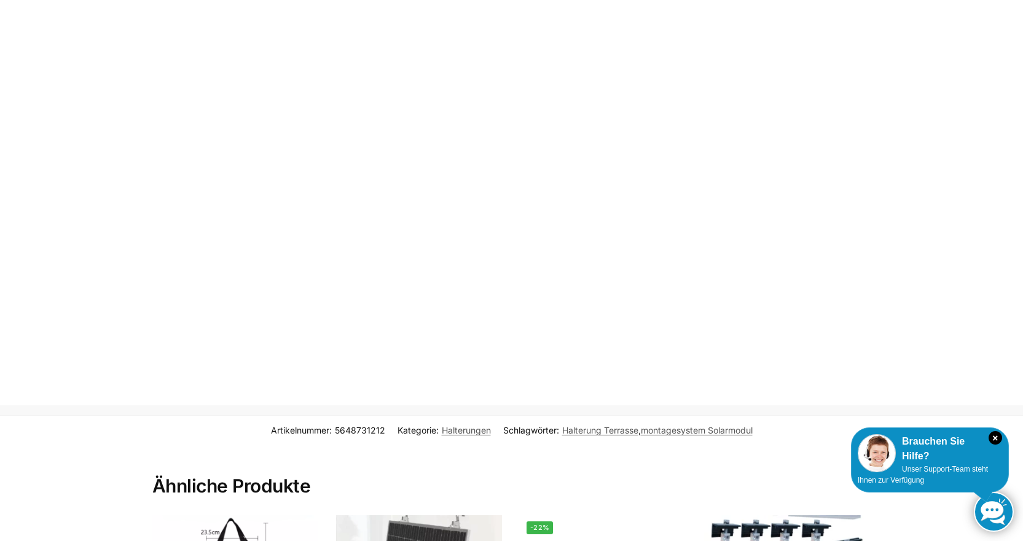
scroll to position [1065, 0]
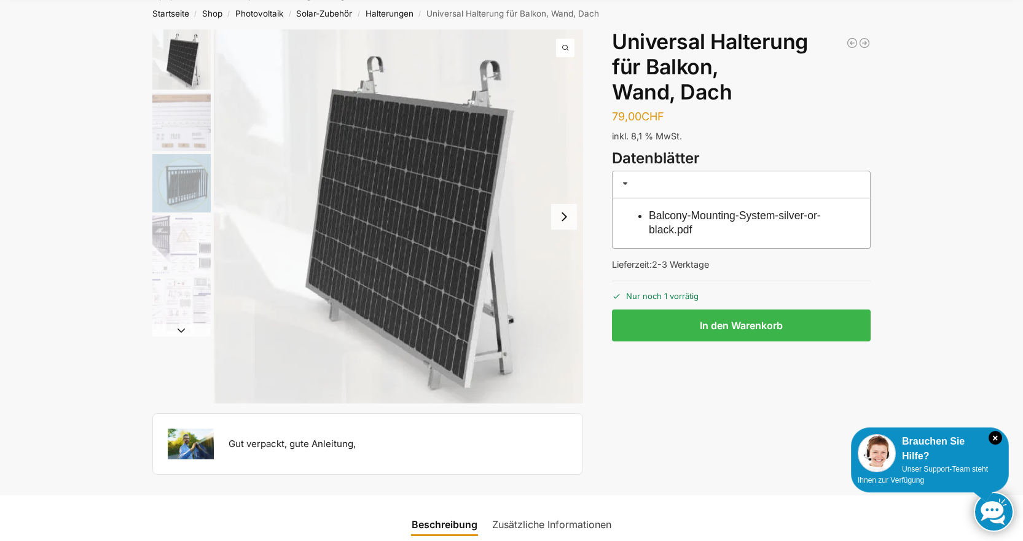
scroll to position [82, 0]
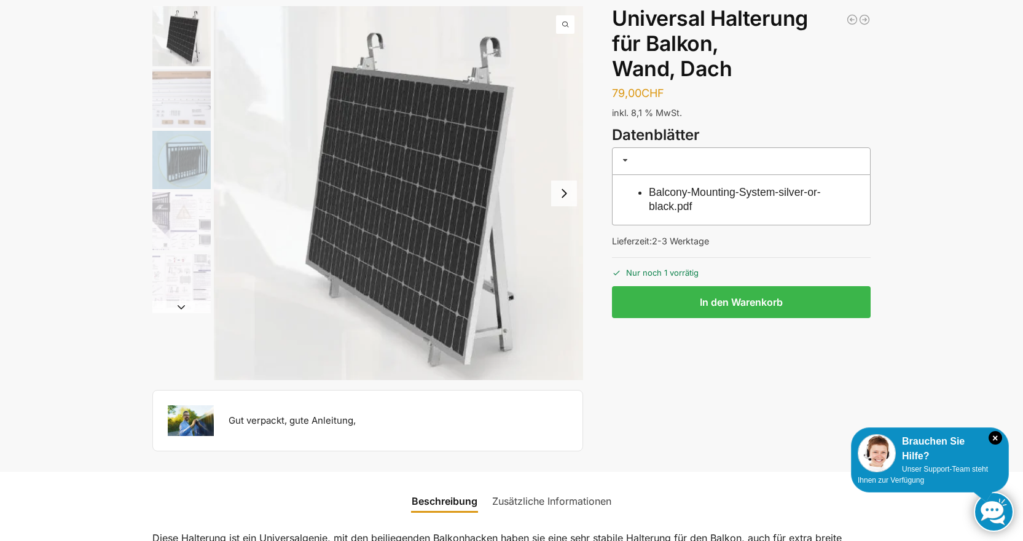
click at [193, 219] on img "4 / 5" at bounding box center [181, 221] width 58 height 58
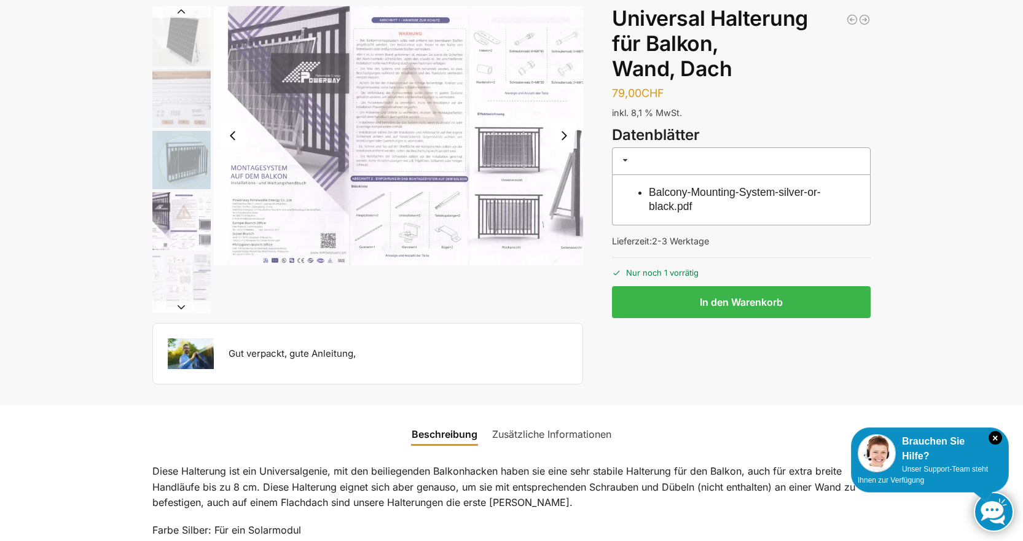
click at [177, 286] on img "5 / 5" at bounding box center [181, 283] width 58 height 58
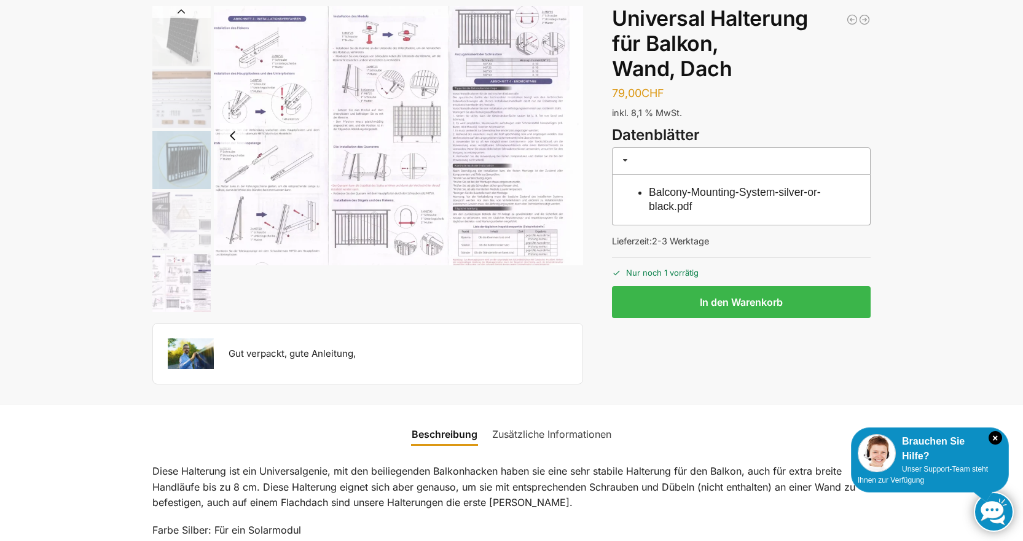
click at [281, 231] on img "5 / 5" at bounding box center [399, 135] width 370 height 259
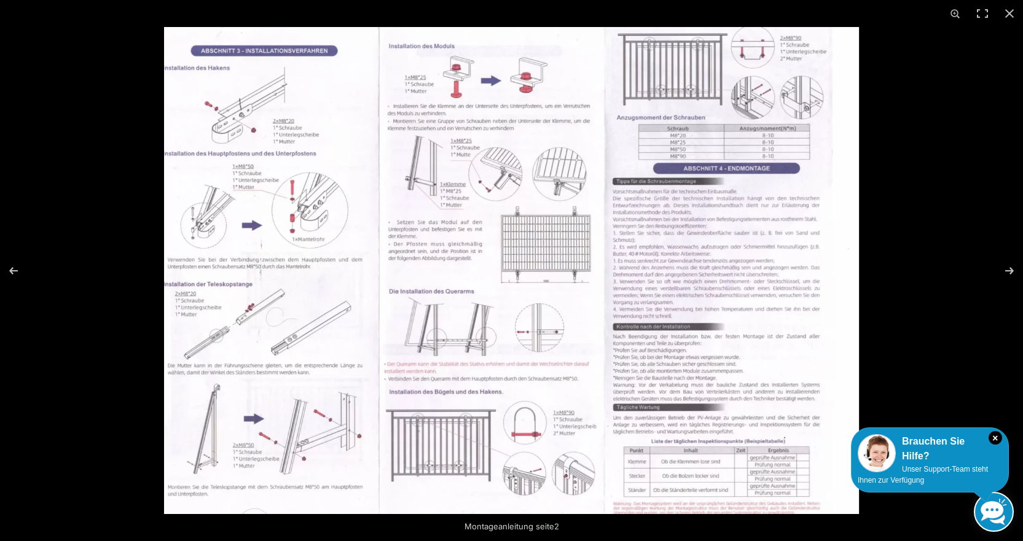
click at [506, 190] on img at bounding box center [511, 270] width 695 height 487
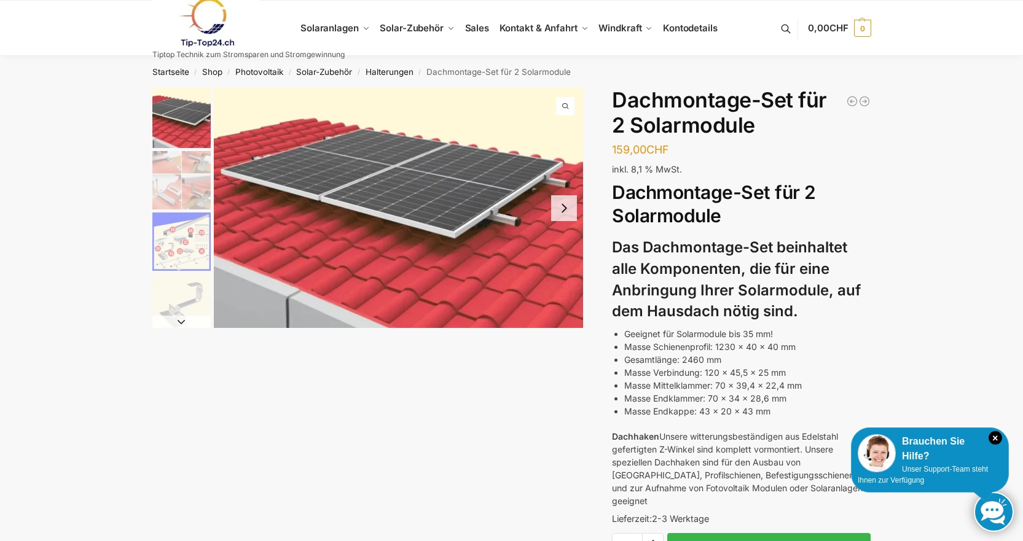
click at [193, 237] on img "3 / 5" at bounding box center [181, 242] width 58 height 58
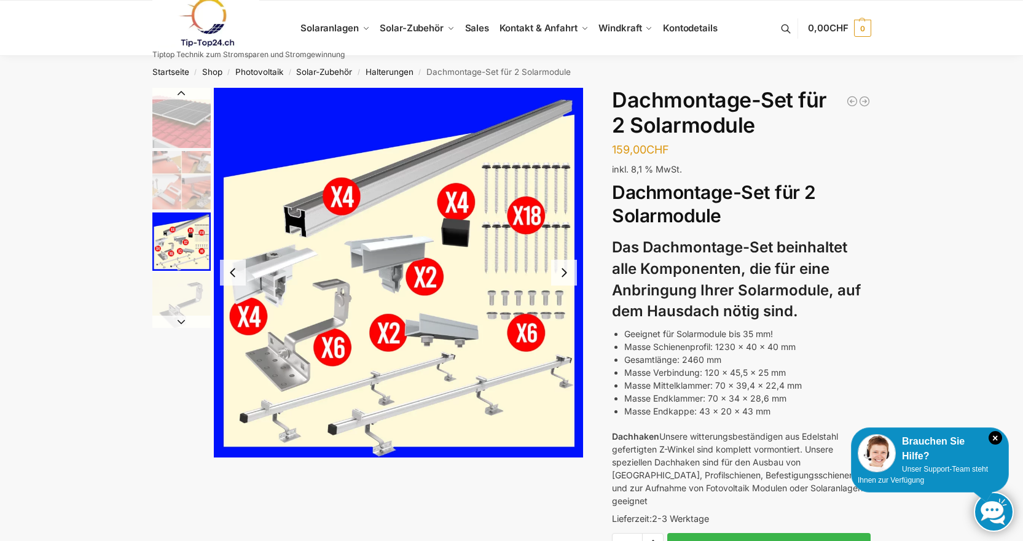
click at [277, 288] on img "3 / 5" at bounding box center [399, 273] width 370 height 370
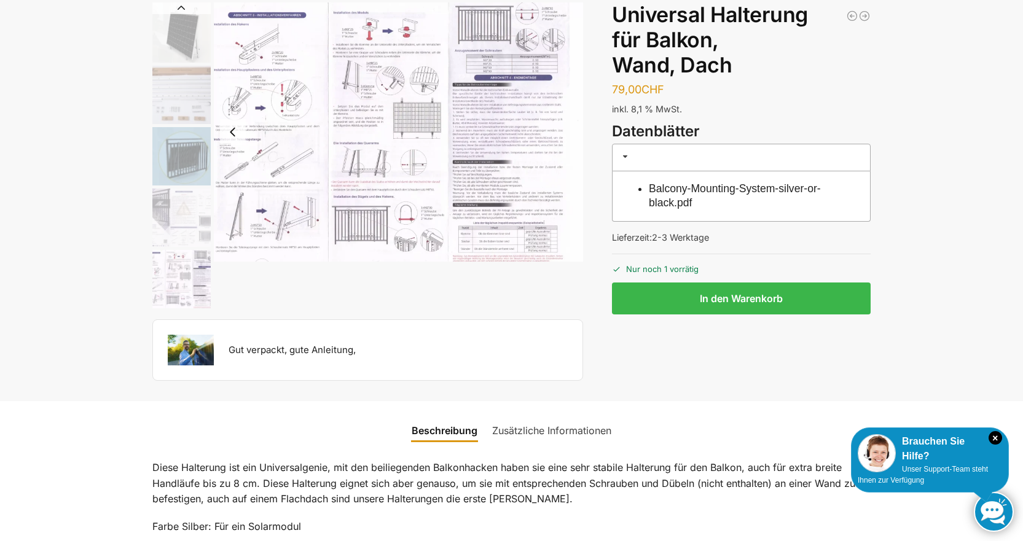
scroll to position [61, 0]
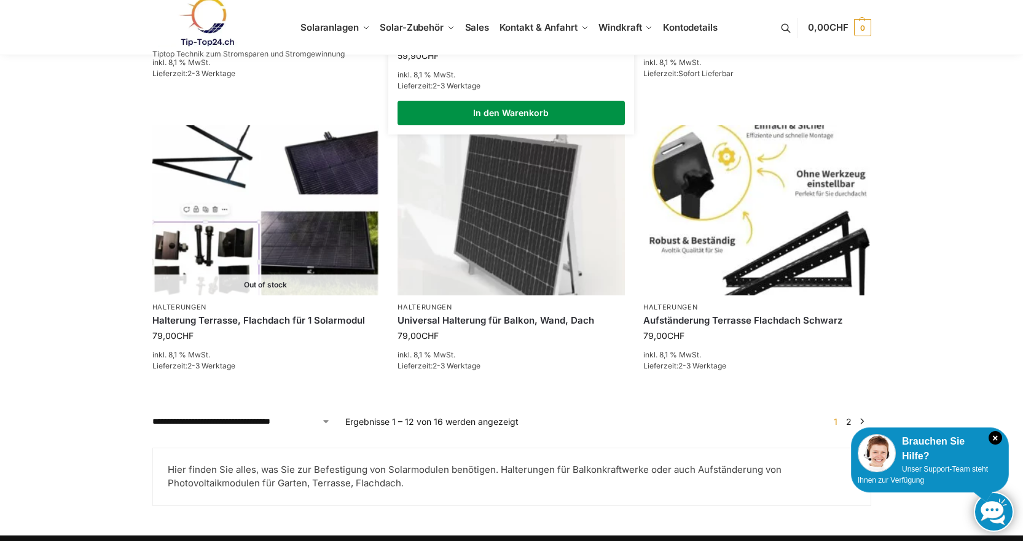
scroll to position [1438, 0]
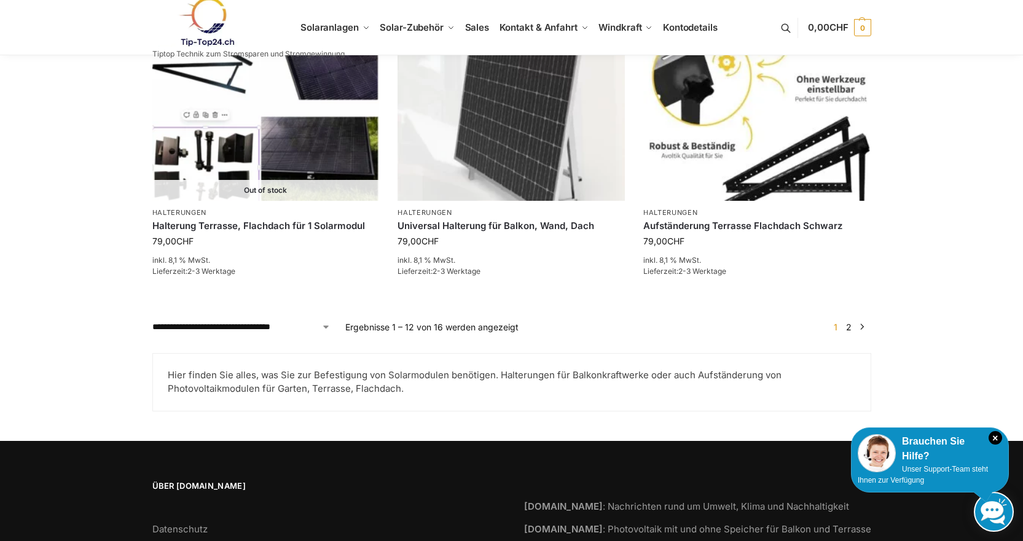
click at [837, 322] on span "1" at bounding box center [836, 327] width 10 height 10
click at [834, 322] on span "1" at bounding box center [836, 327] width 10 height 10
click at [844, 322] on link "2" at bounding box center [849, 327] width 12 height 10
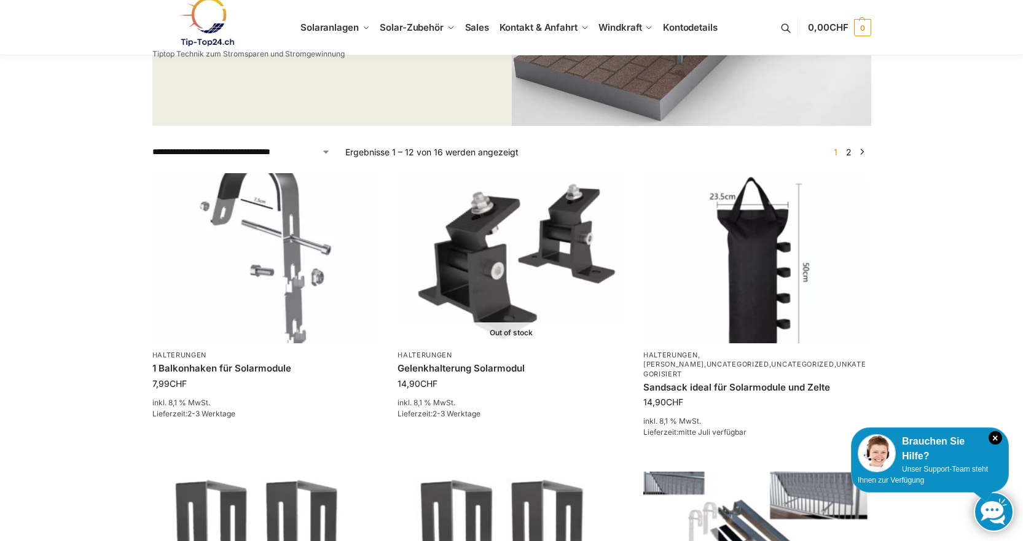
scroll to position [311, 0]
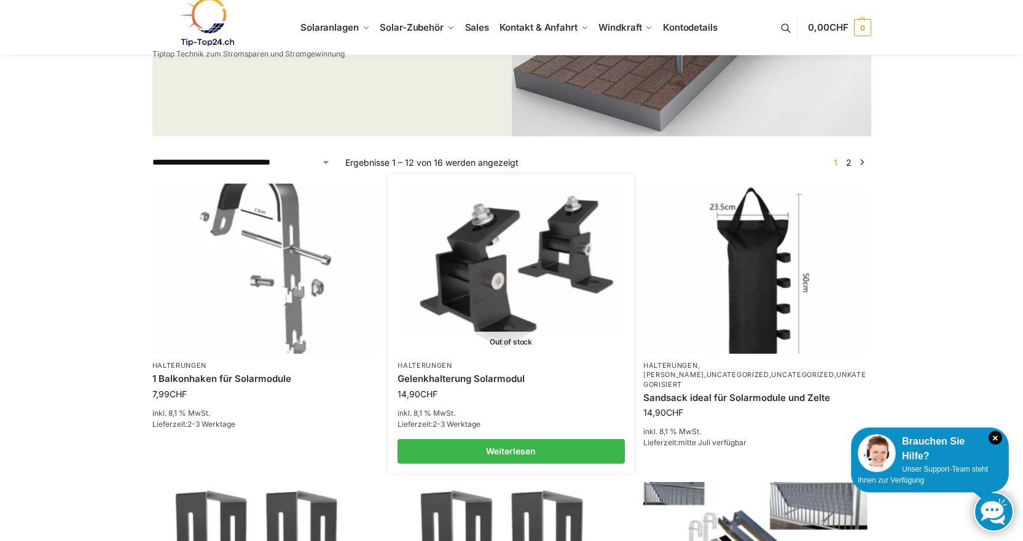
click at [506, 318] on img at bounding box center [510, 268] width 223 height 167
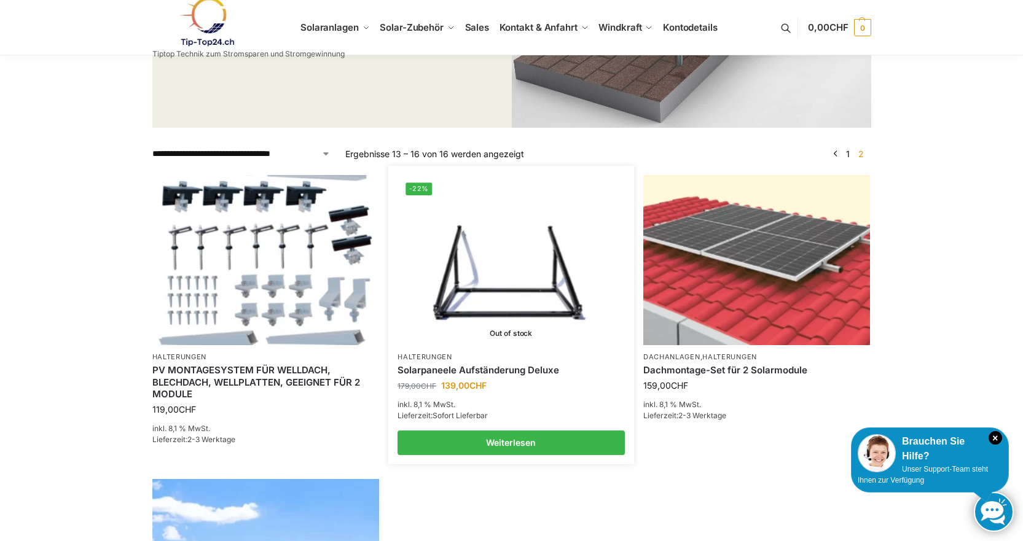
scroll to position [348, 0]
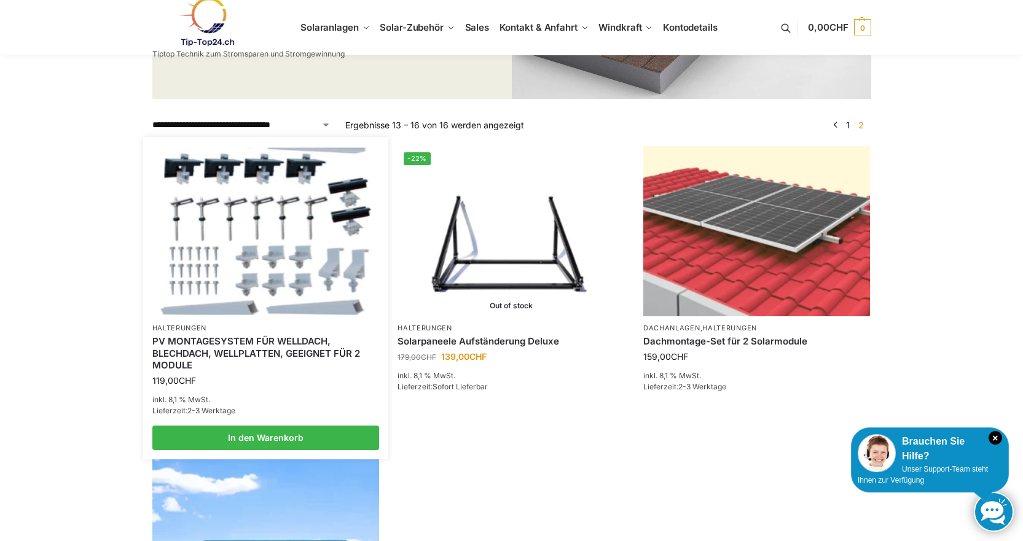
click at [286, 270] on img at bounding box center [265, 230] width 223 height 167
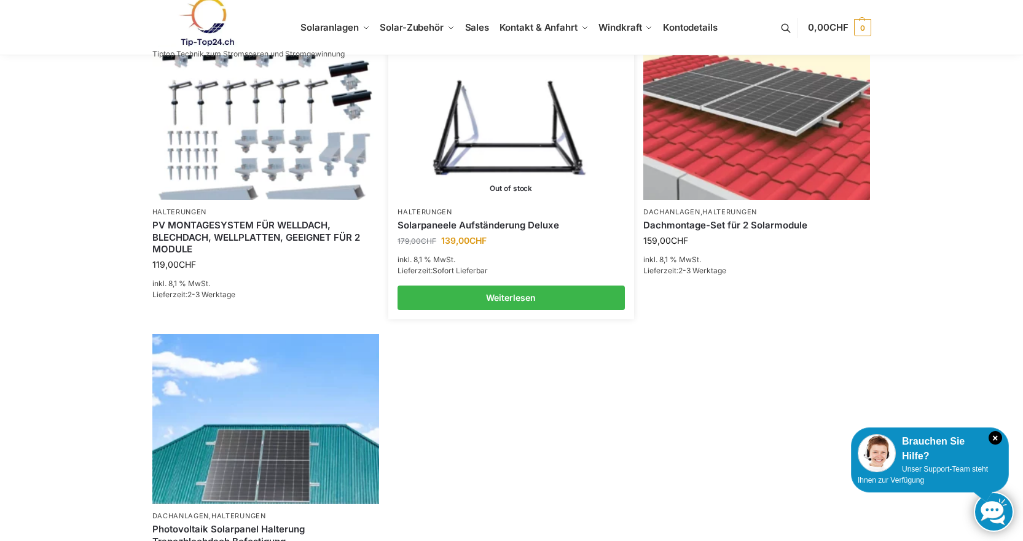
scroll to position [492, 0]
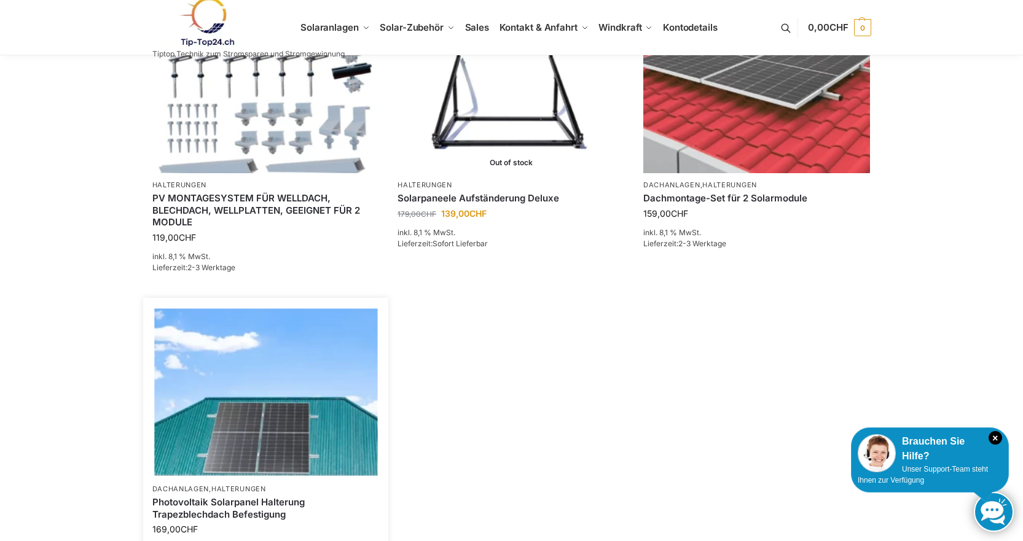
click at [334, 436] on img at bounding box center [265, 391] width 223 height 167
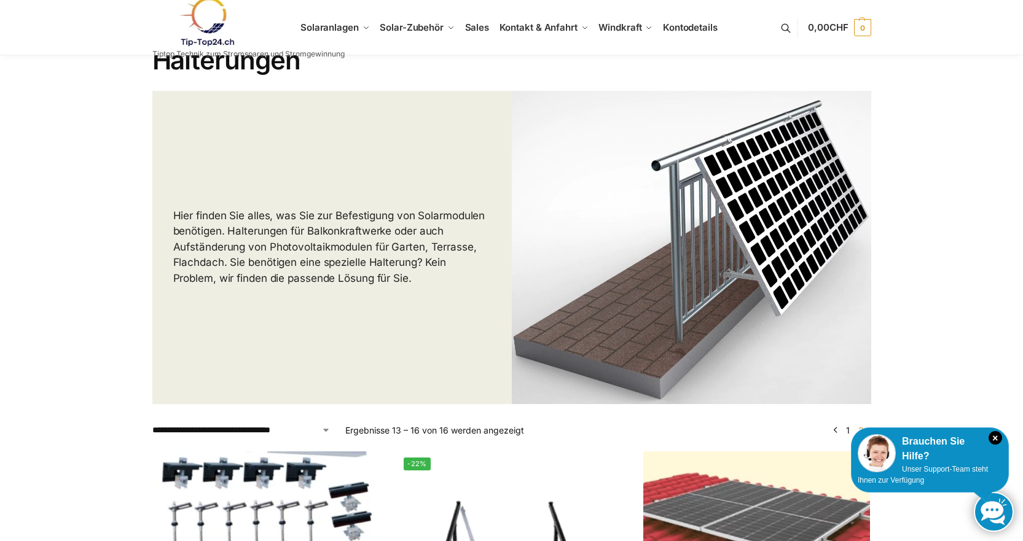
scroll to position [20, 0]
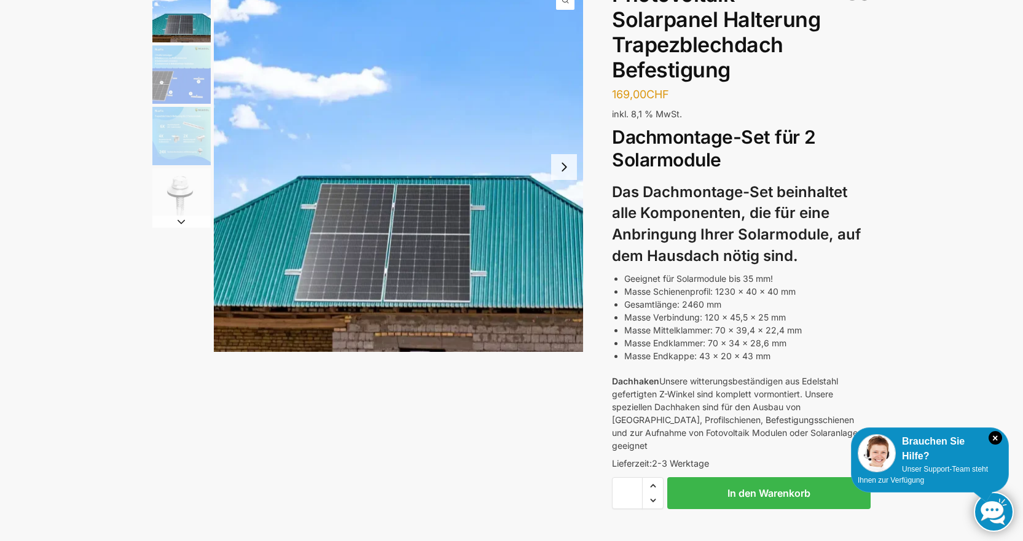
scroll to position [41, 0]
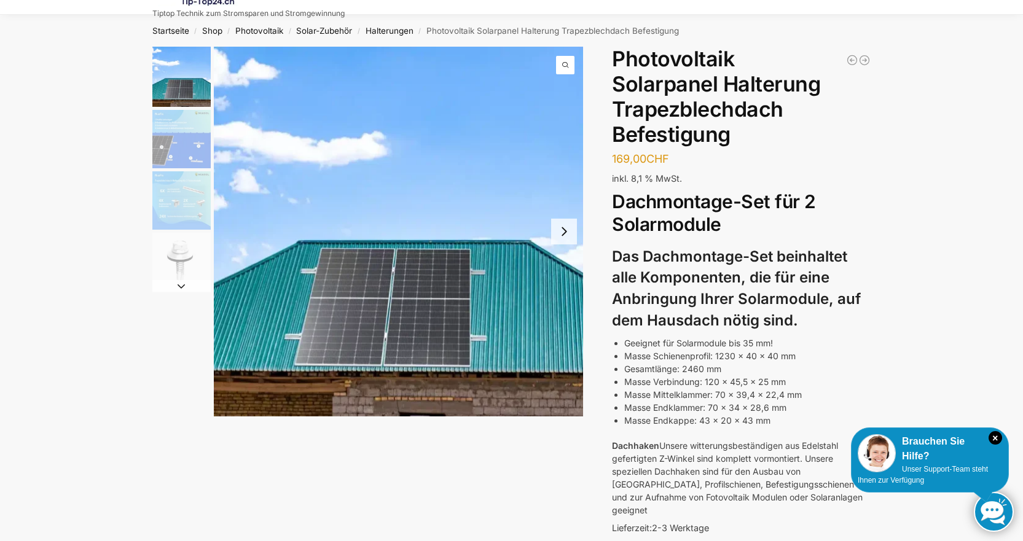
click at [192, 140] on img "2 / 4" at bounding box center [181, 139] width 58 height 58
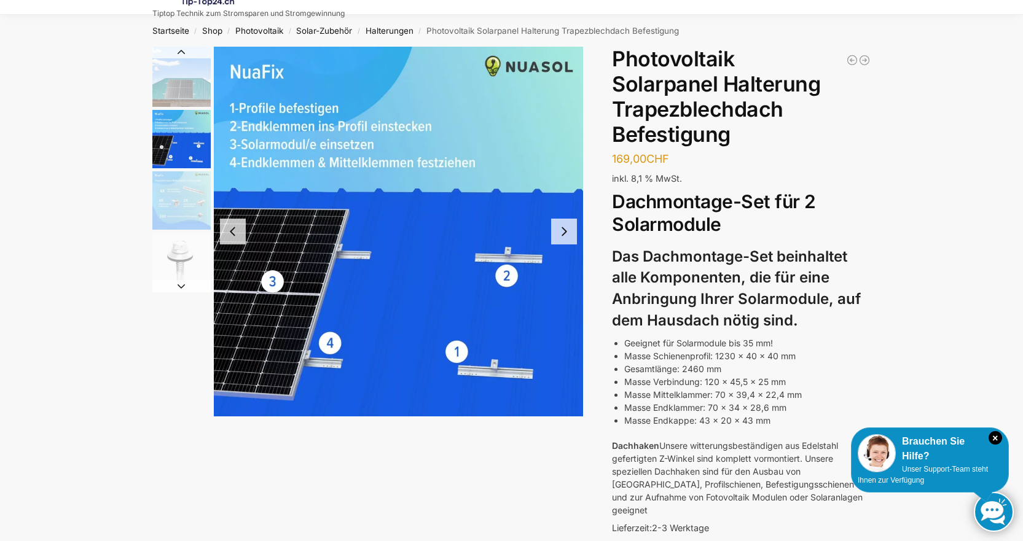
click at [175, 200] on img "3 / 4" at bounding box center [181, 200] width 58 height 58
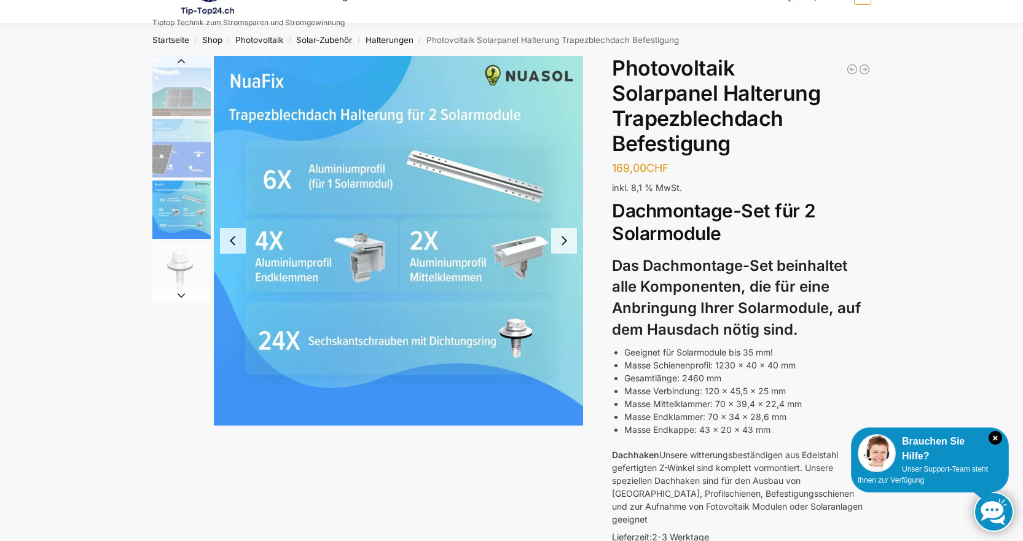
scroll to position [0, 0]
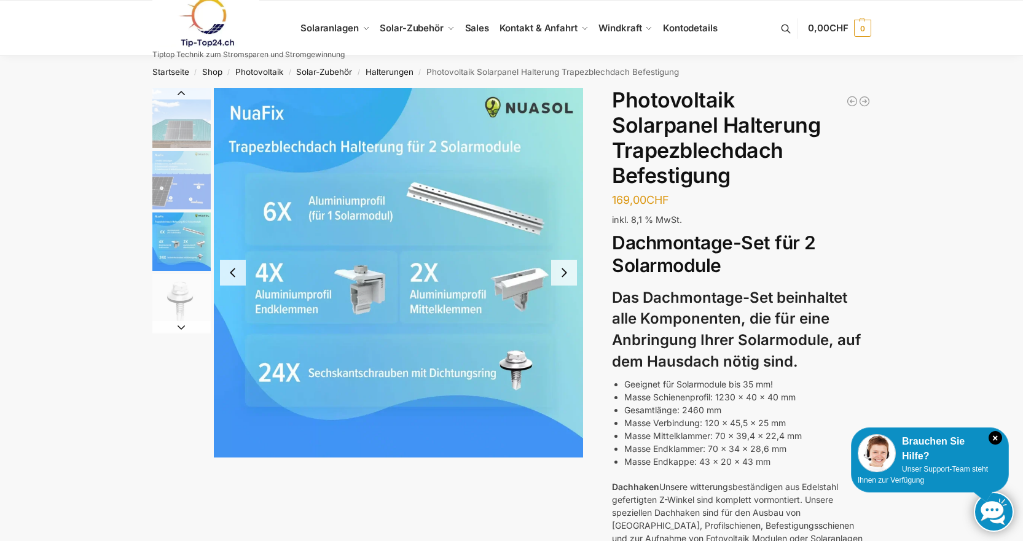
click at [528, 289] on img "3 / 4" at bounding box center [399, 273] width 370 height 370
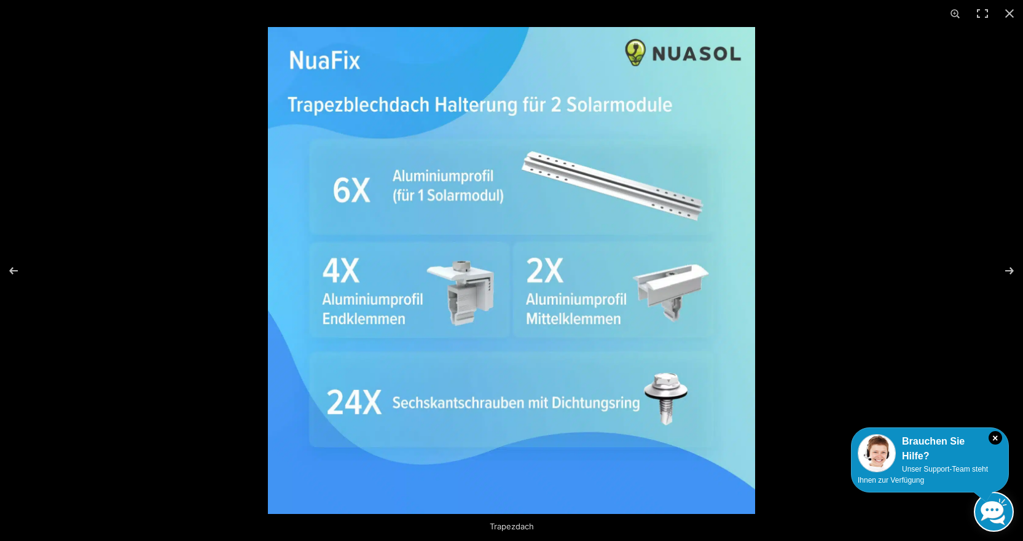
click at [682, 302] on img at bounding box center [511, 270] width 487 height 487
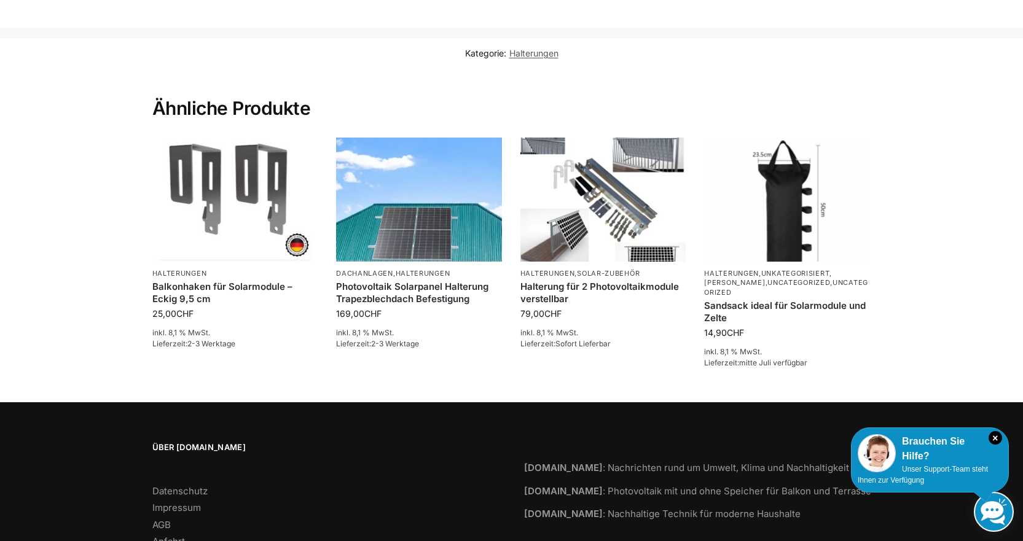
scroll to position [608, 0]
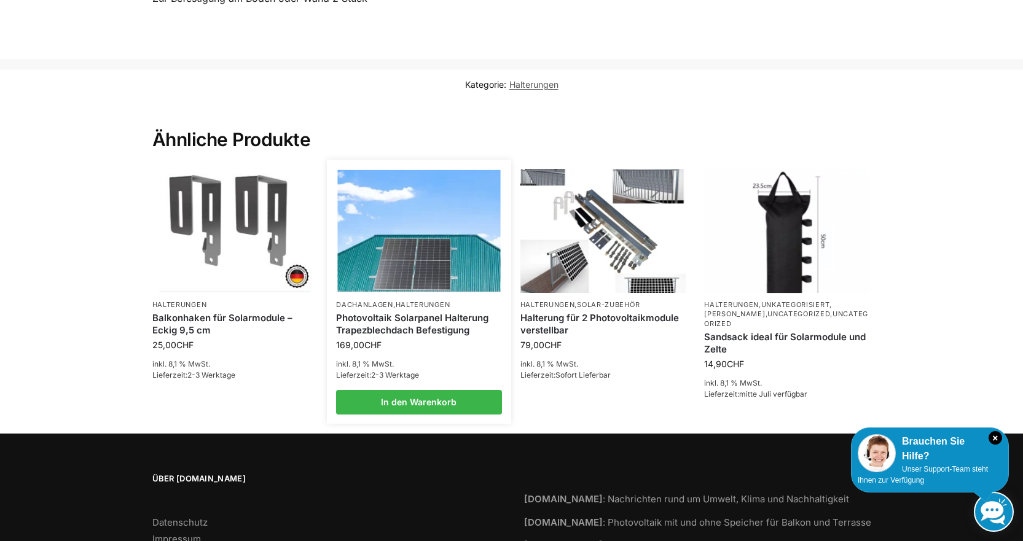
click at [422, 286] on img at bounding box center [419, 231] width 163 height 122
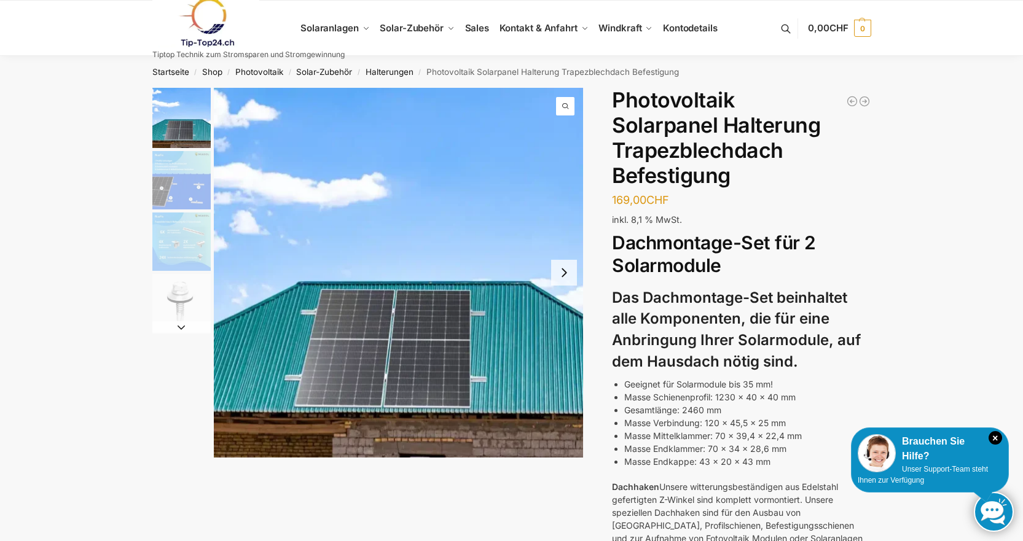
click at [192, 256] on img "3 / 4" at bounding box center [181, 242] width 58 height 58
